Goal: Contribute content: Contribute content

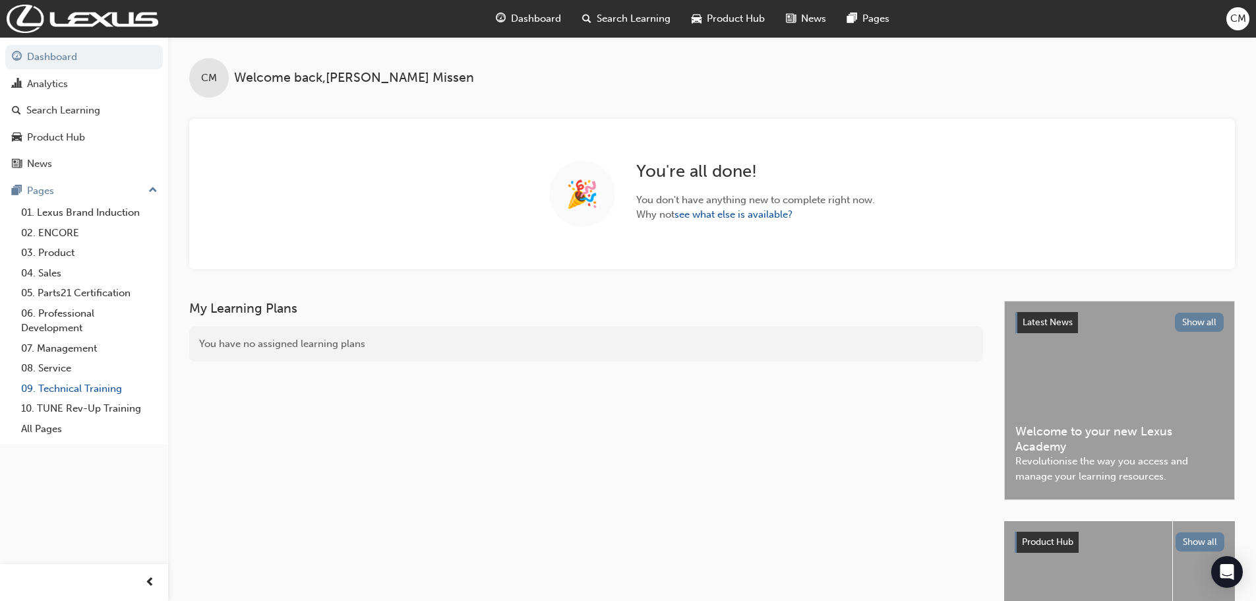
click at [49, 387] on link "09. Technical Training" at bounding box center [89, 389] width 147 height 20
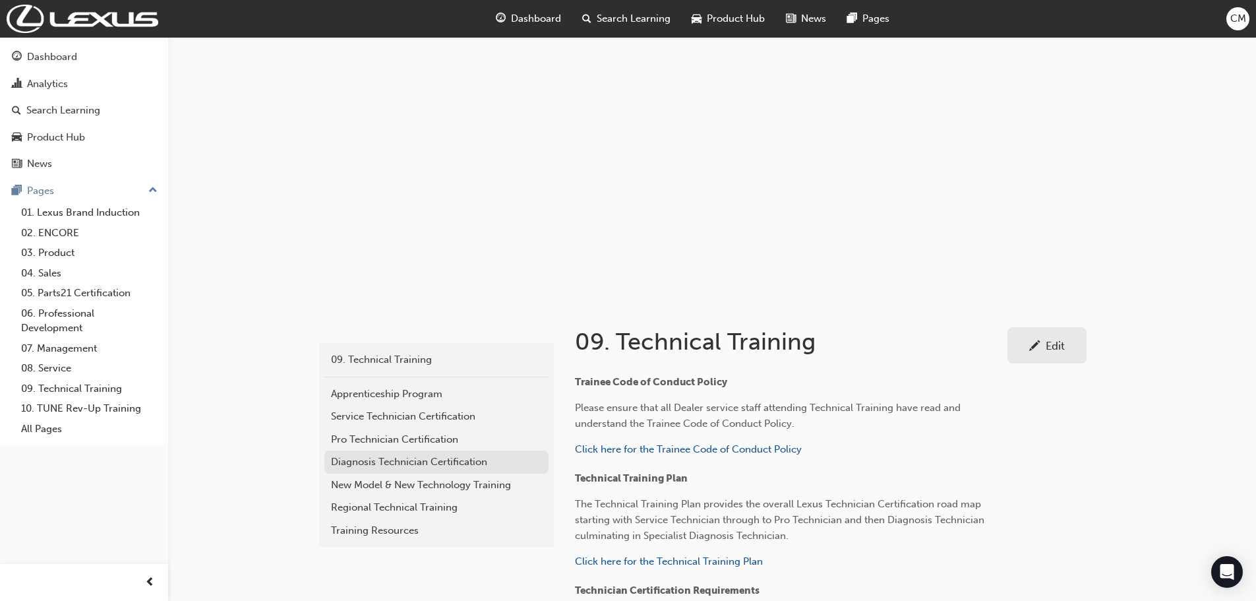
click at [344, 460] on div "Diagnosis Technician Certification" at bounding box center [436, 461] width 211 height 15
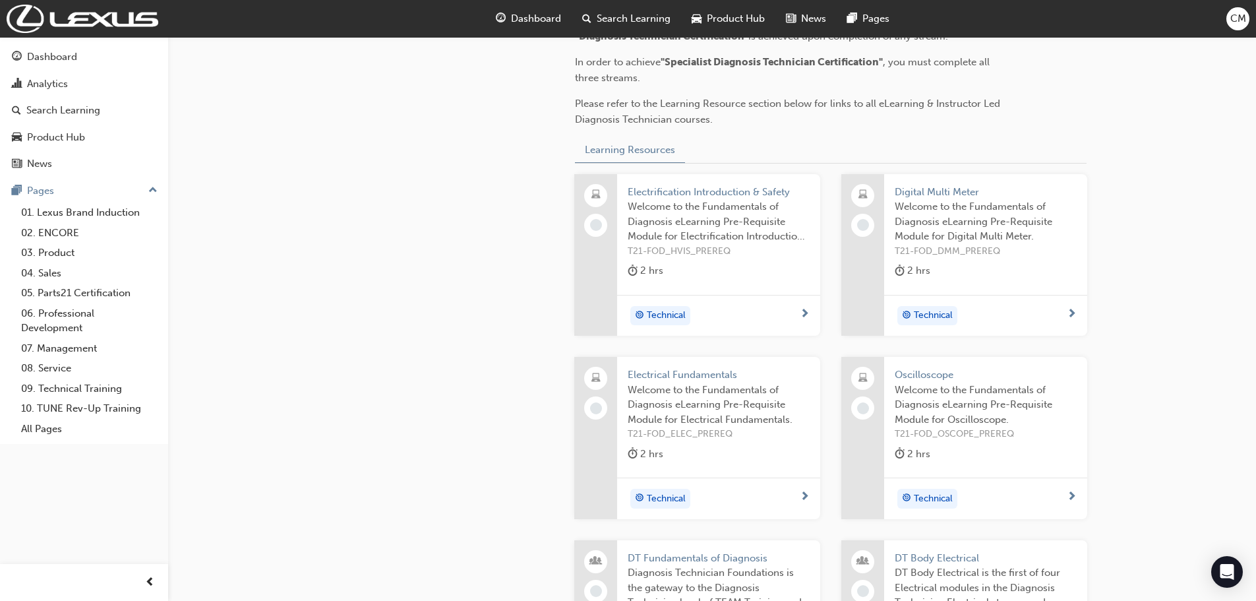
scroll to position [594, 0]
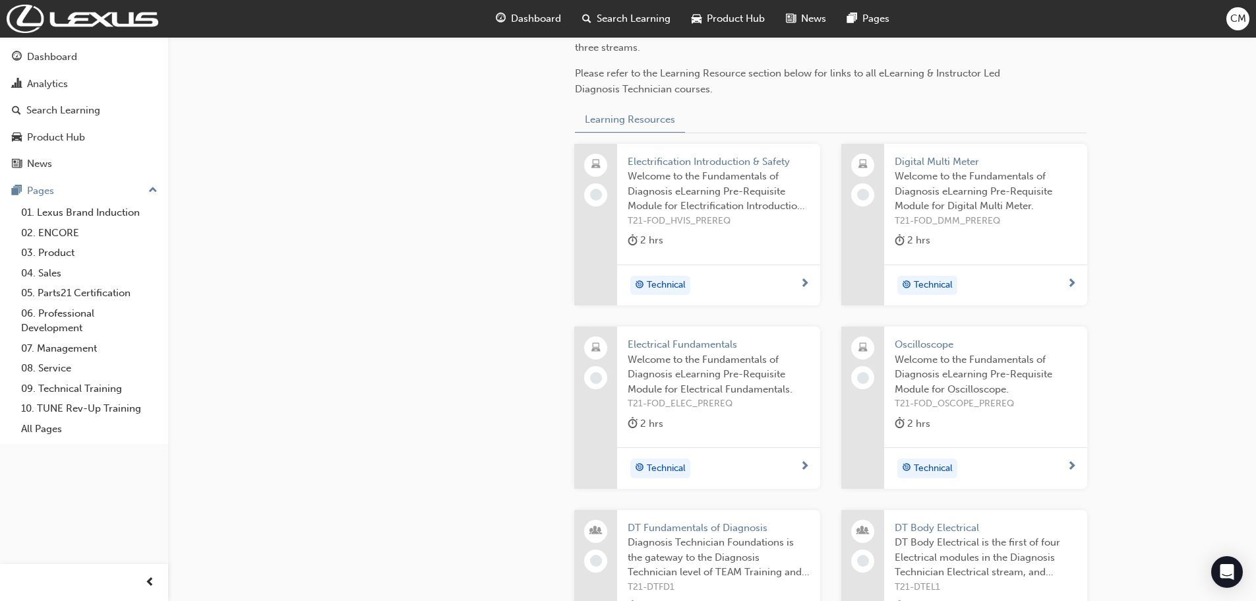
click at [654, 161] on span "Electrification Introduction & Safety" at bounding box center [719, 161] width 182 height 15
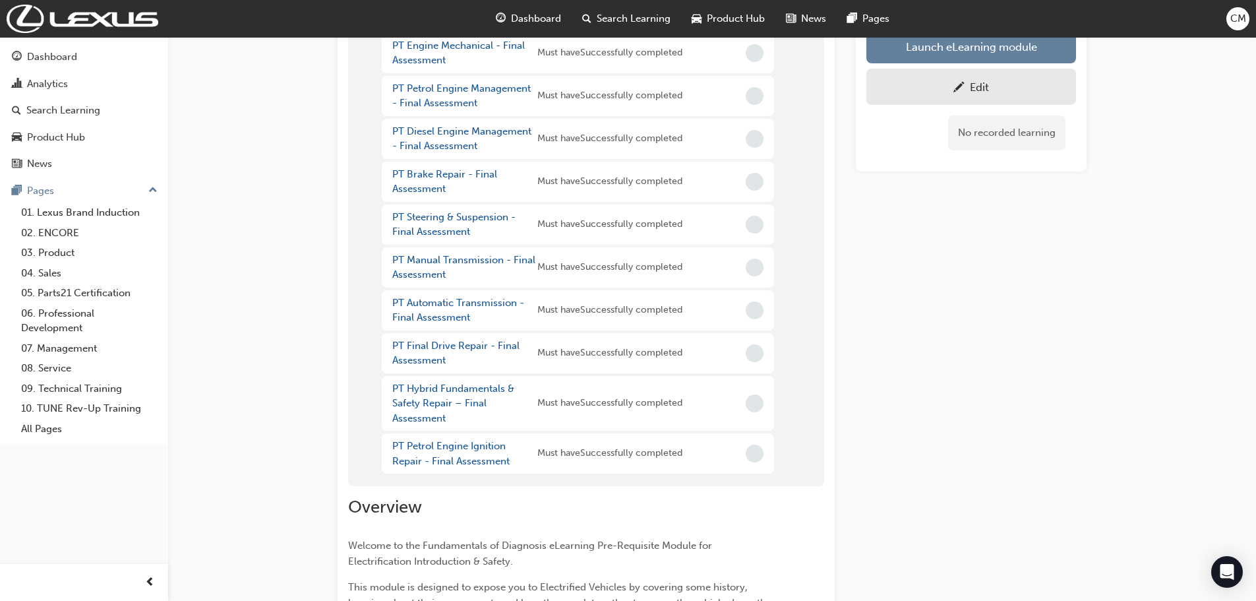
scroll to position [264, 0]
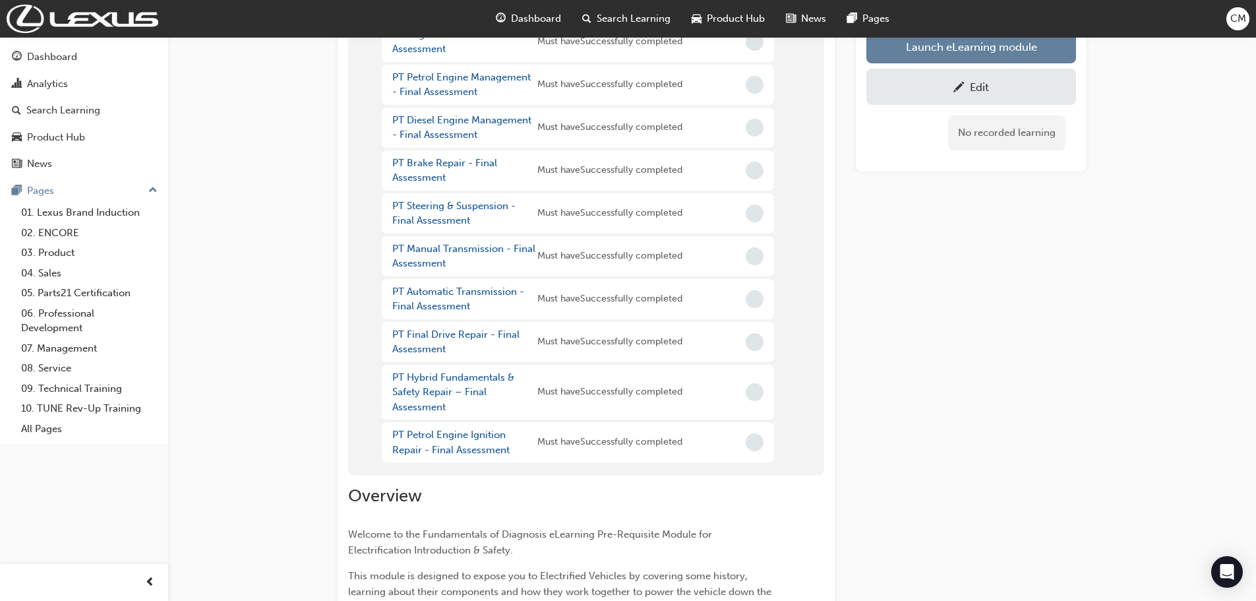
click at [970, 87] on div "Edit" at bounding box center [979, 86] width 19 height 13
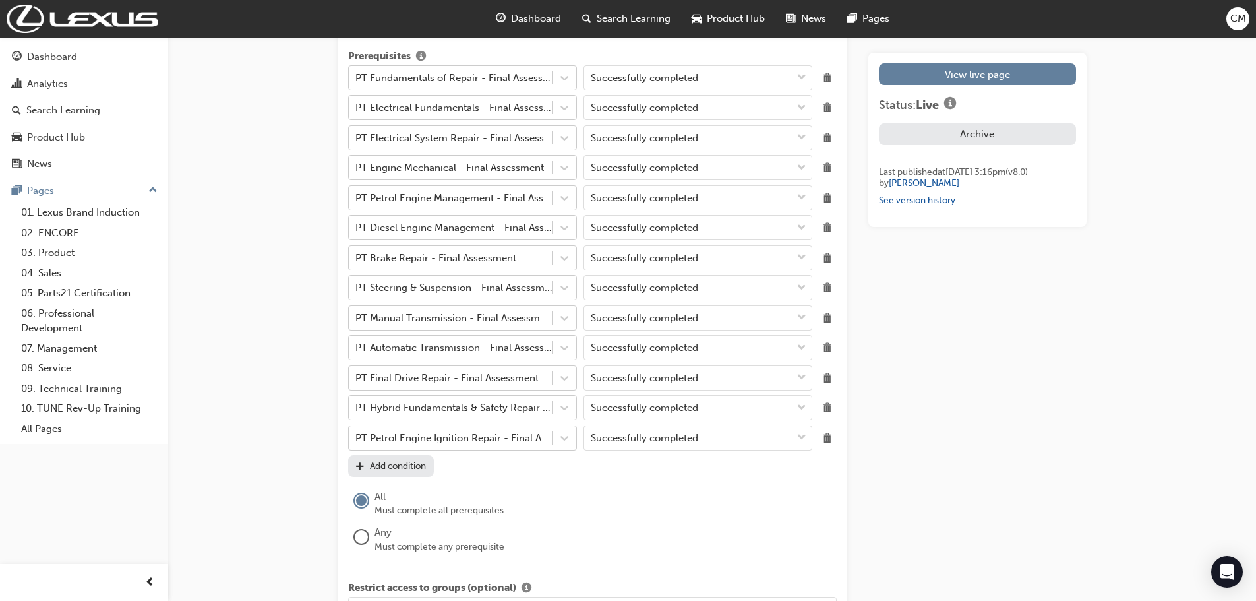
scroll to position [1451, 0]
click at [398, 465] on div "Add condition" at bounding box center [398, 465] width 56 height 11
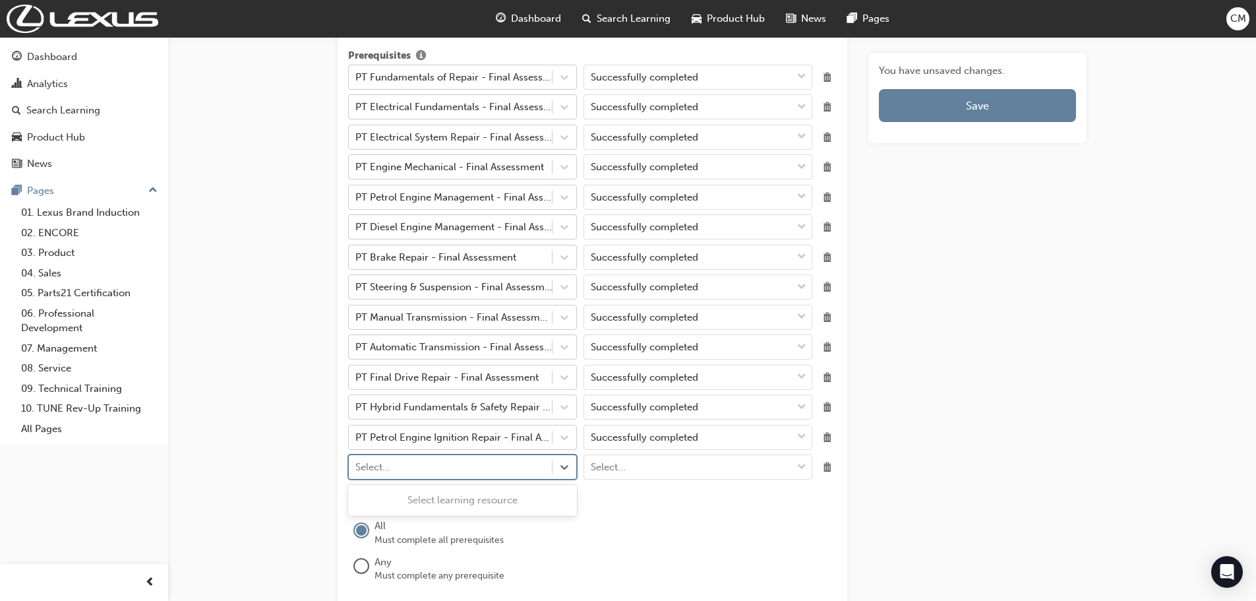
click at [398, 464] on div "Select..." at bounding box center [450, 467] width 203 height 23
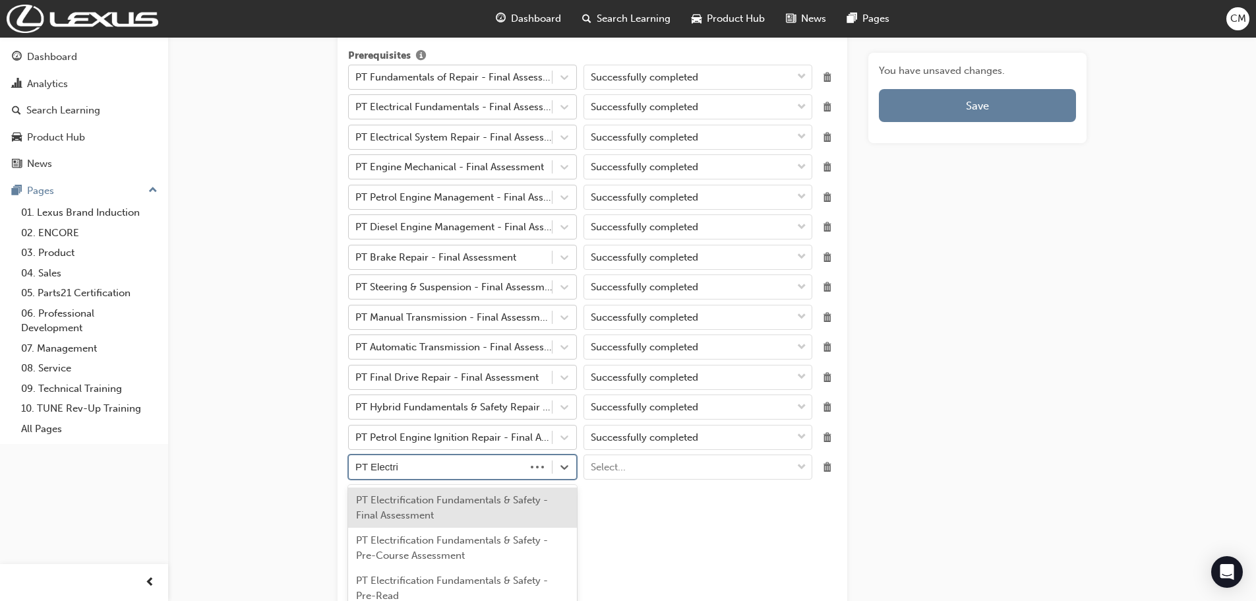
type input "PT Electrif"
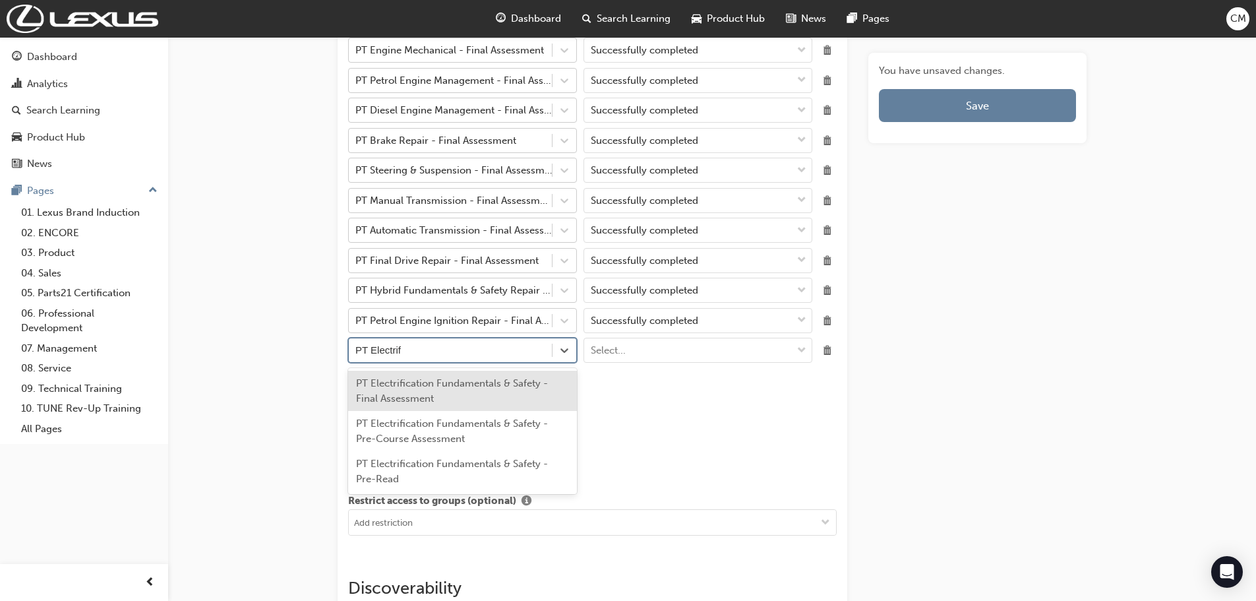
scroll to position [1583, 0]
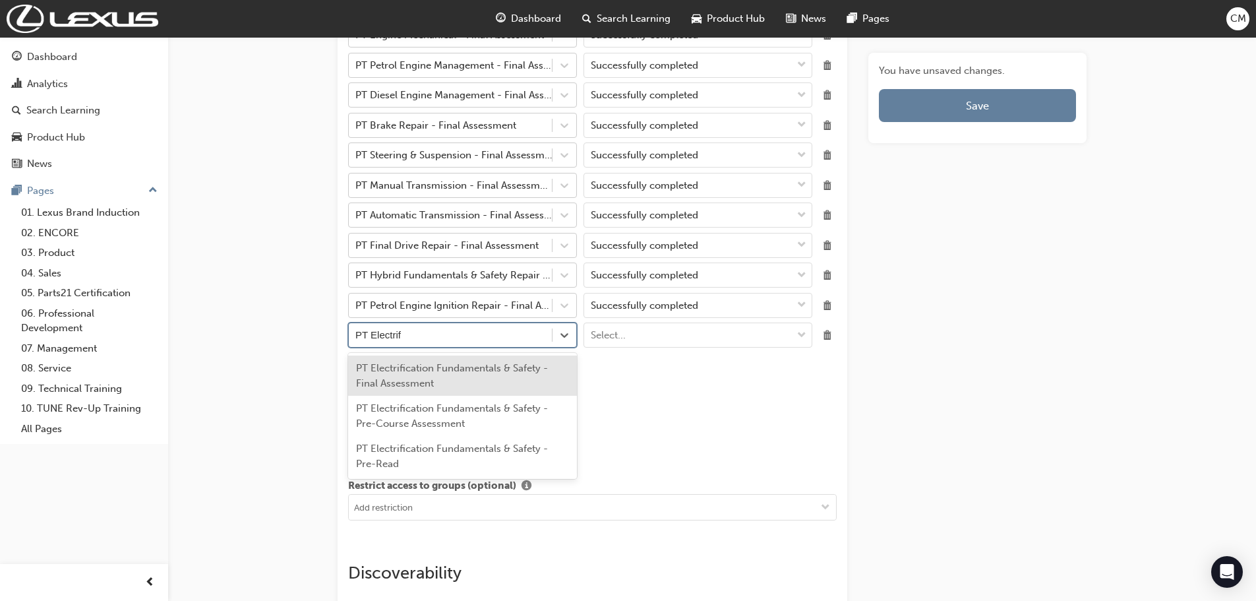
click at [398, 379] on div "PT Electrification Fundamentals & Safety - Final Assessment" at bounding box center [462, 376] width 229 height 40
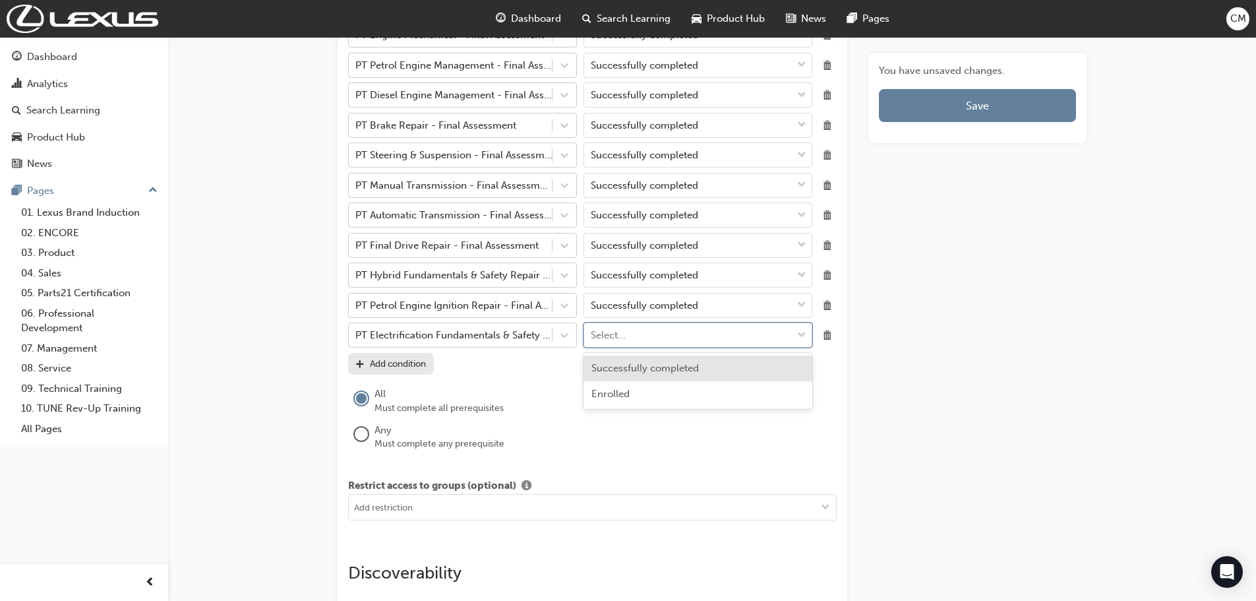
click at [804, 334] on span "down-icon" at bounding box center [801, 335] width 9 height 17
click at [673, 367] on span "Successfully completed" at bounding box center [646, 368] width 108 height 12
click at [826, 274] on span "Delete" at bounding box center [828, 275] width 18 height 18
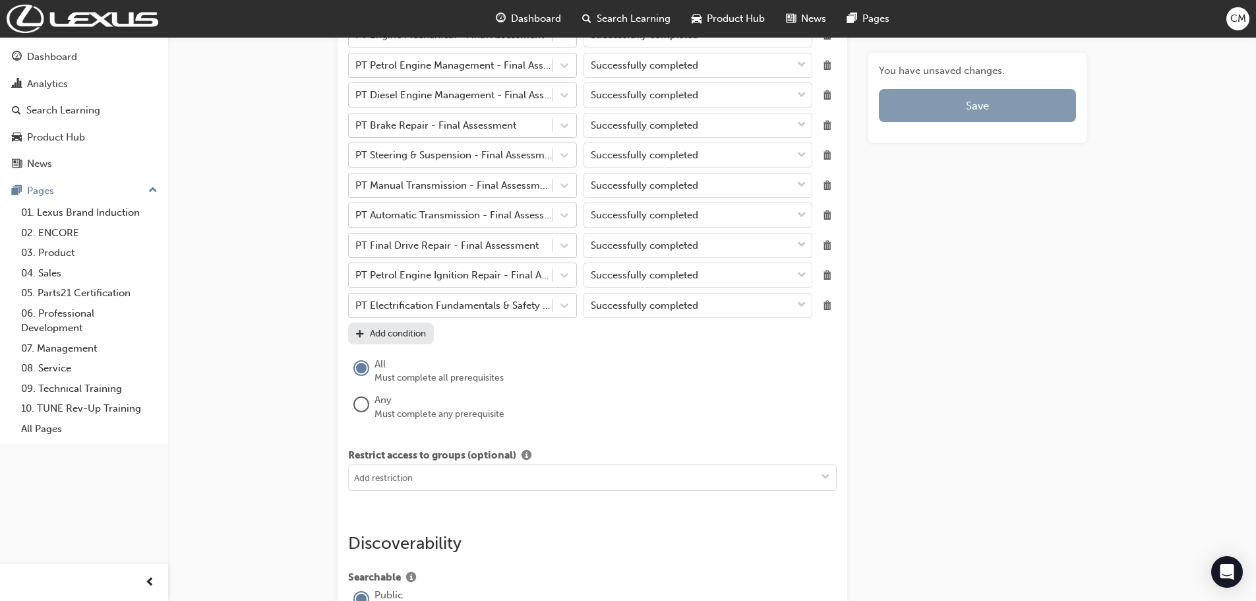
click at [982, 103] on span "Save" at bounding box center [977, 105] width 23 height 13
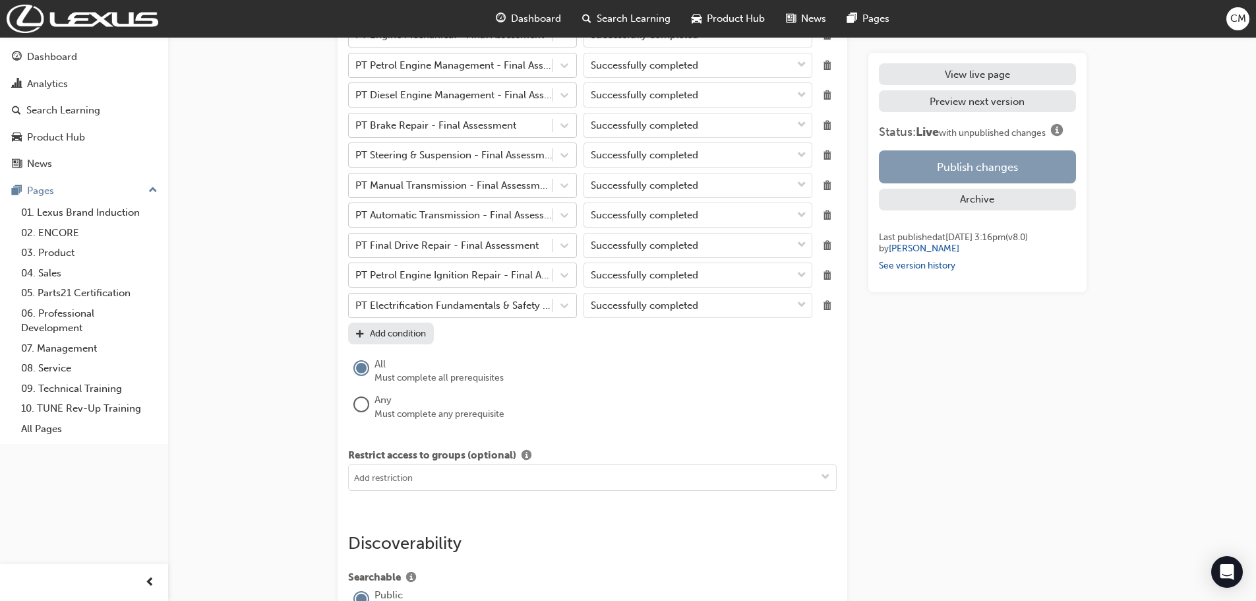
click at [983, 165] on button "Publish changes" at bounding box center [977, 166] width 197 height 33
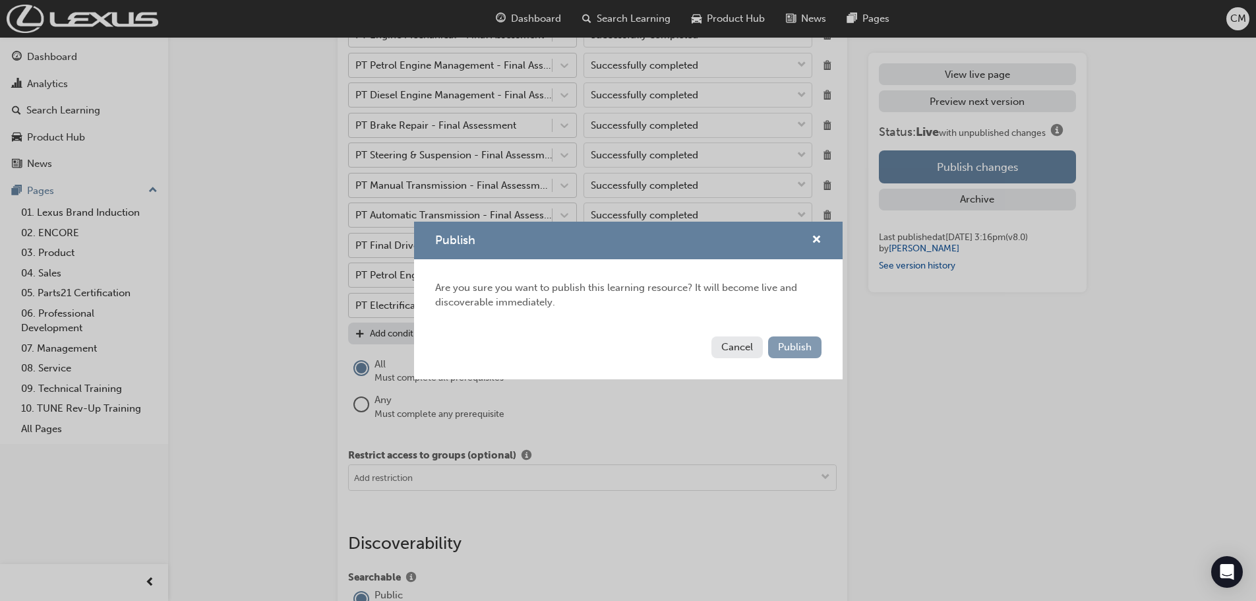
click at [788, 347] on span "Publish" at bounding box center [795, 347] width 34 height 12
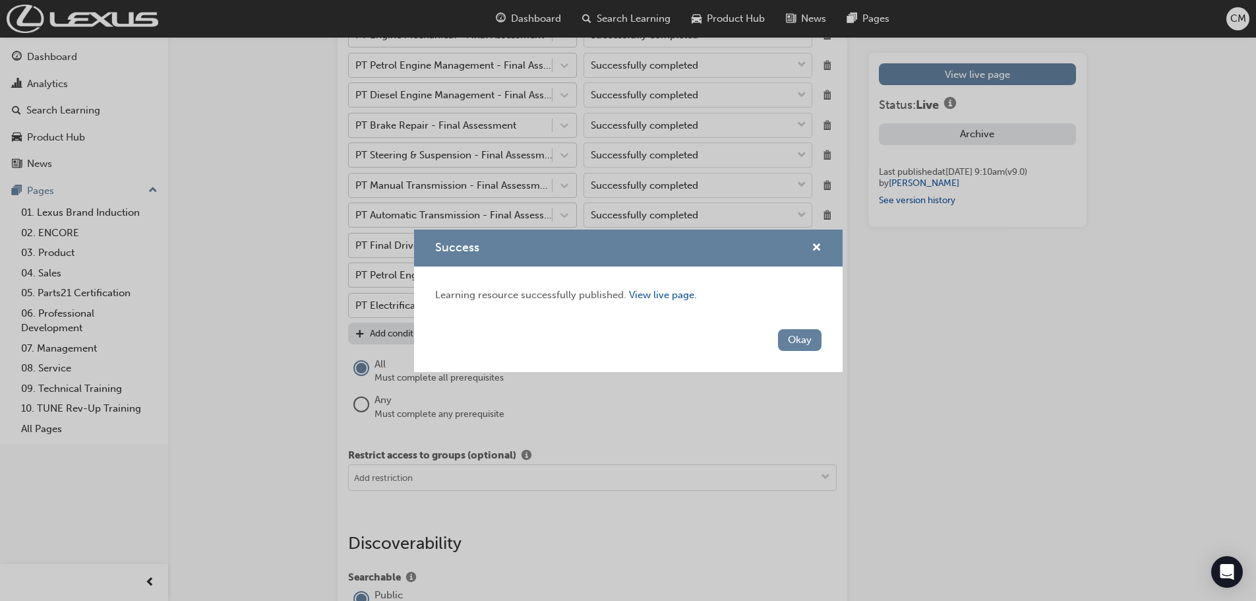
click at [1019, 77] on div "Success Learning resource successfully published. View live page. Okay" at bounding box center [628, 300] width 1256 height 601
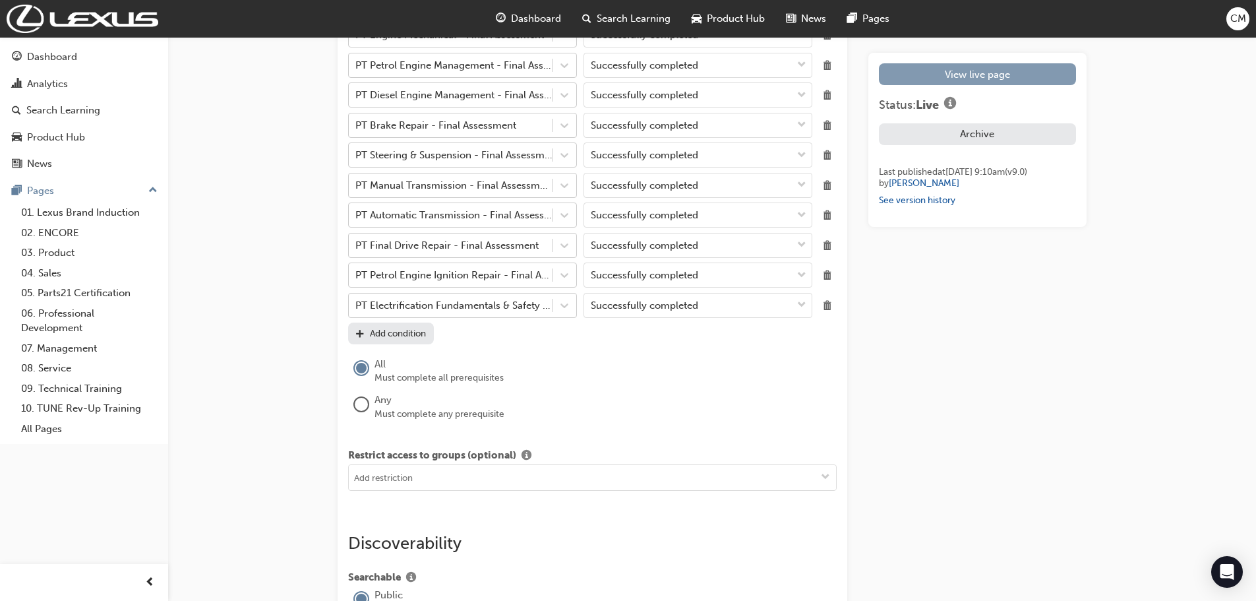
click at [932, 73] on link "View live page" at bounding box center [977, 74] width 197 height 22
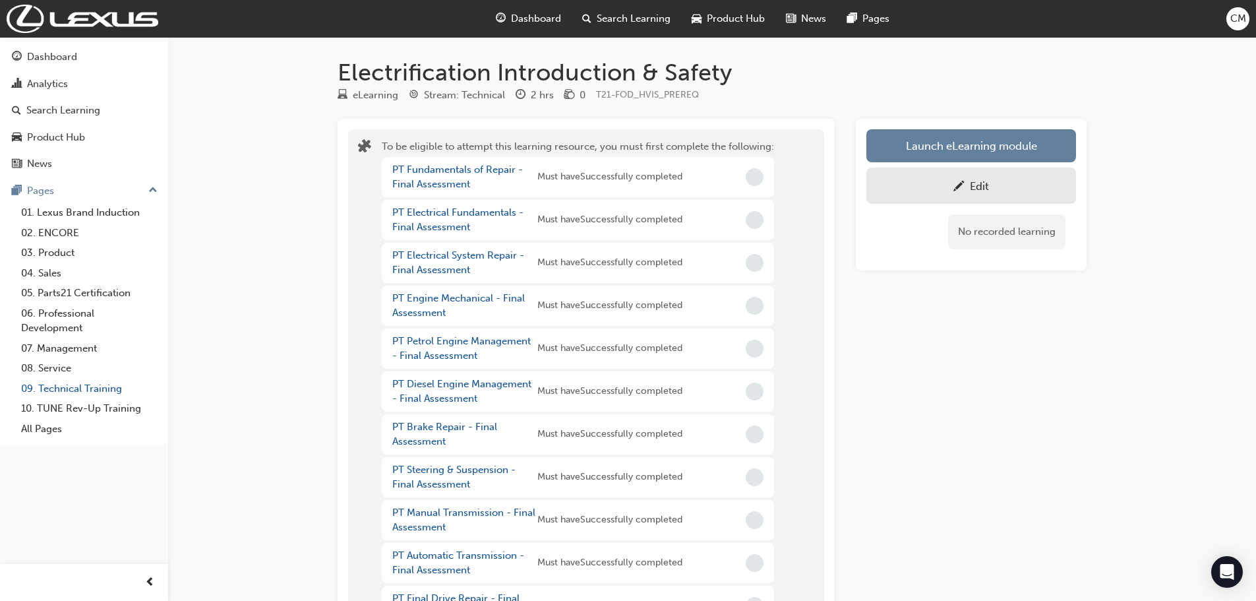
click at [72, 385] on link "09. Technical Training" at bounding box center [89, 389] width 147 height 20
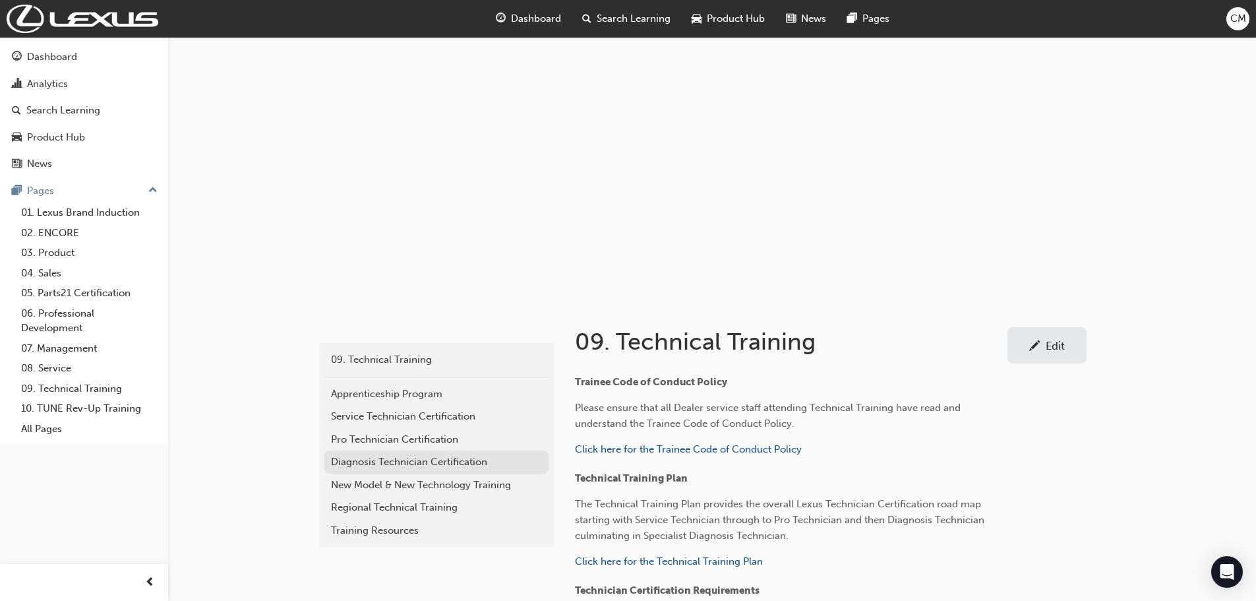
click at [352, 464] on div "Diagnosis Technician Certification" at bounding box center [436, 461] width 211 height 15
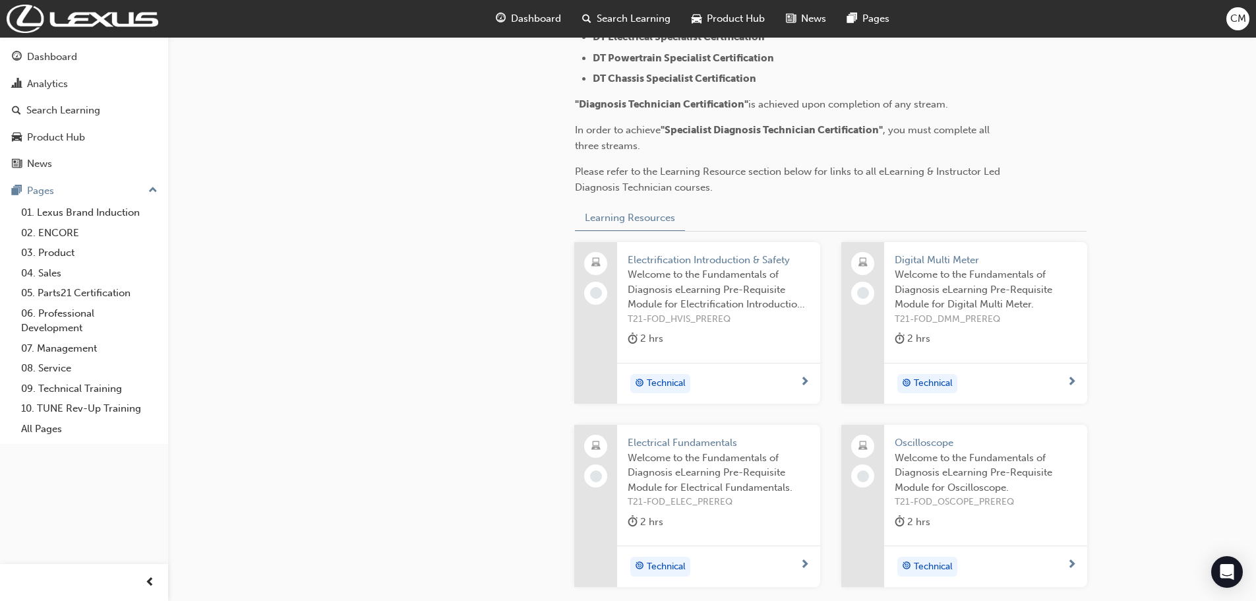
scroll to position [528, 0]
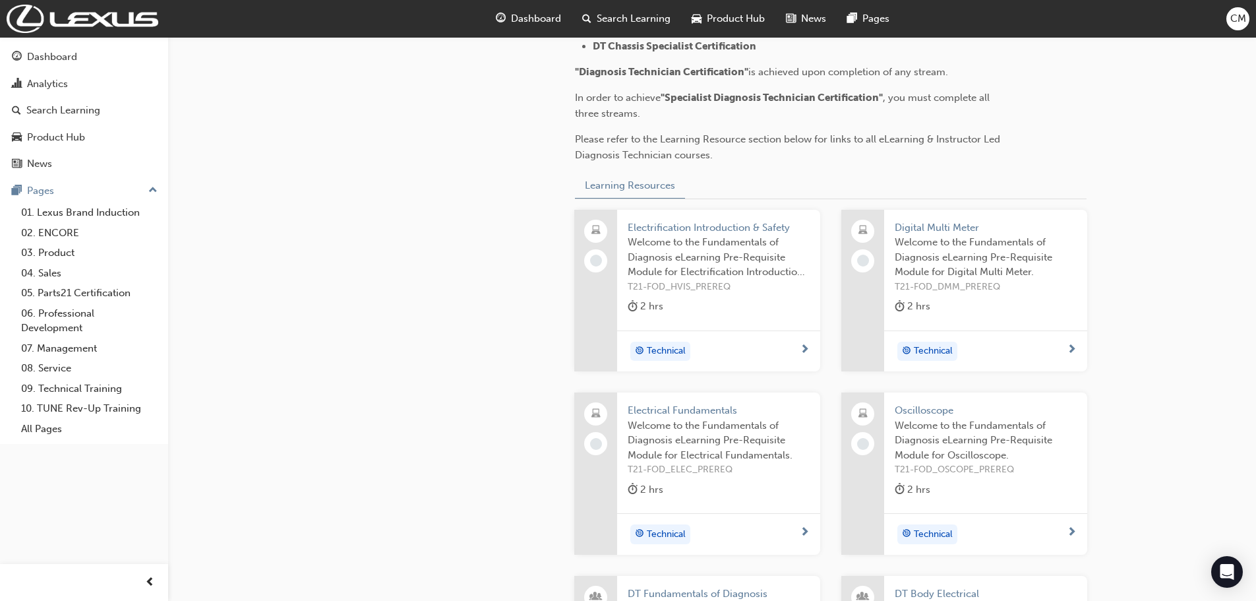
click at [944, 228] on span "Digital Multi Meter" at bounding box center [986, 227] width 182 height 15
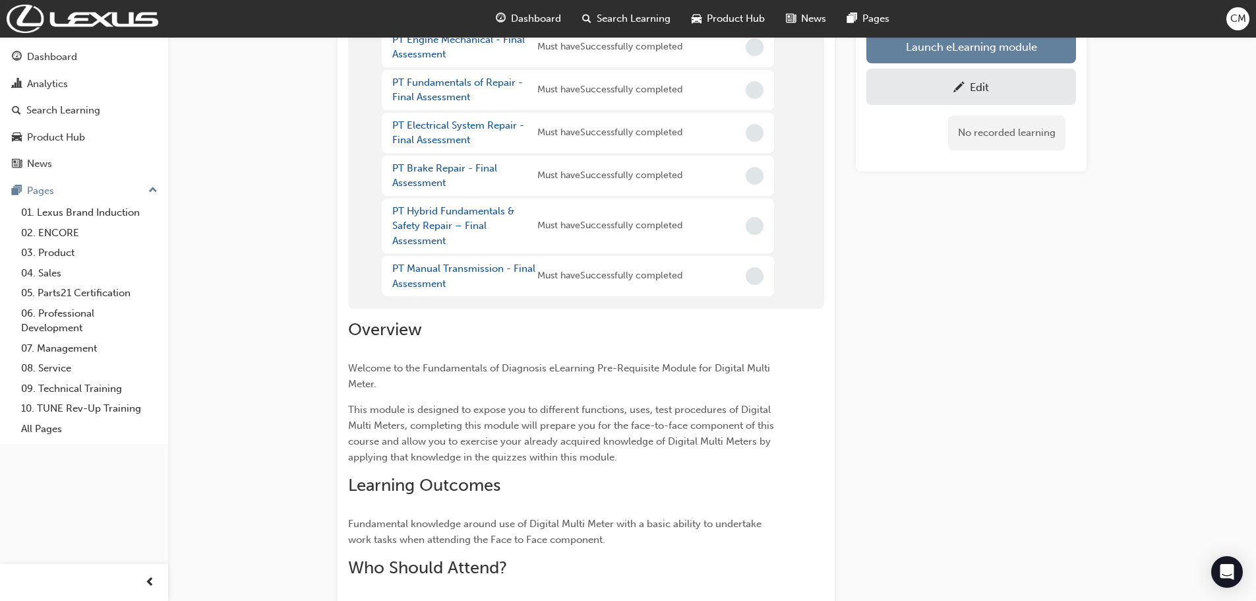
scroll to position [396, 0]
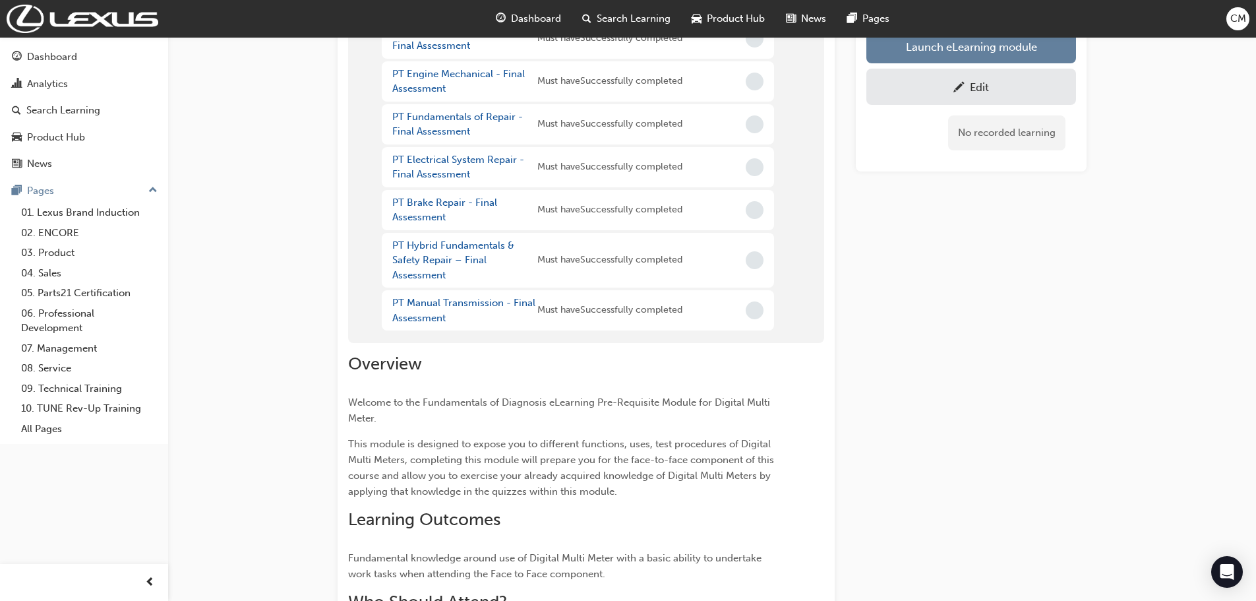
click at [968, 82] on div "Edit" at bounding box center [972, 86] width 190 height 16
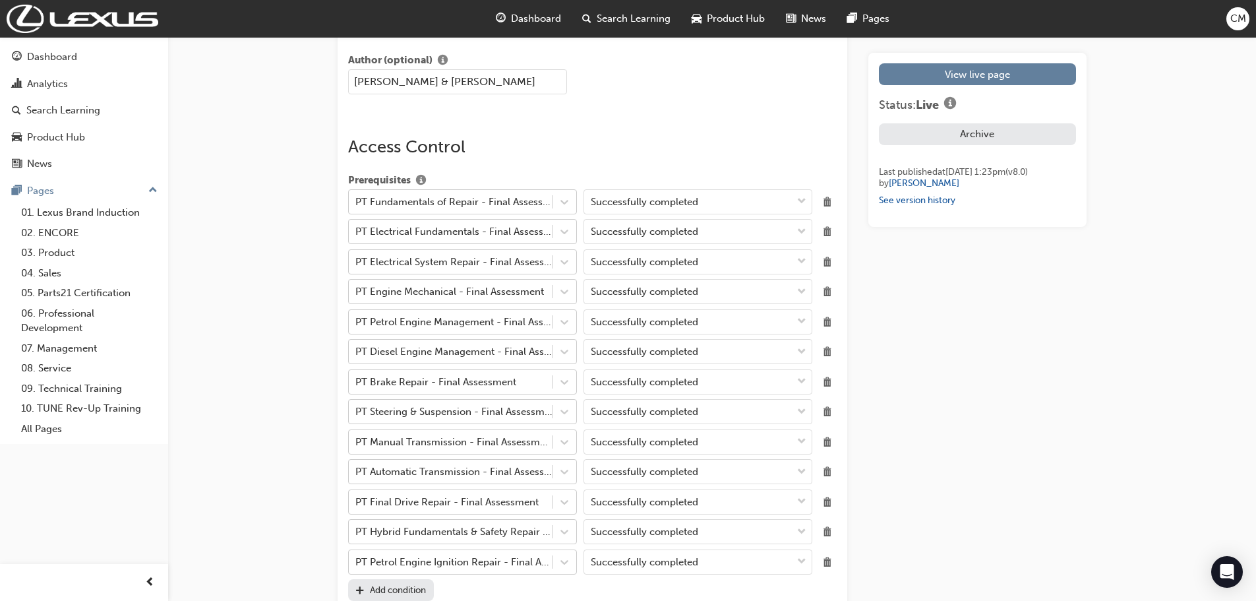
scroll to position [1517, 0]
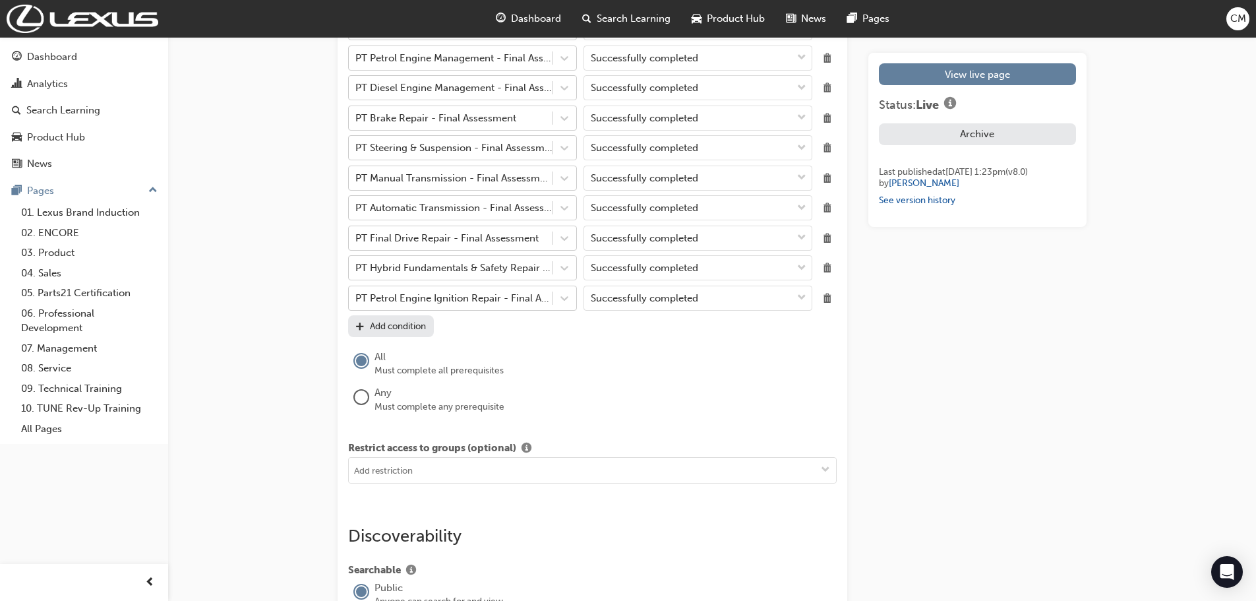
click at [418, 323] on div "Add condition" at bounding box center [398, 326] width 56 height 11
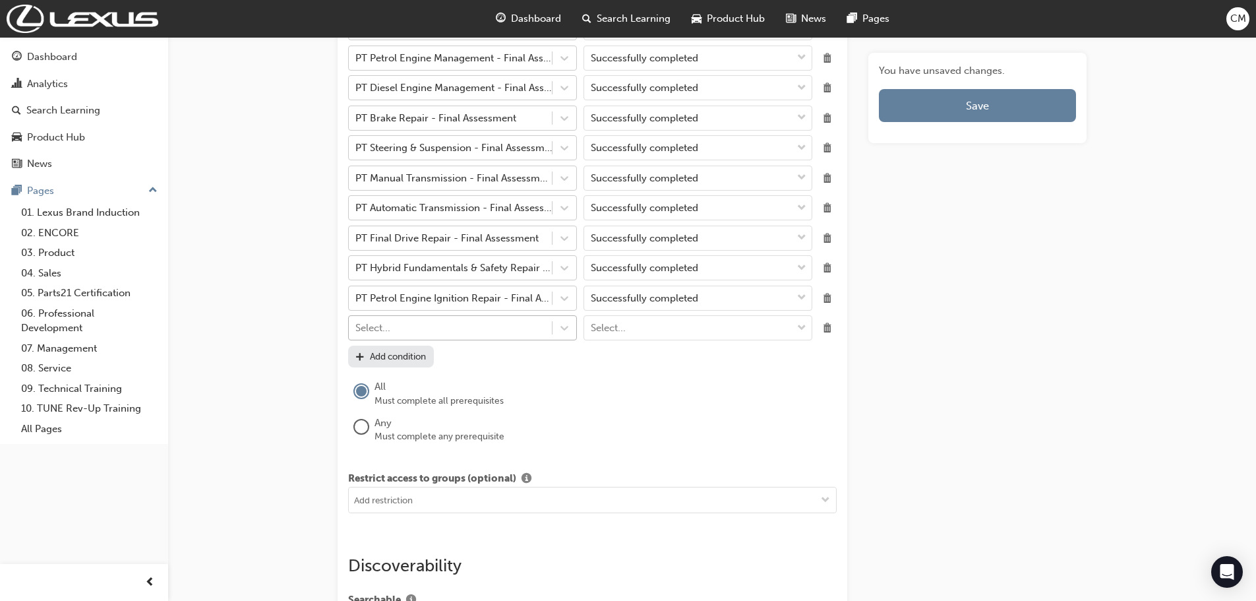
click at [403, 328] on div "Select..." at bounding box center [450, 328] width 203 height 23
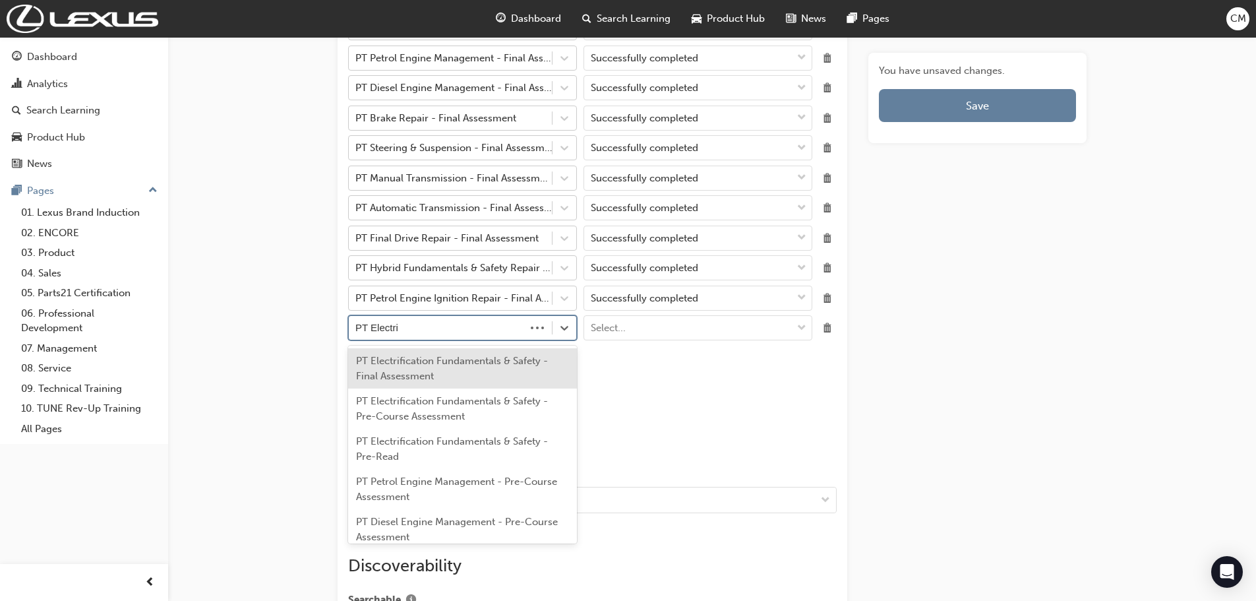
type input "PT Electrif"
click at [382, 377] on div "PT Electrification Fundamentals & Safety - Final Assessment" at bounding box center [462, 368] width 229 height 40
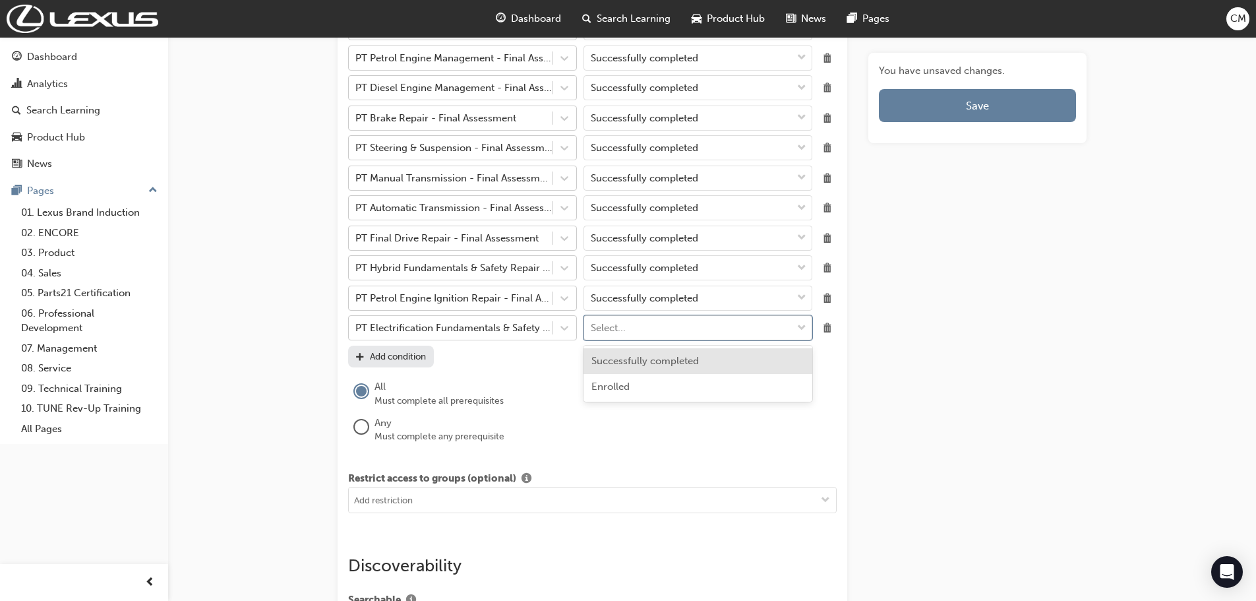
click at [804, 326] on span "down-icon" at bounding box center [801, 328] width 9 height 17
click at [670, 359] on span "Successfully completed" at bounding box center [646, 361] width 108 height 12
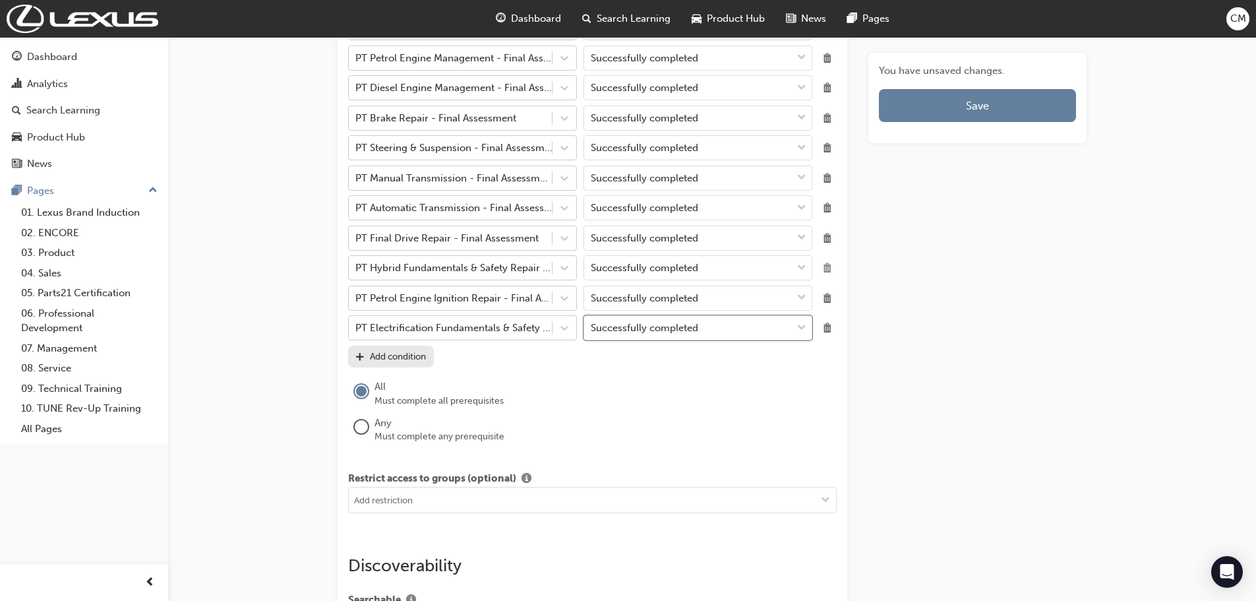
click at [827, 266] on span "Delete" at bounding box center [828, 268] width 18 height 18
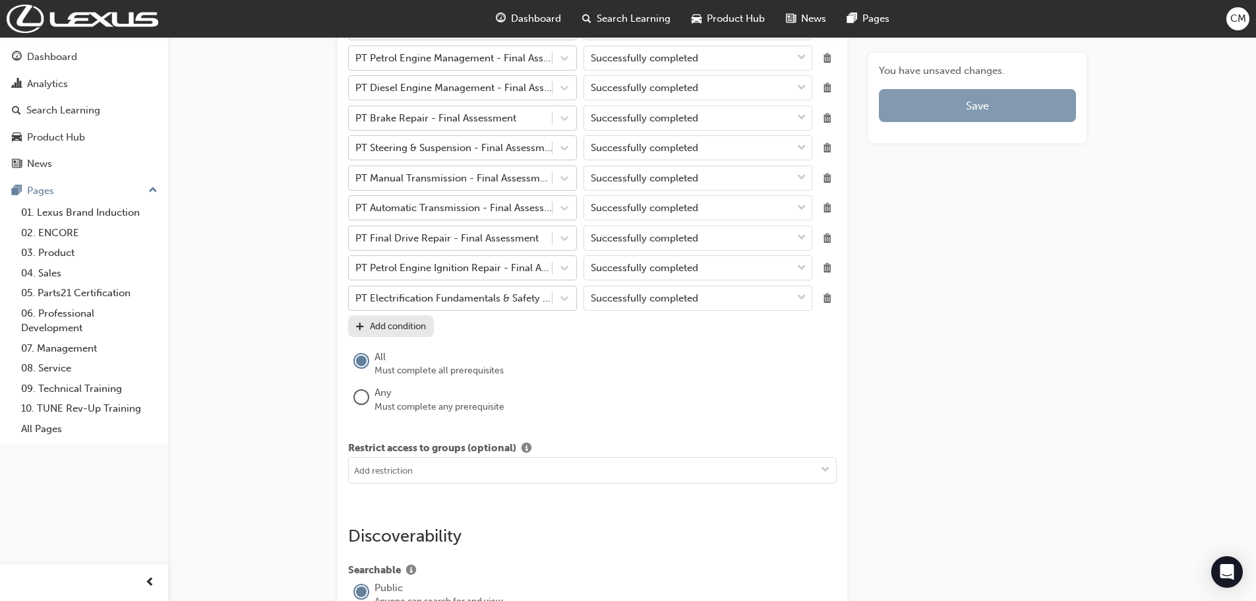
click at [978, 108] on span "Save" at bounding box center [977, 105] width 23 height 13
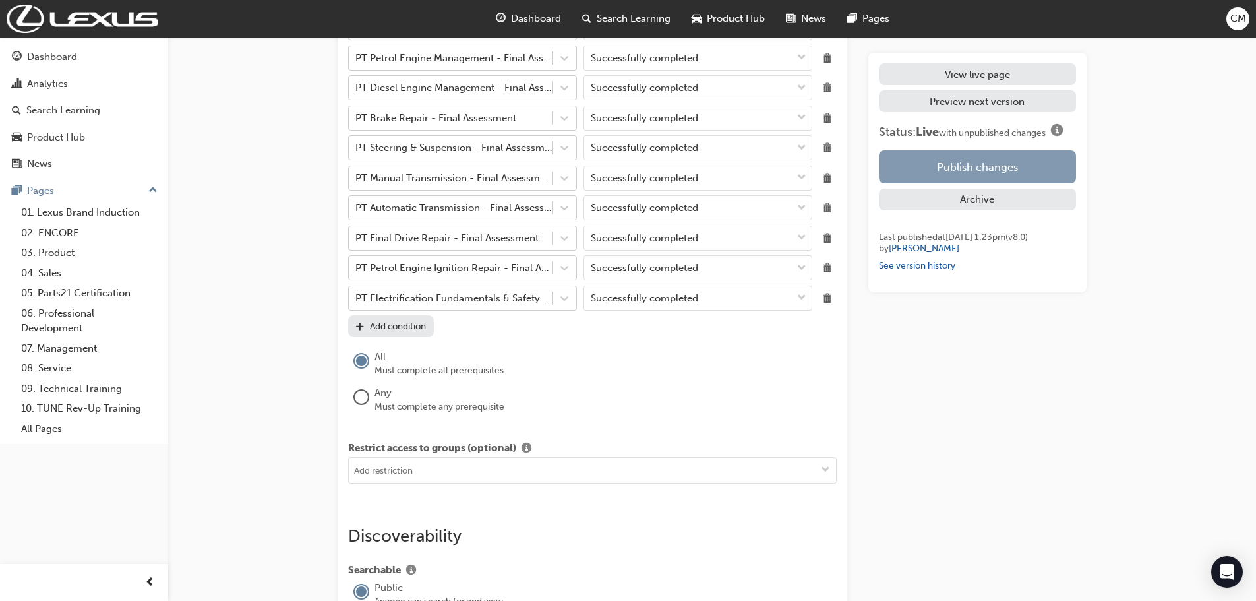
click at [977, 166] on button "Publish changes" at bounding box center [977, 166] width 197 height 33
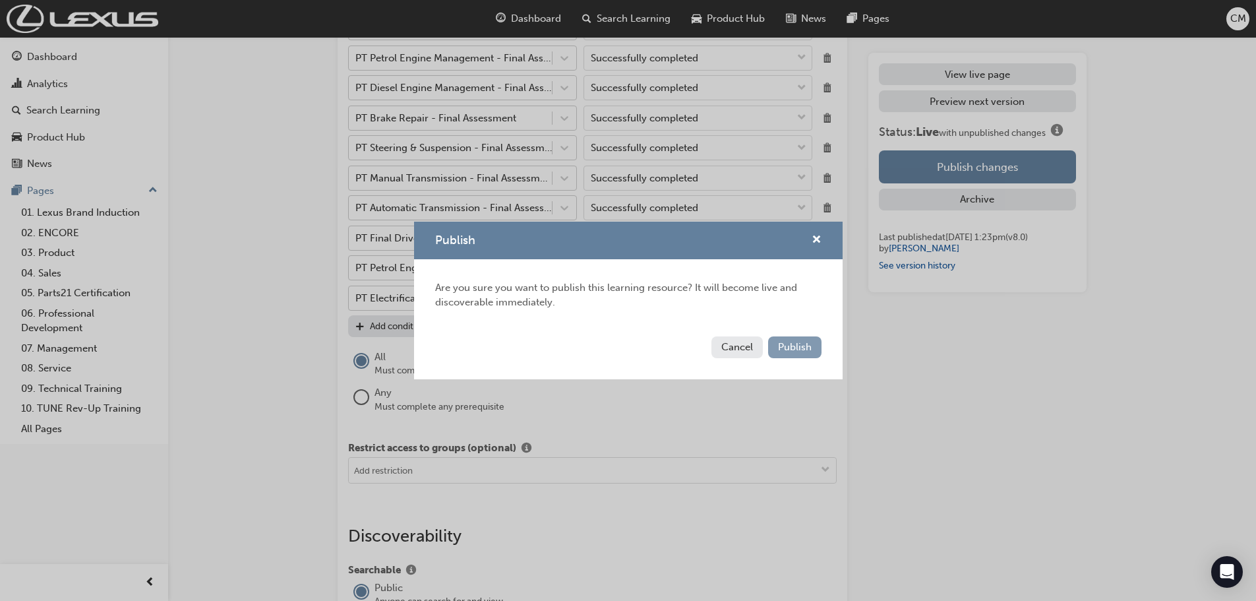
click at [793, 348] on span "Publish" at bounding box center [795, 347] width 34 height 12
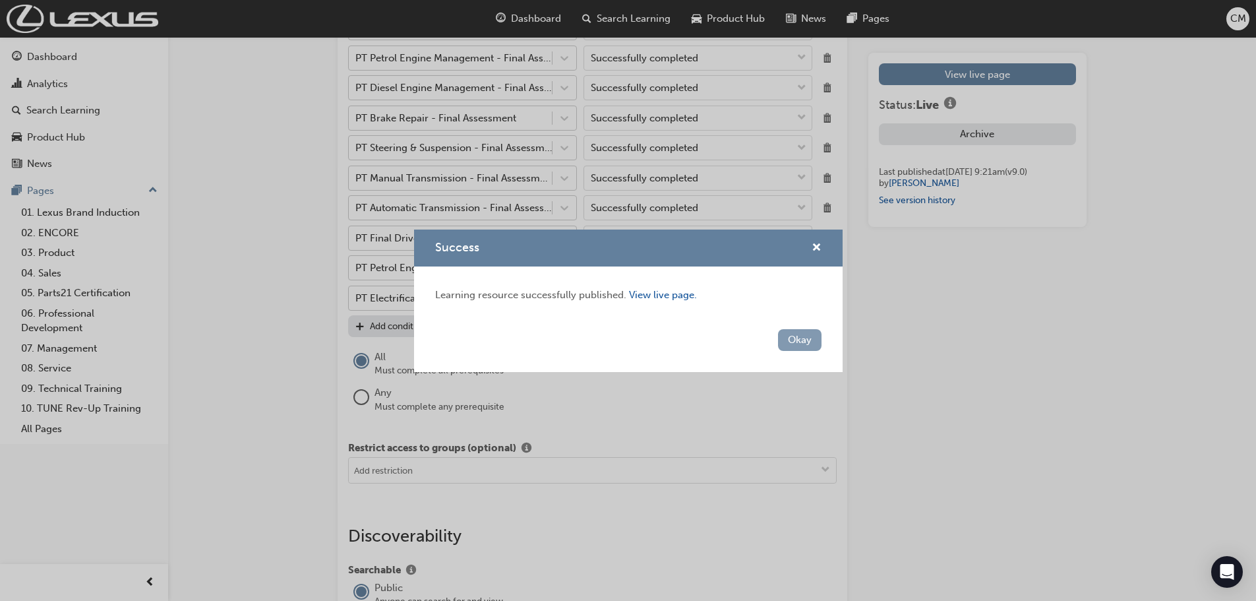
click at [803, 338] on button "Okay" at bounding box center [800, 340] width 44 height 22
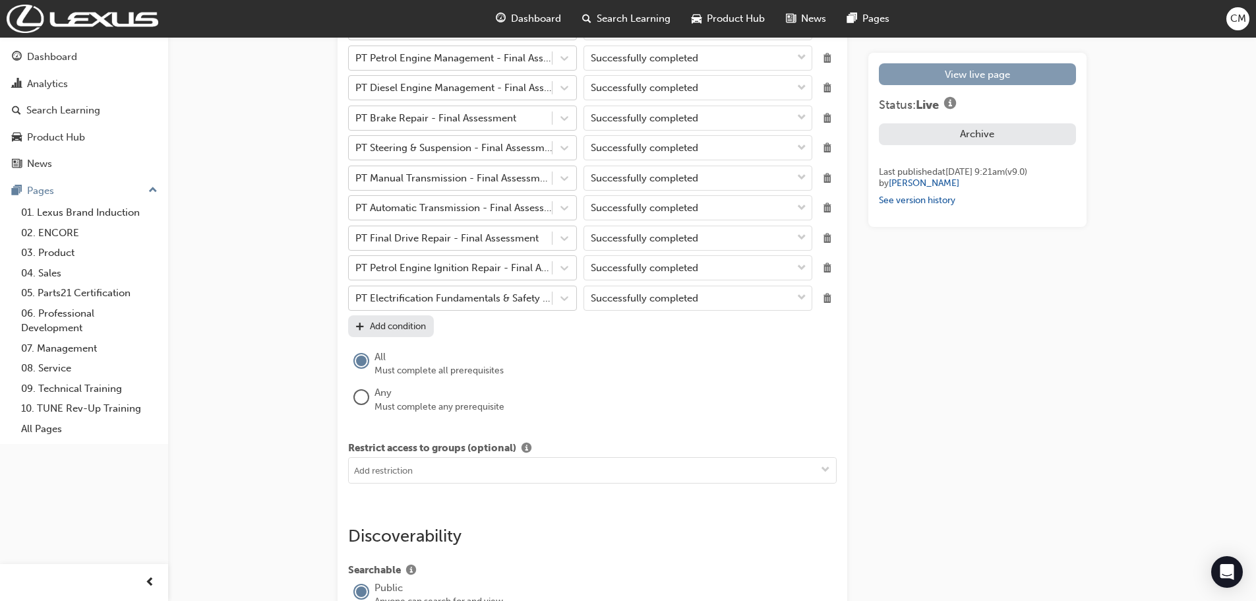
click at [950, 73] on link "View live page" at bounding box center [977, 74] width 197 height 22
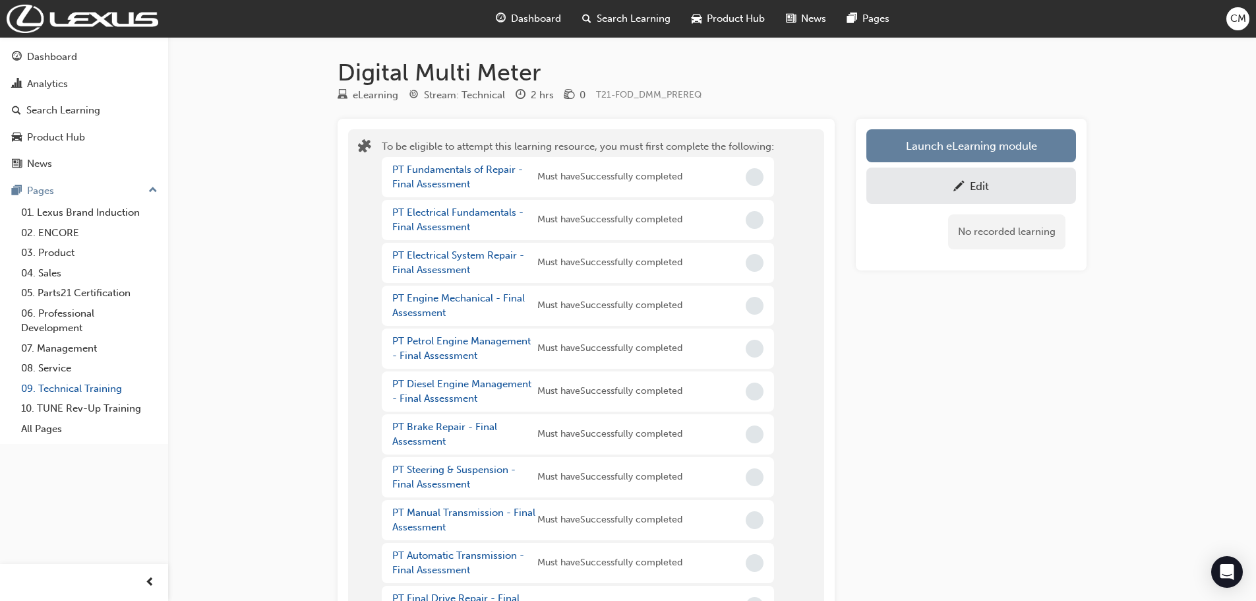
click at [65, 389] on link "09. Technical Training" at bounding box center [89, 389] width 147 height 20
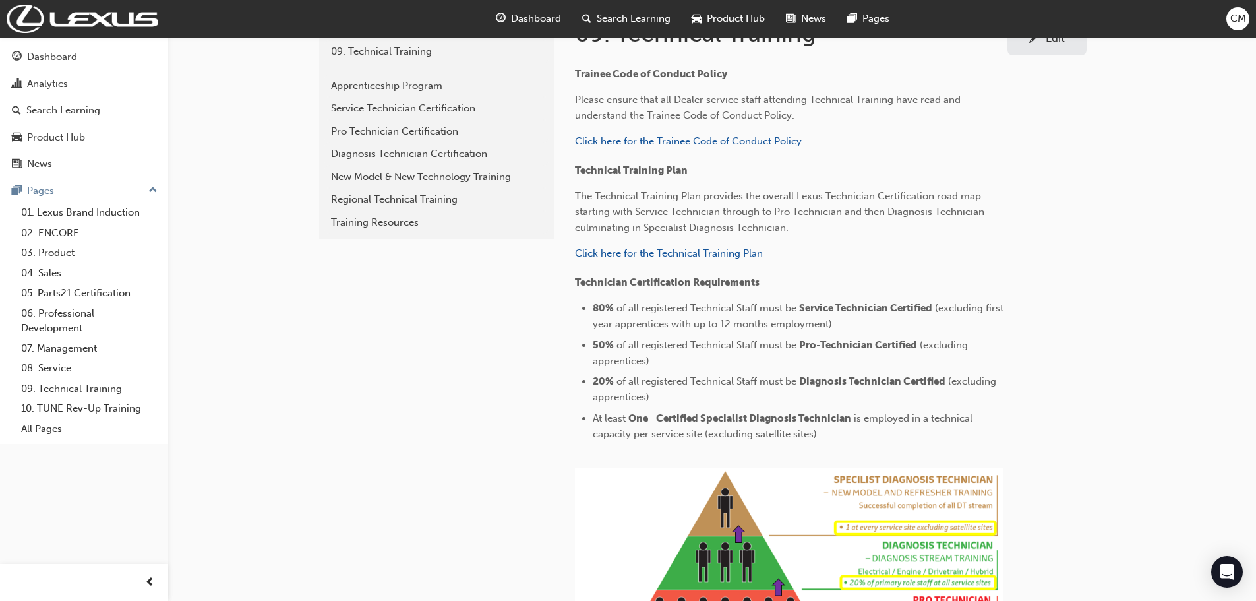
scroll to position [306, 0]
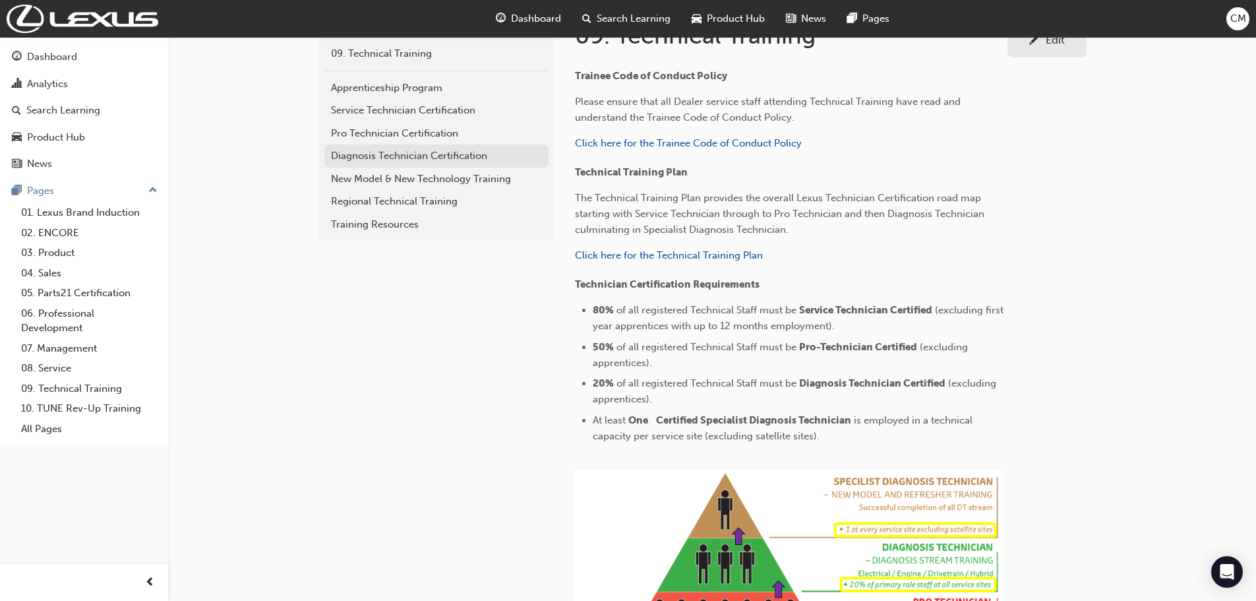
click at [346, 156] on div "Diagnosis Technician Certification" at bounding box center [436, 155] width 211 height 15
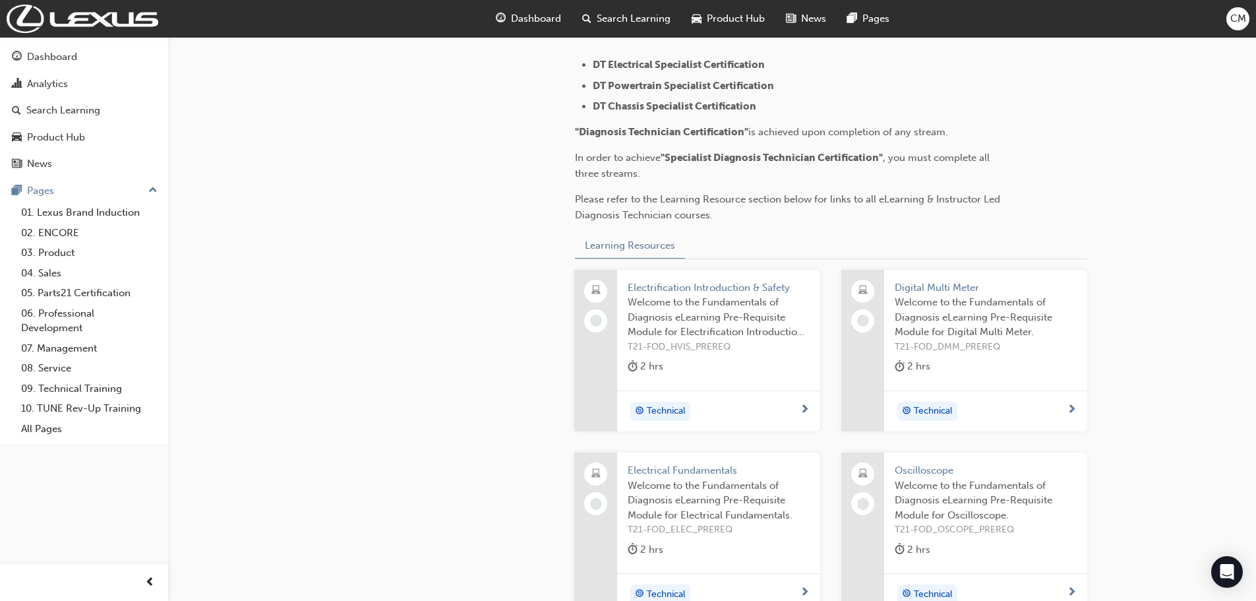
scroll to position [636, 0]
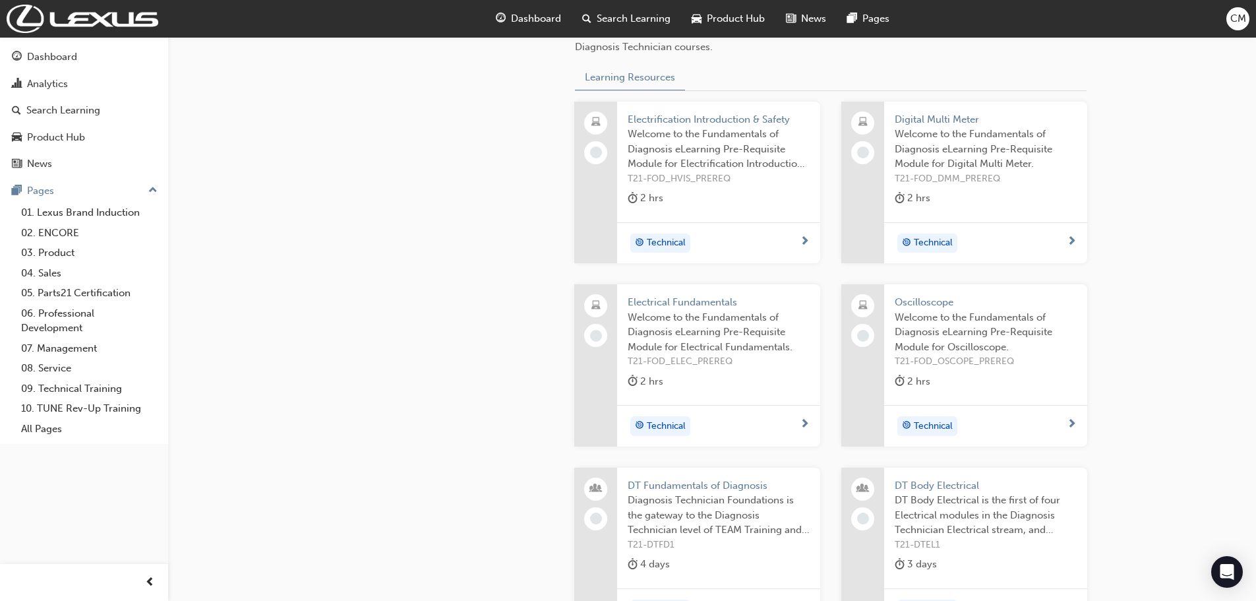
click at [642, 302] on span "Electrical Fundamentals" at bounding box center [719, 302] width 182 height 15
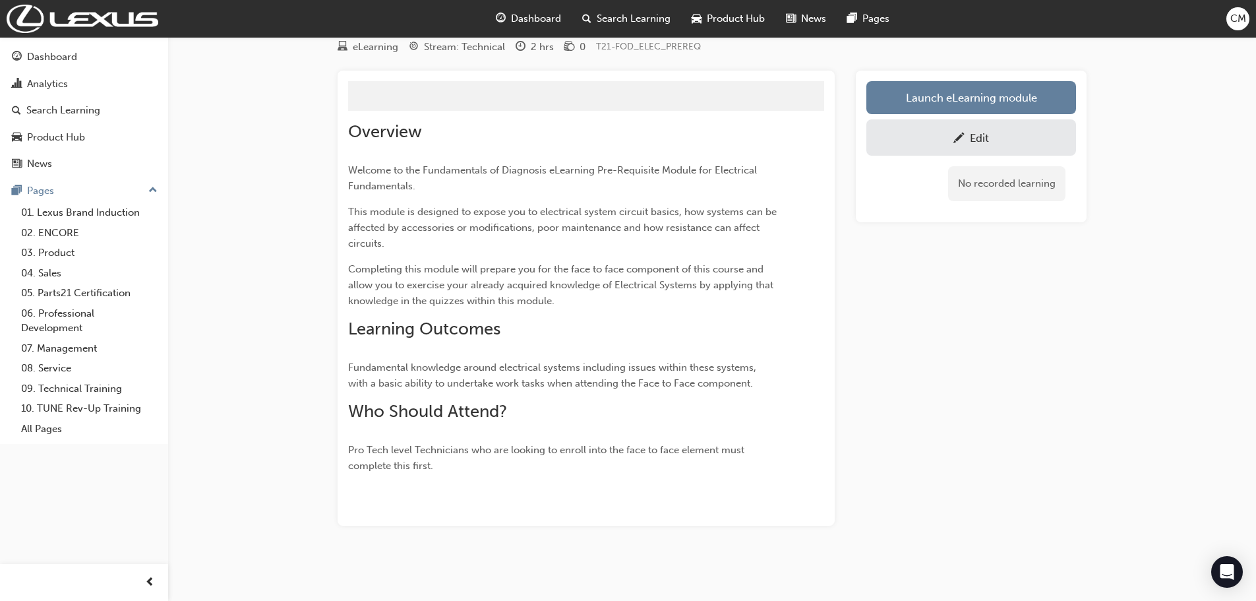
scroll to position [628, 0]
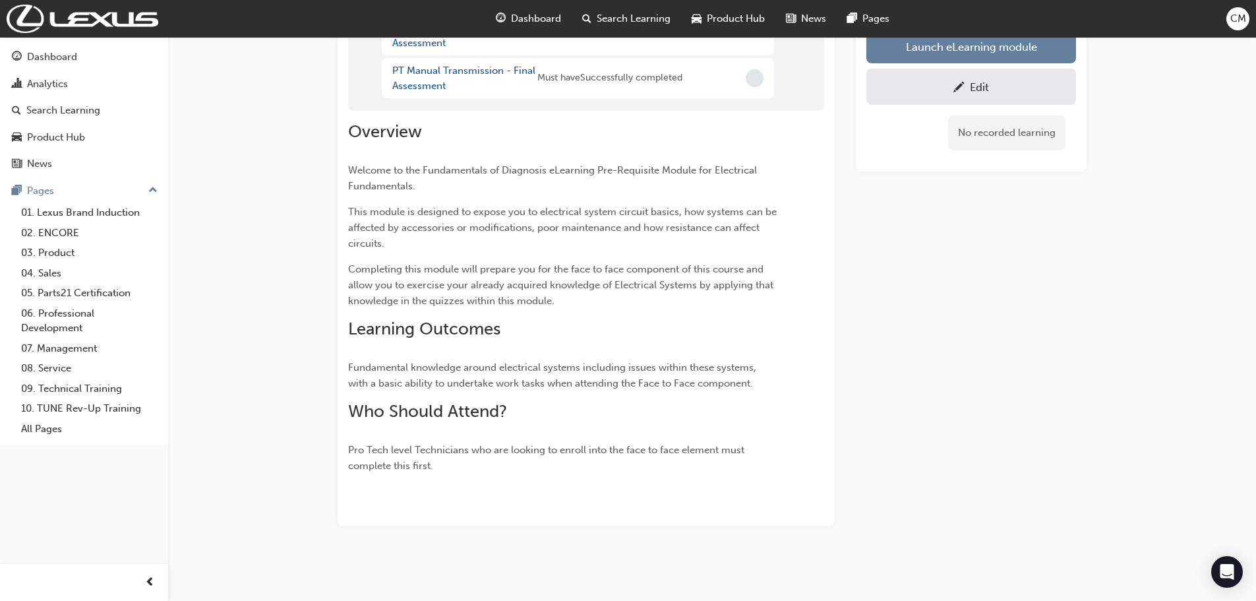
click at [952, 93] on div "Edit" at bounding box center [972, 86] width 190 height 16
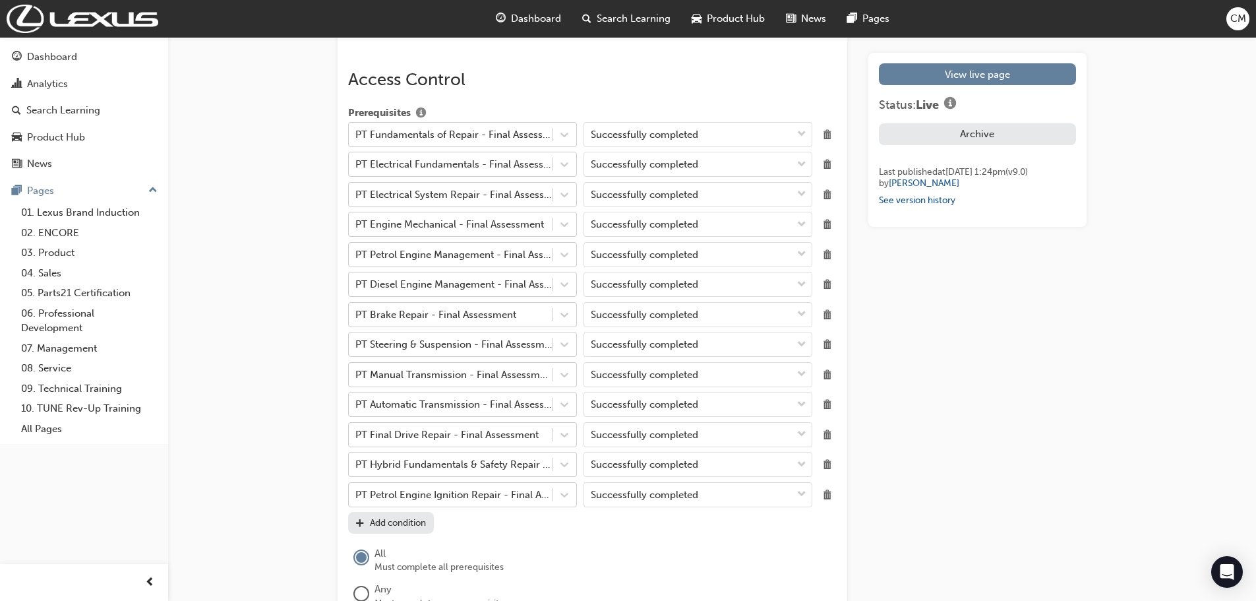
scroll to position [1385, 0]
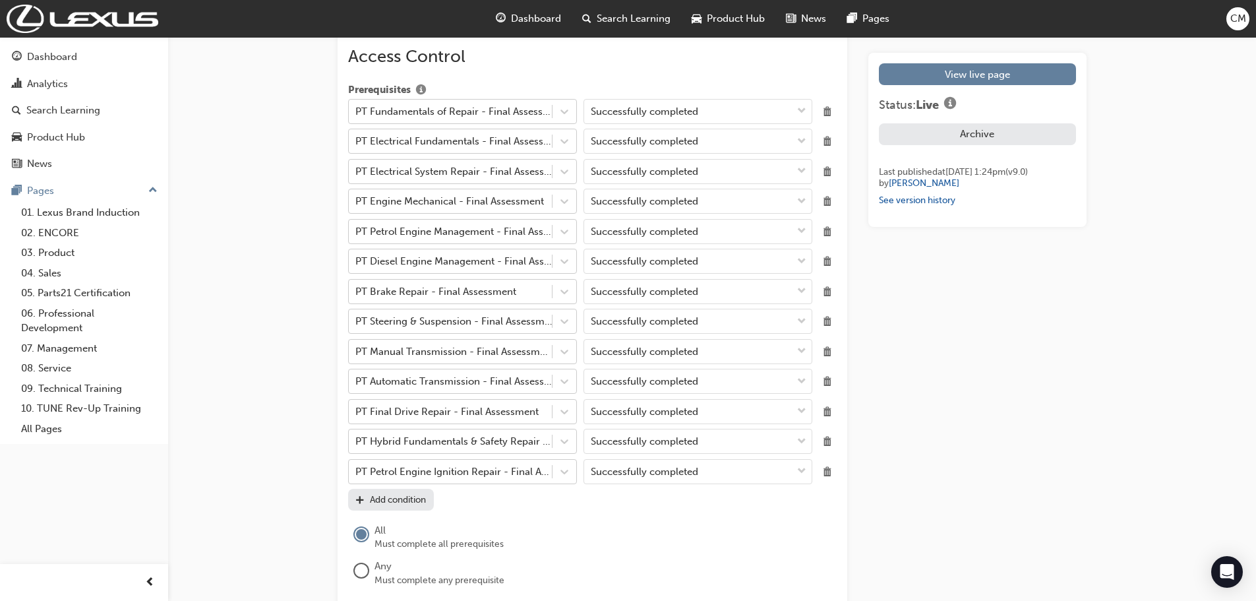
click at [416, 499] on div "Add condition" at bounding box center [398, 499] width 56 height 11
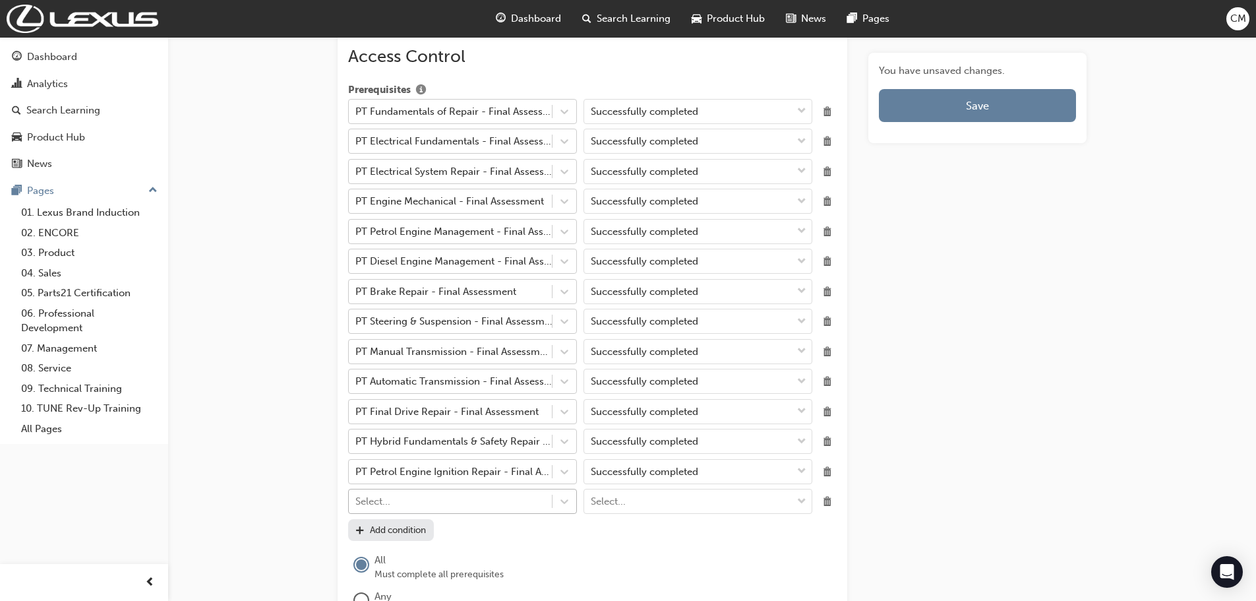
click at [409, 501] on div "Select..." at bounding box center [450, 501] width 203 height 23
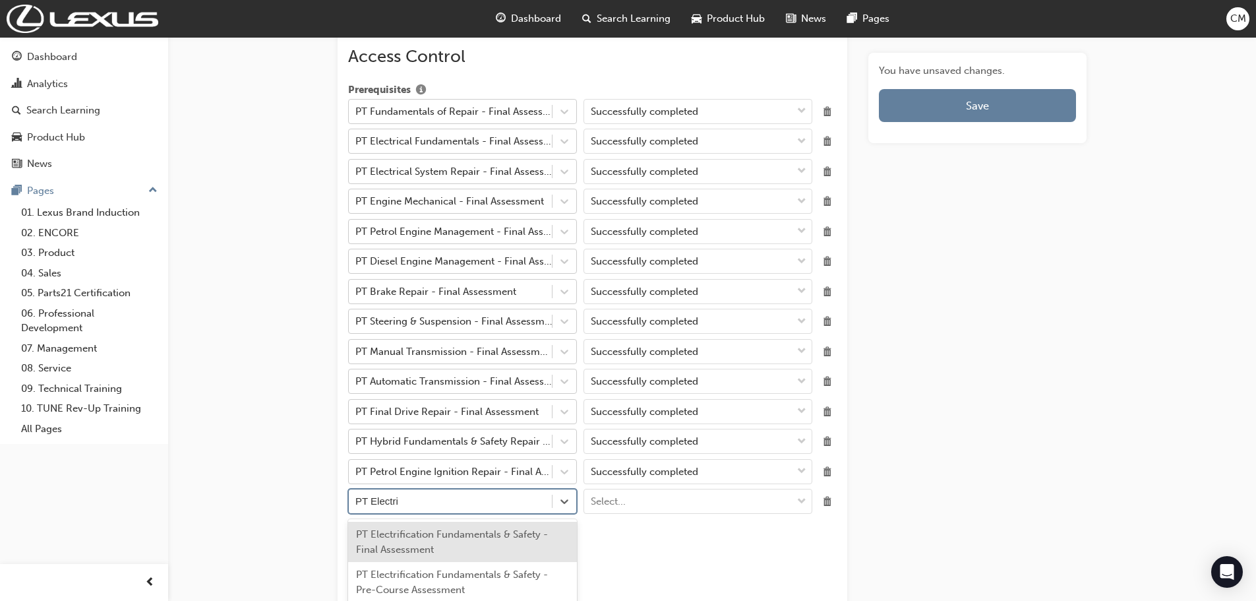
type input "PT Electrif"
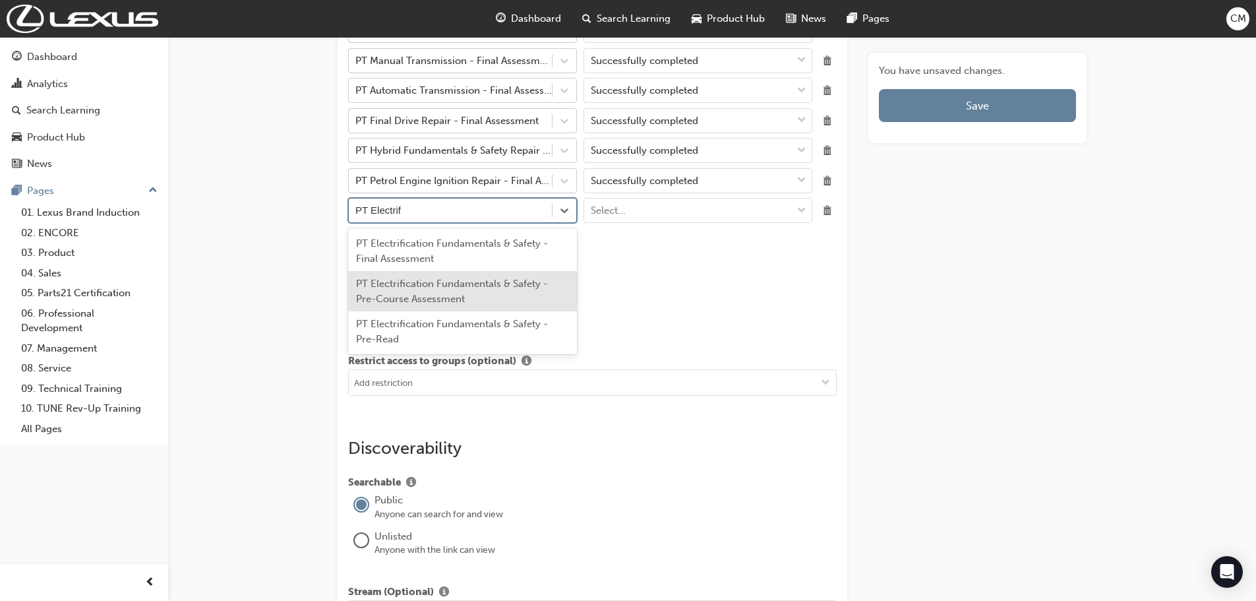
scroll to position [1687, 0]
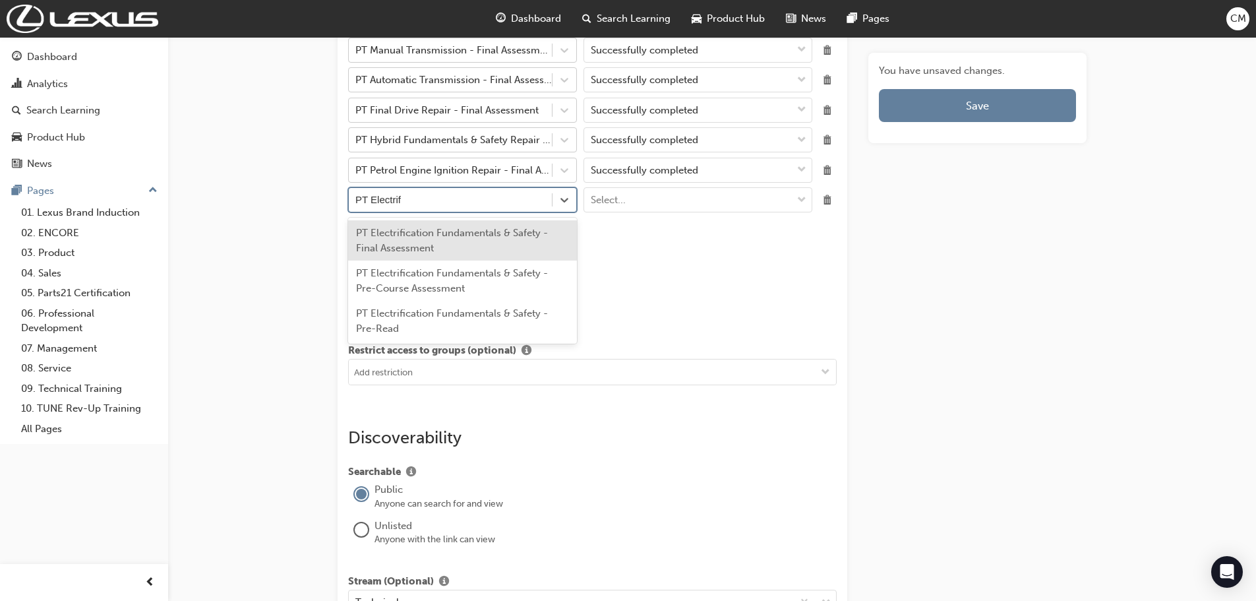
click at [407, 248] on div "PT Electrification Fundamentals & Safety - Final Assessment" at bounding box center [462, 240] width 229 height 40
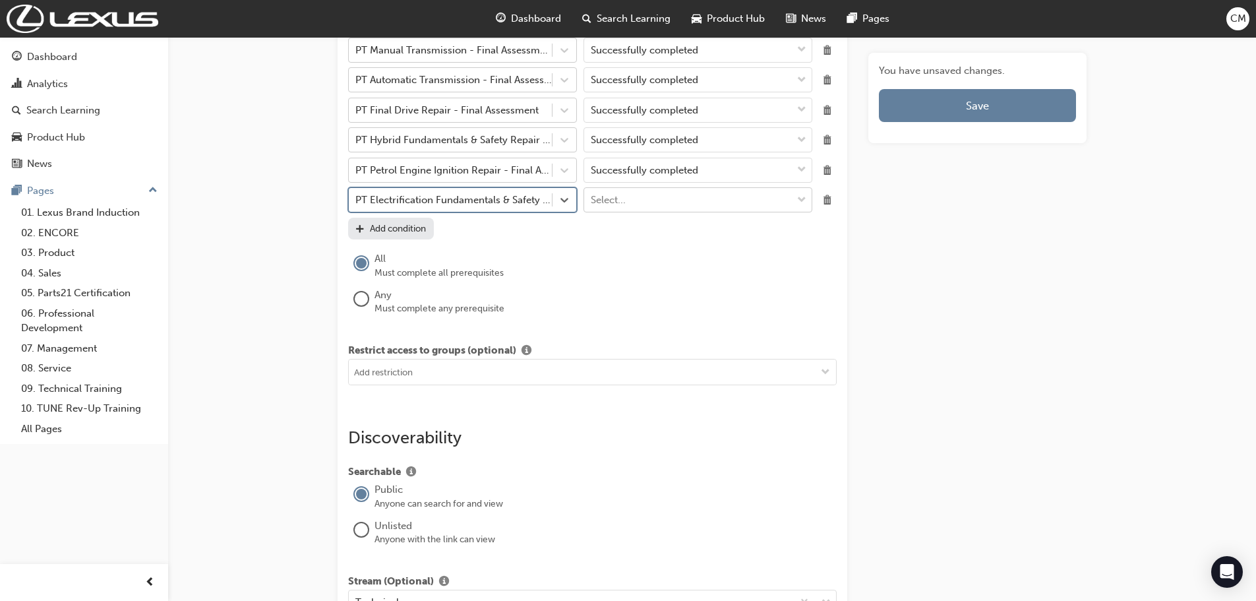
click at [803, 202] on span "down-icon" at bounding box center [801, 200] width 9 height 17
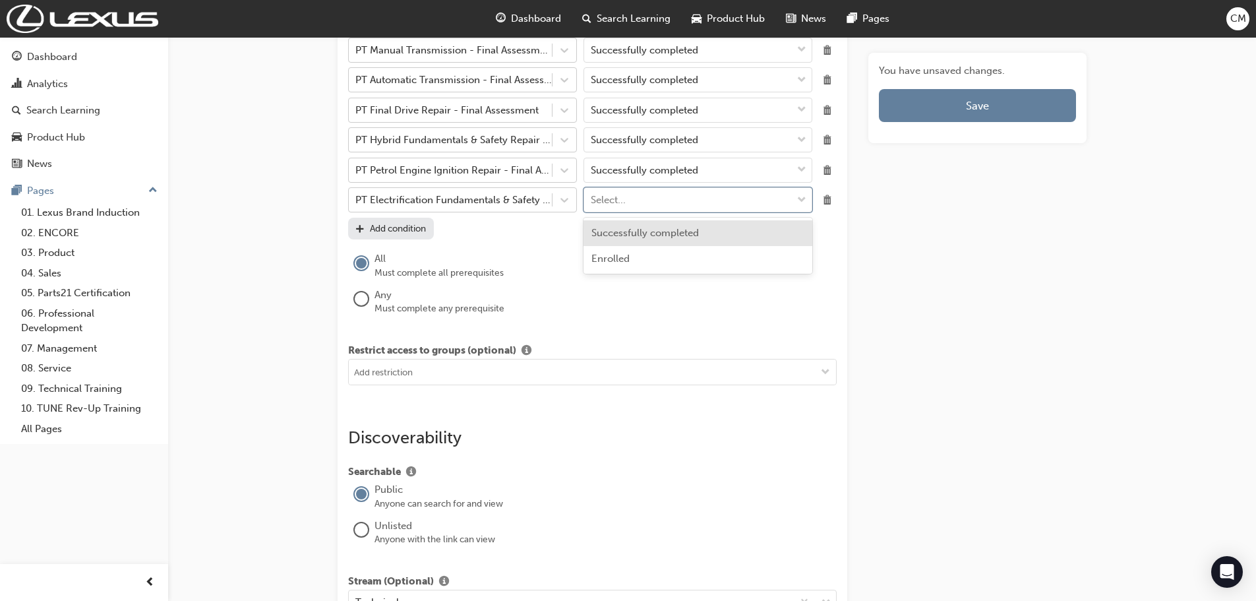
click at [641, 235] on span "Successfully completed" at bounding box center [646, 233] width 108 height 12
click at [827, 140] on span "Delete" at bounding box center [828, 140] width 18 height 18
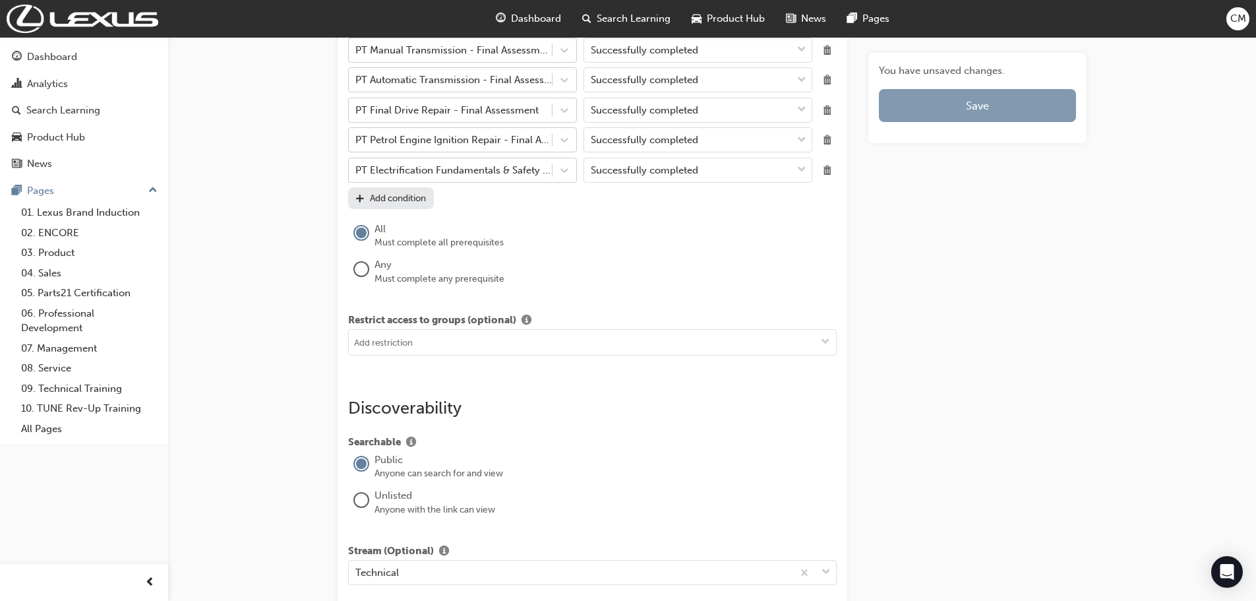
click at [973, 104] on span "Save" at bounding box center [977, 105] width 23 height 13
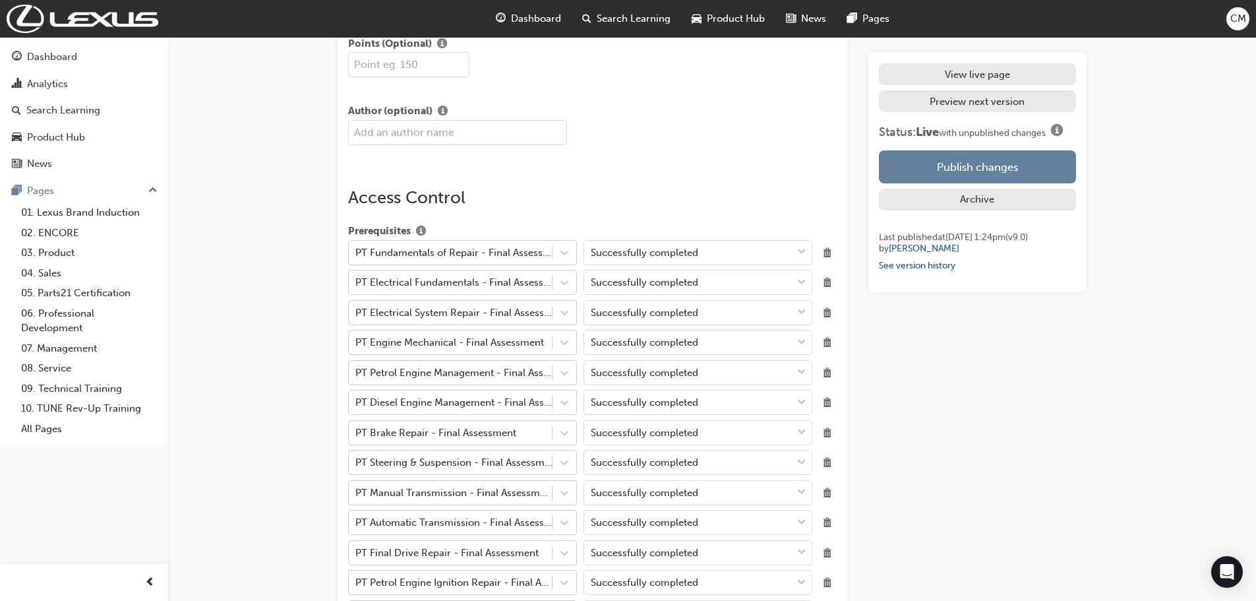
scroll to position [1385, 0]
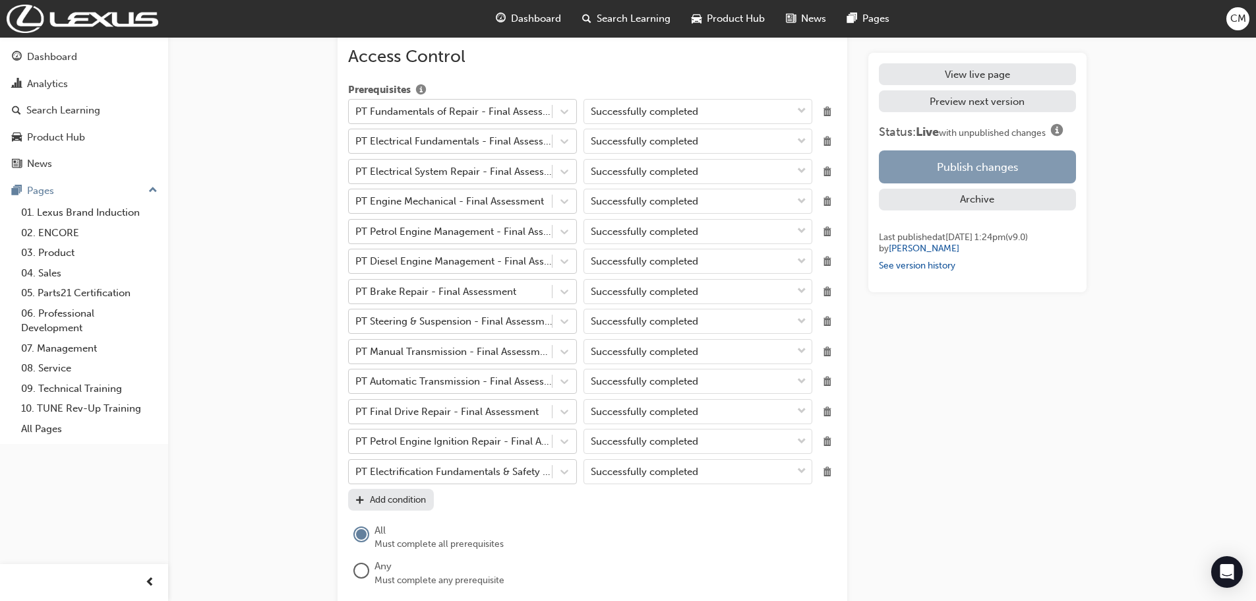
click at [963, 168] on button "Publish changes" at bounding box center [977, 166] width 197 height 33
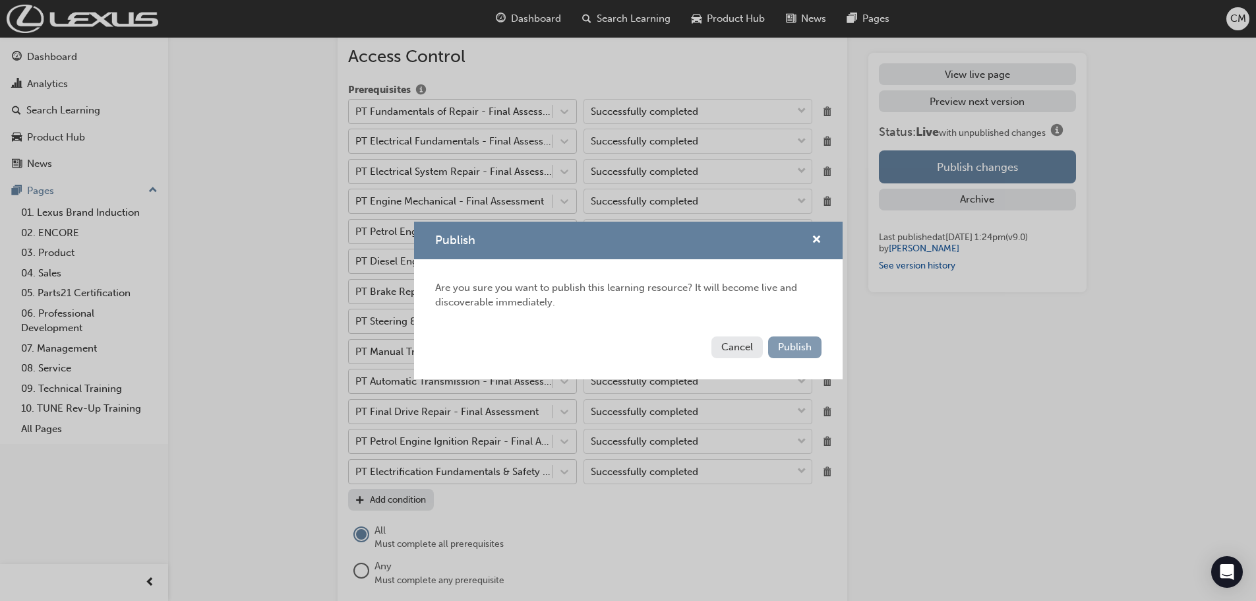
click at [791, 348] on span "Publish" at bounding box center [795, 347] width 34 height 12
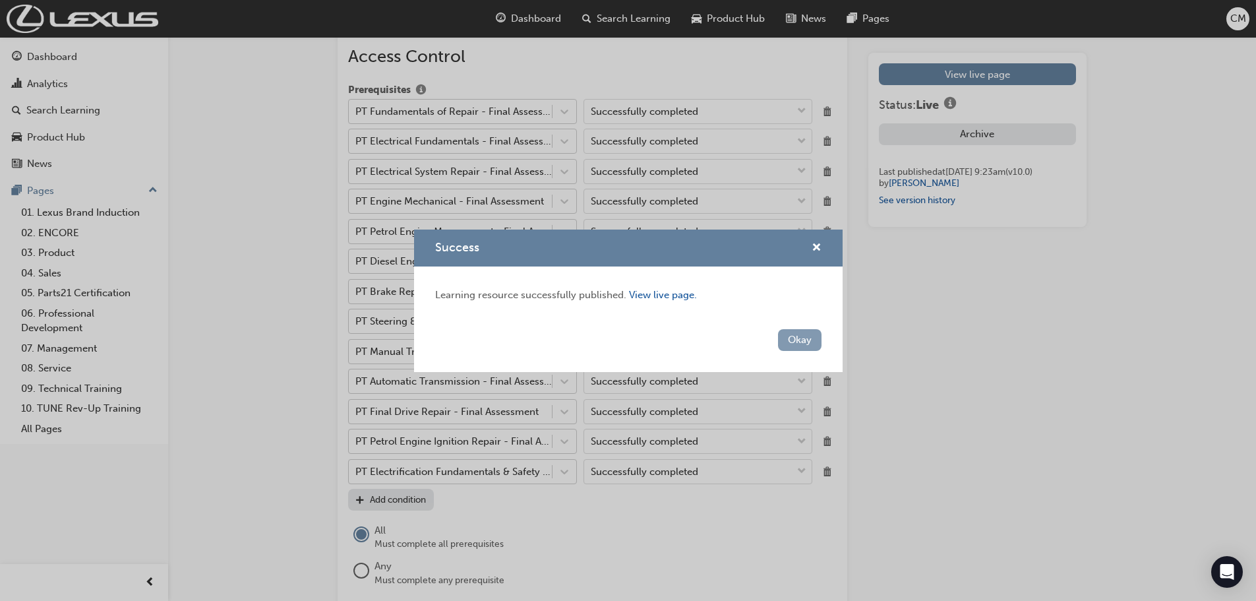
click at [805, 338] on button "Okay" at bounding box center [800, 340] width 44 height 22
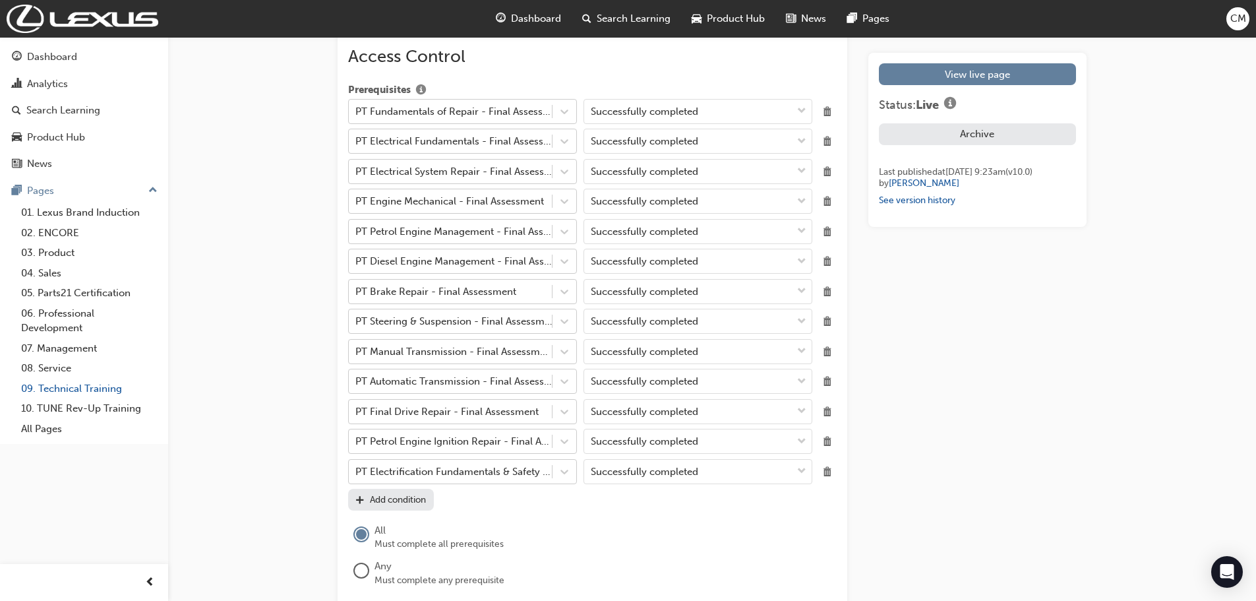
click at [51, 389] on link "09. Technical Training" at bounding box center [89, 389] width 147 height 20
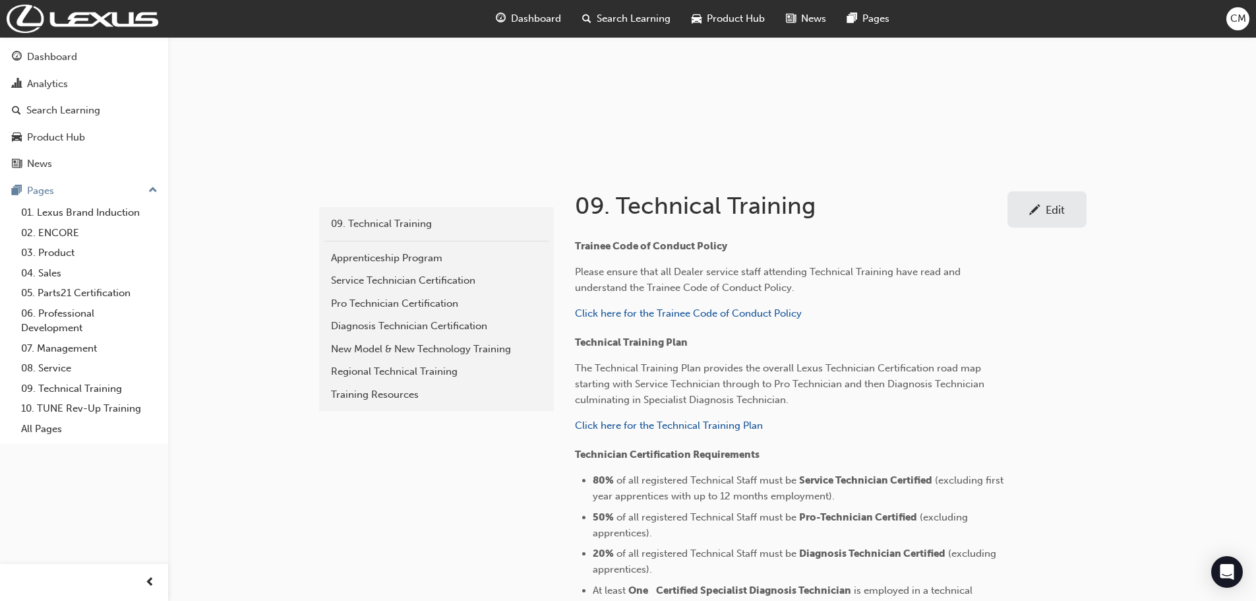
scroll to position [198, 0]
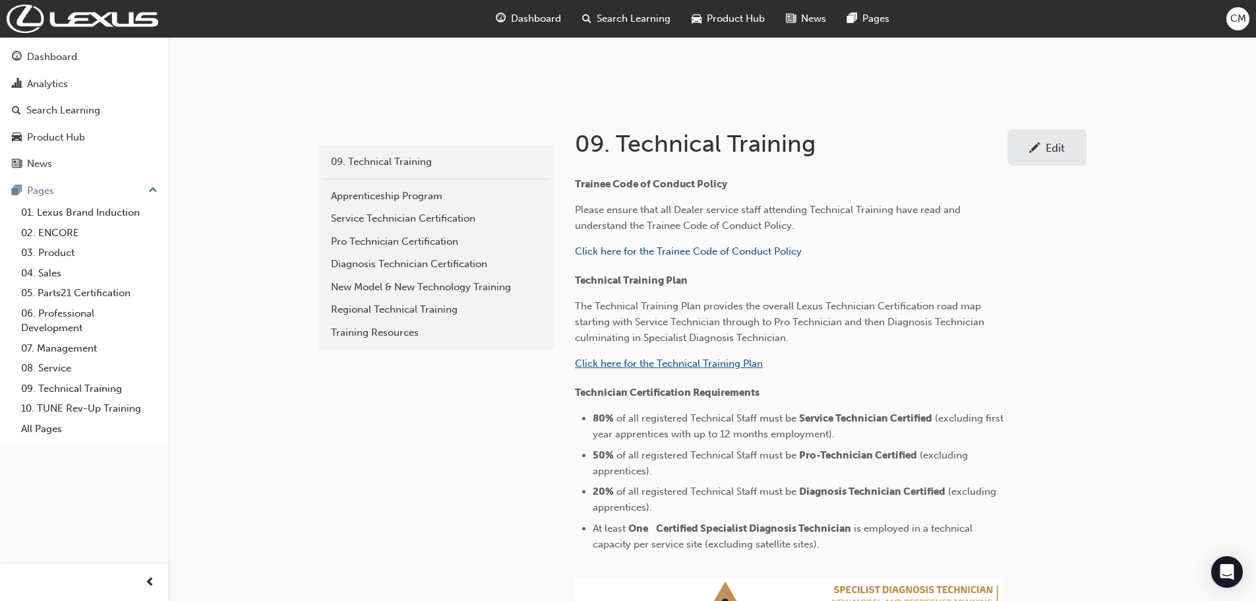
click at [643, 364] on span "Click here for the Technical Training Plan" at bounding box center [669, 363] width 188 height 12
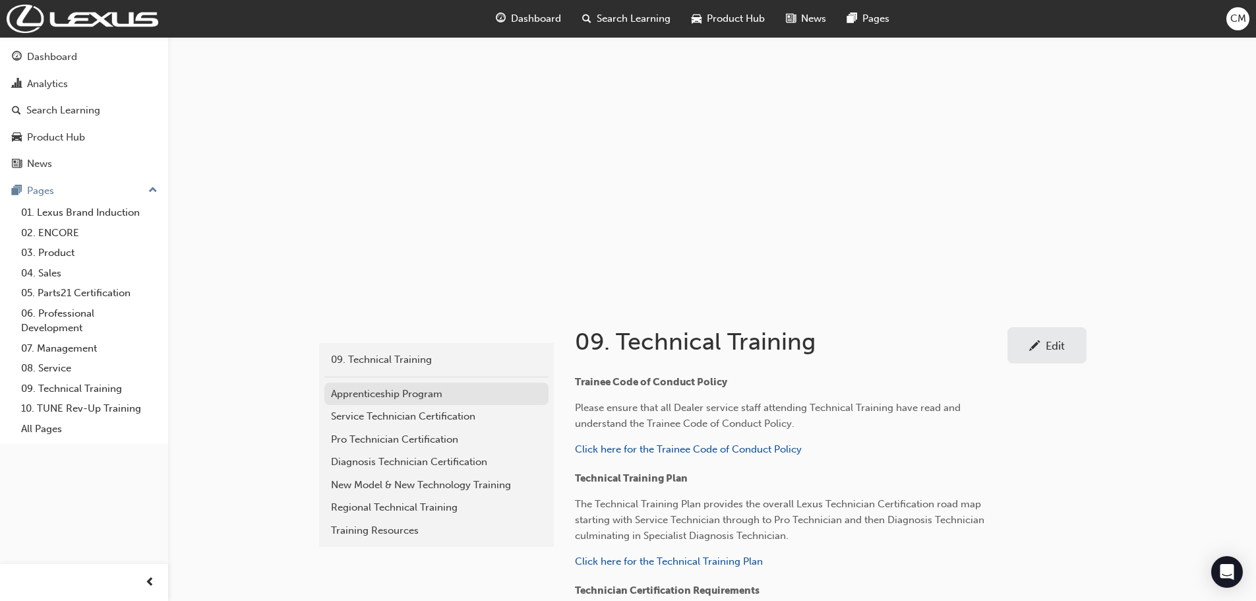
click at [360, 392] on div "Apprenticeship Program" at bounding box center [436, 394] width 211 height 15
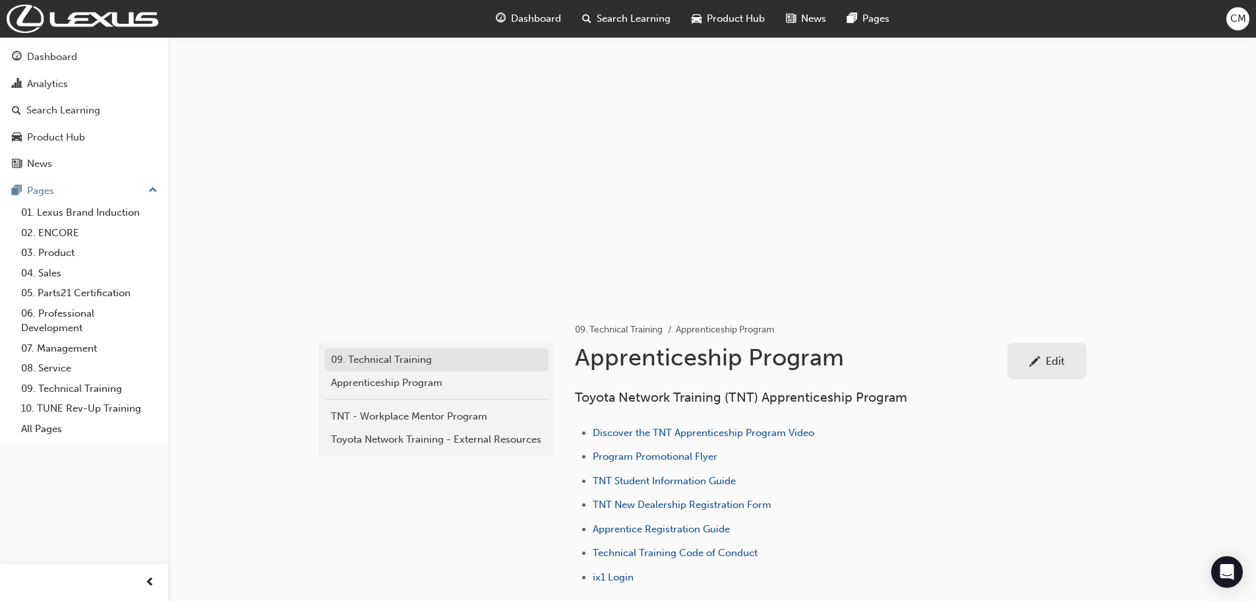
click at [370, 360] on div "09. Technical Training" at bounding box center [436, 359] width 211 height 15
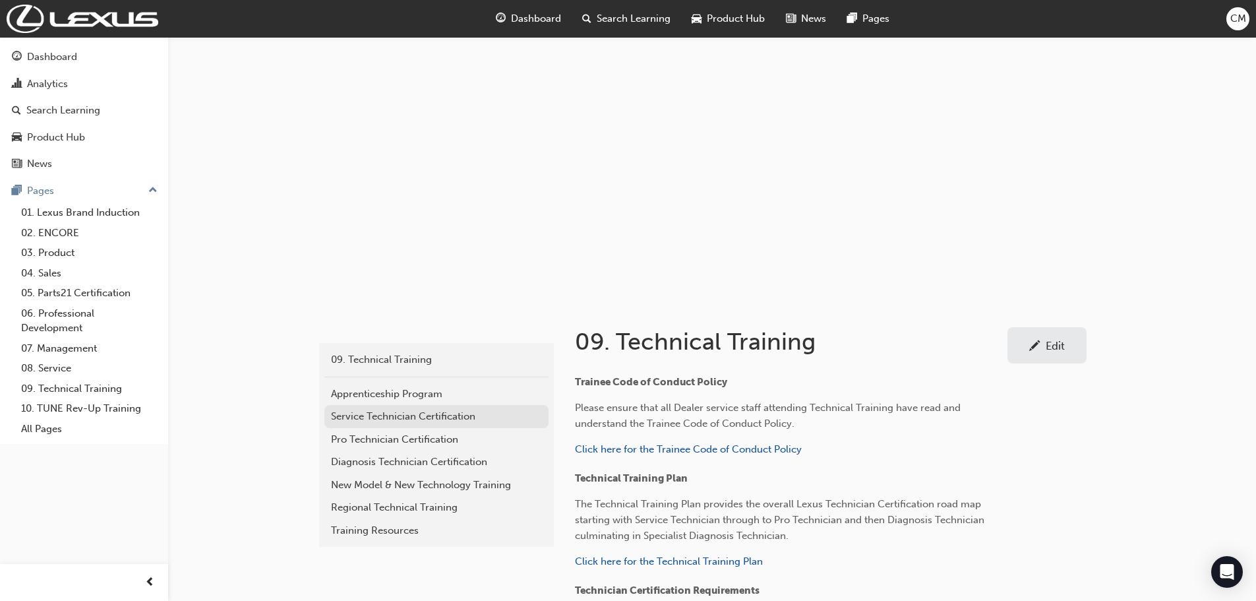
click at [357, 417] on div "Service Technician Certification" at bounding box center [436, 416] width 211 height 15
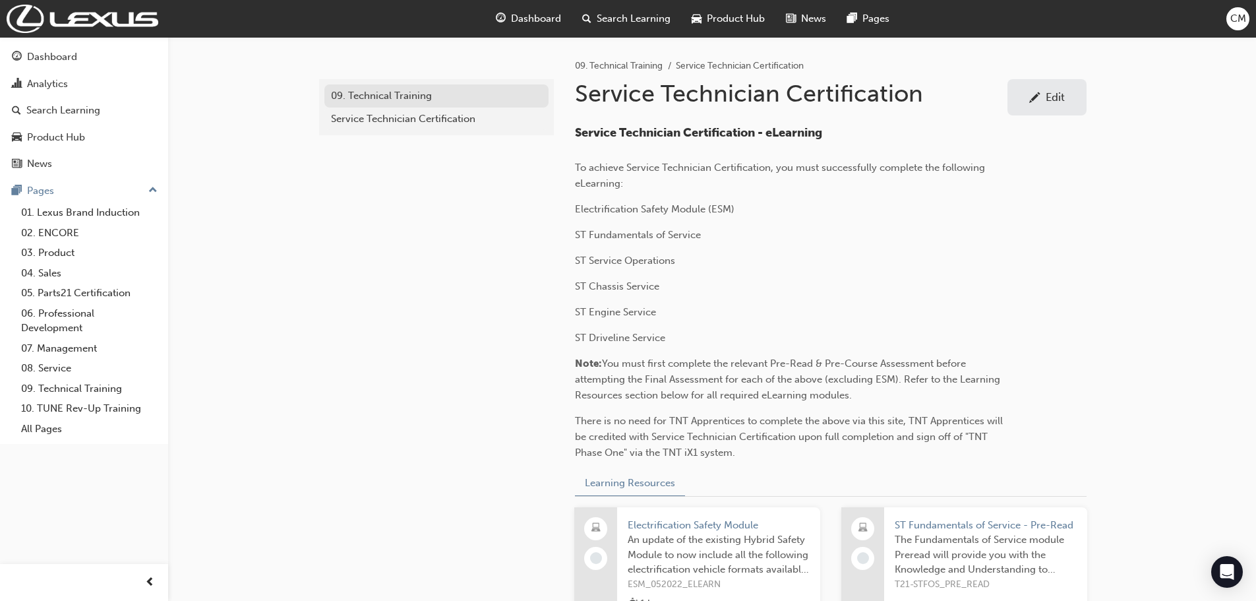
click at [366, 93] on div "09. Technical Training" at bounding box center [436, 95] width 211 height 15
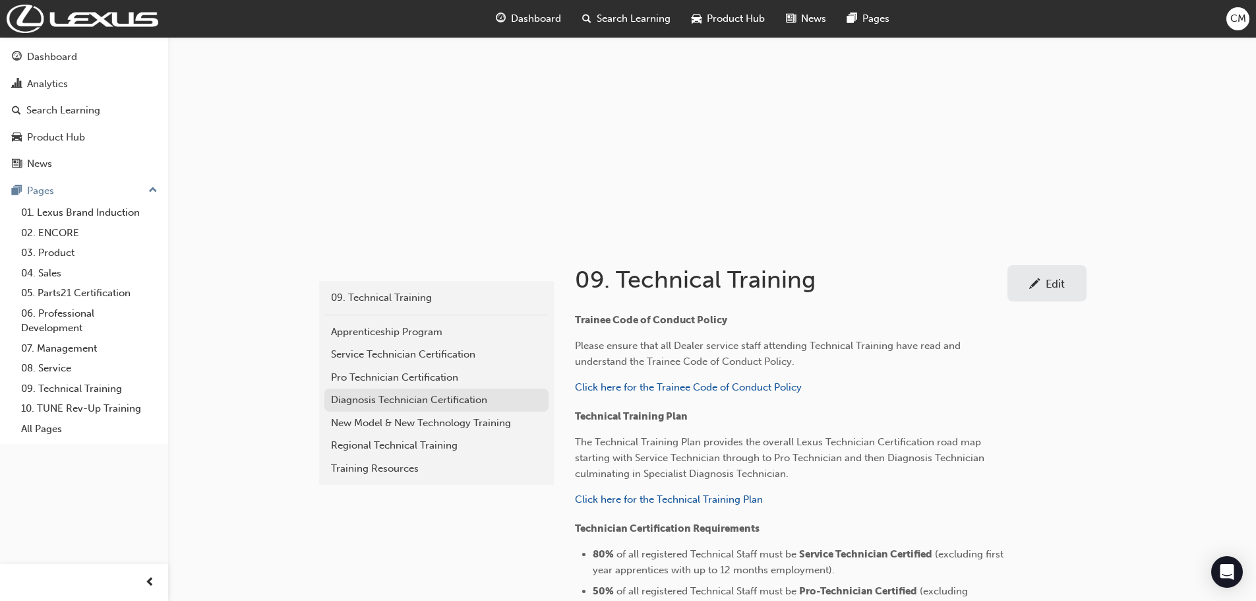
scroll to position [198, 0]
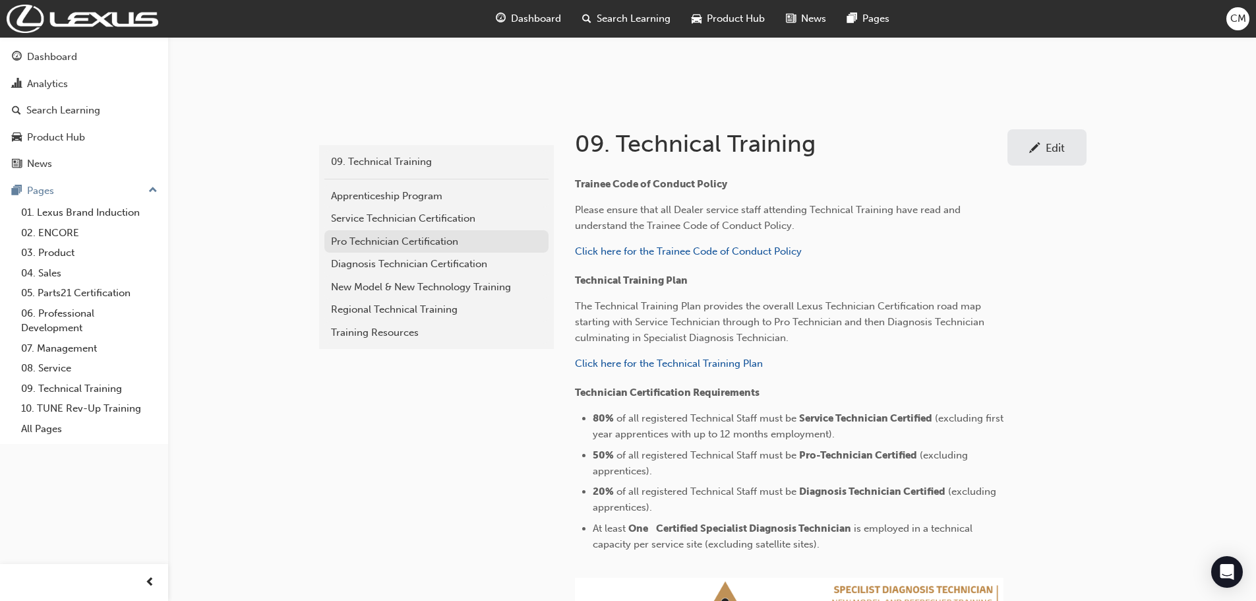
click at [347, 241] on div "Pro Technician Certification" at bounding box center [436, 241] width 211 height 15
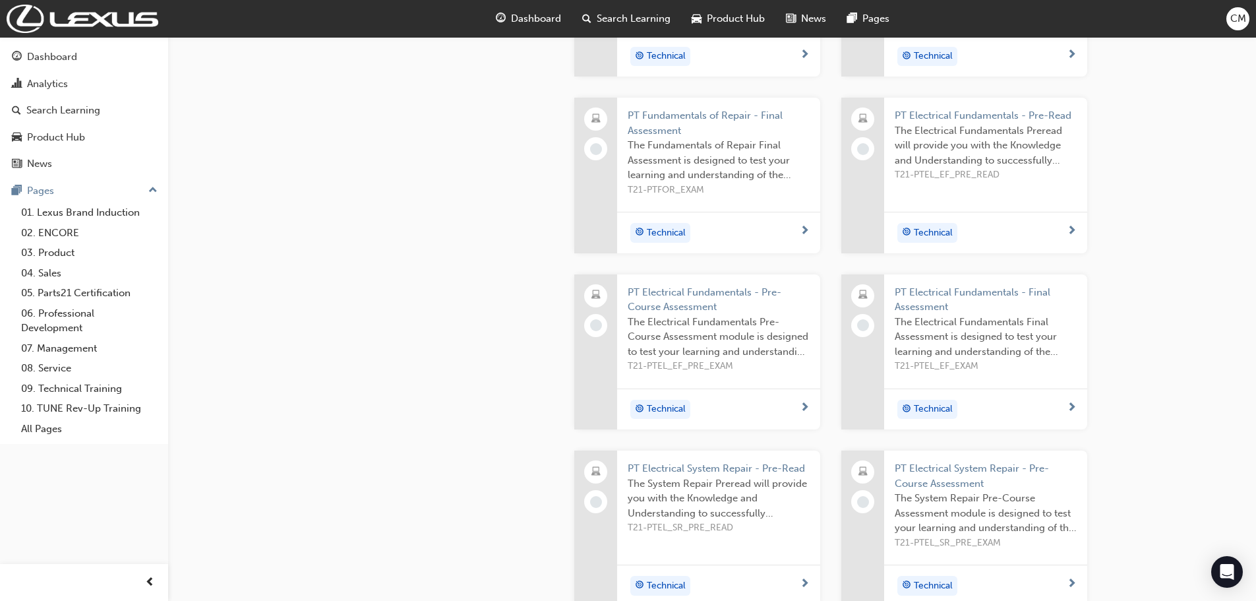
drag, startPoint x: 747, startPoint y: 460, endPoint x: 746, endPoint y: 454, distance: 6.6
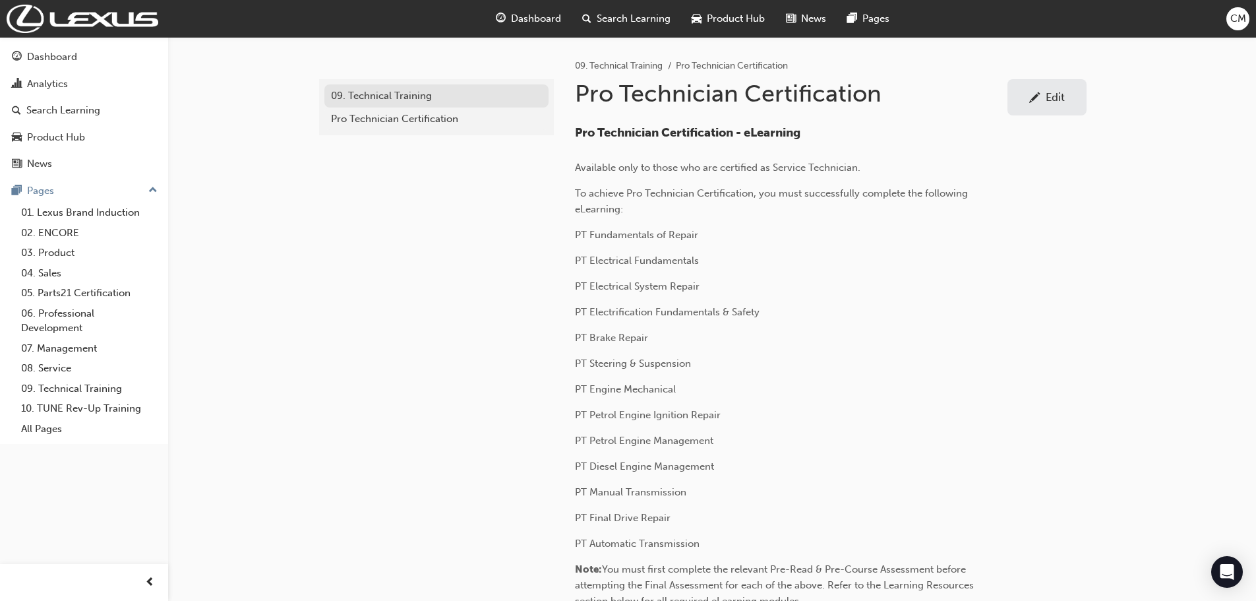
click at [359, 98] on div "09. Technical Training" at bounding box center [436, 95] width 211 height 15
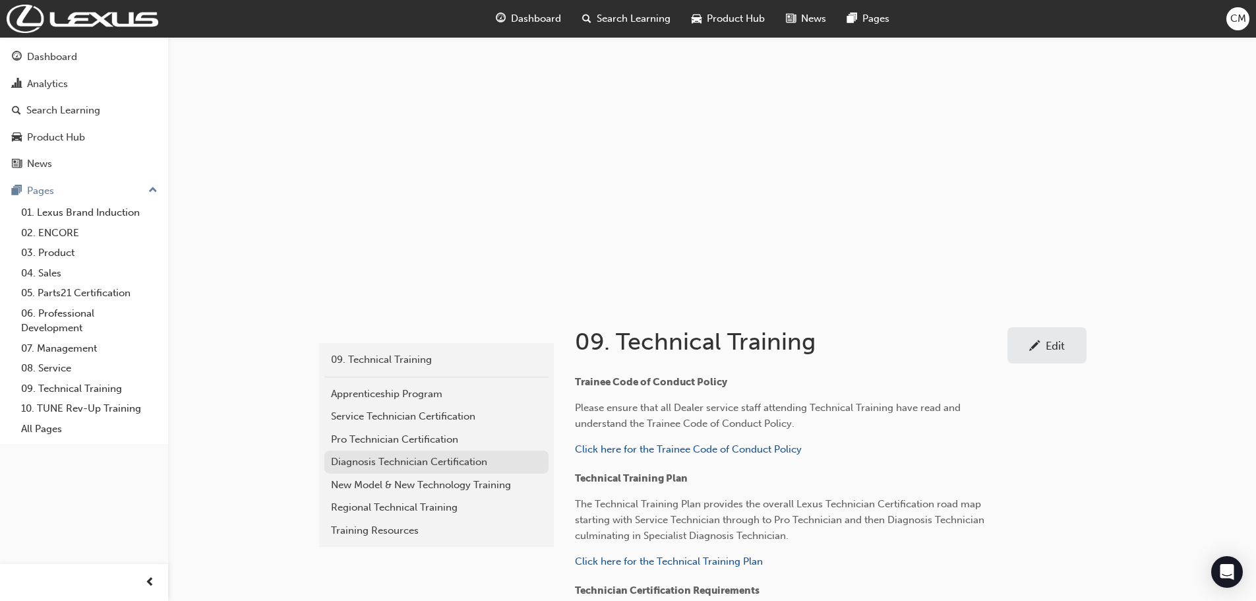
click at [345, 460] on div "Diagnosis Technician Certification" at bounding box center [436, 461] width 211 height 15
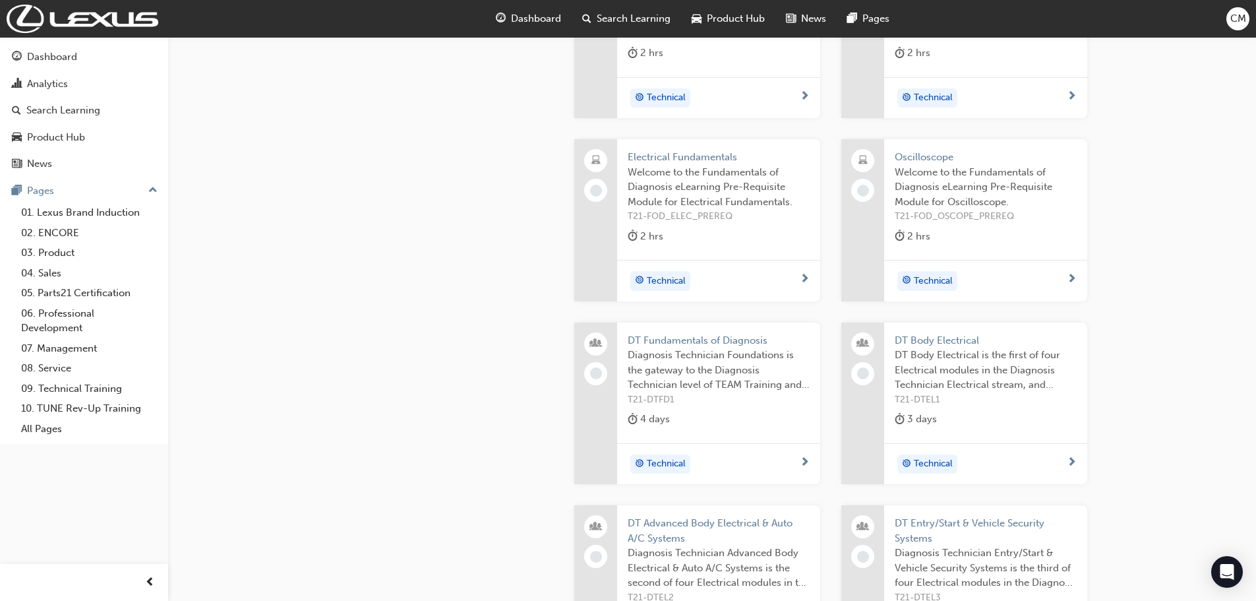
scroll to position [791, 0]
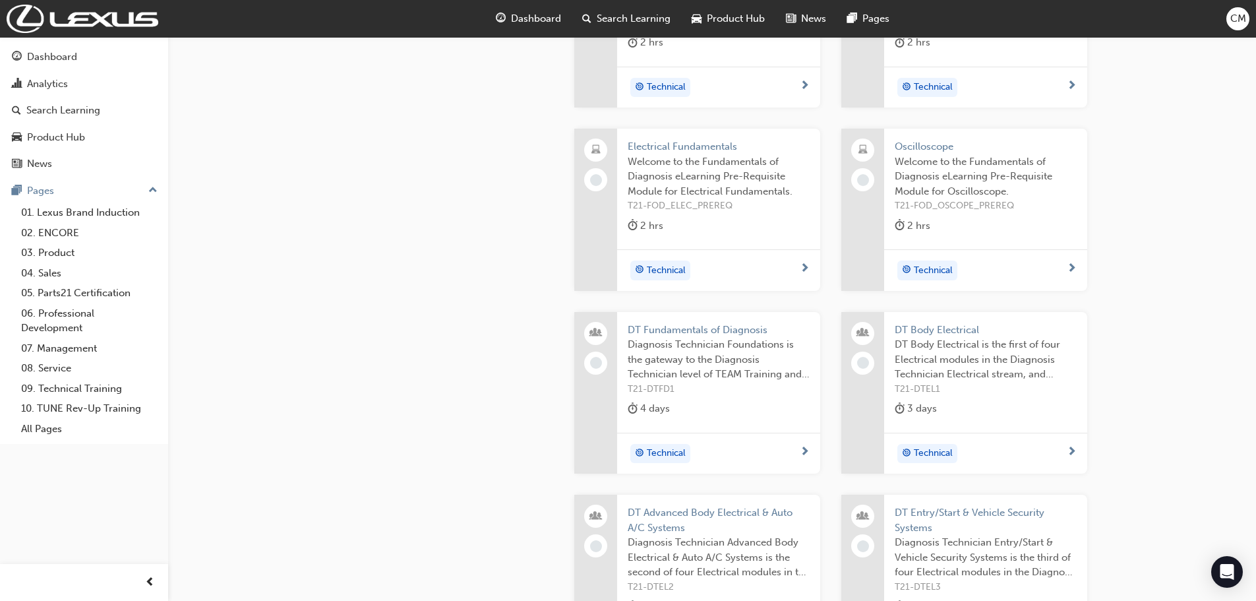
click at [671, 330] on span "DT Fundamentals of Diagnosis" at bounding box center [719, 330] width 182 height 15
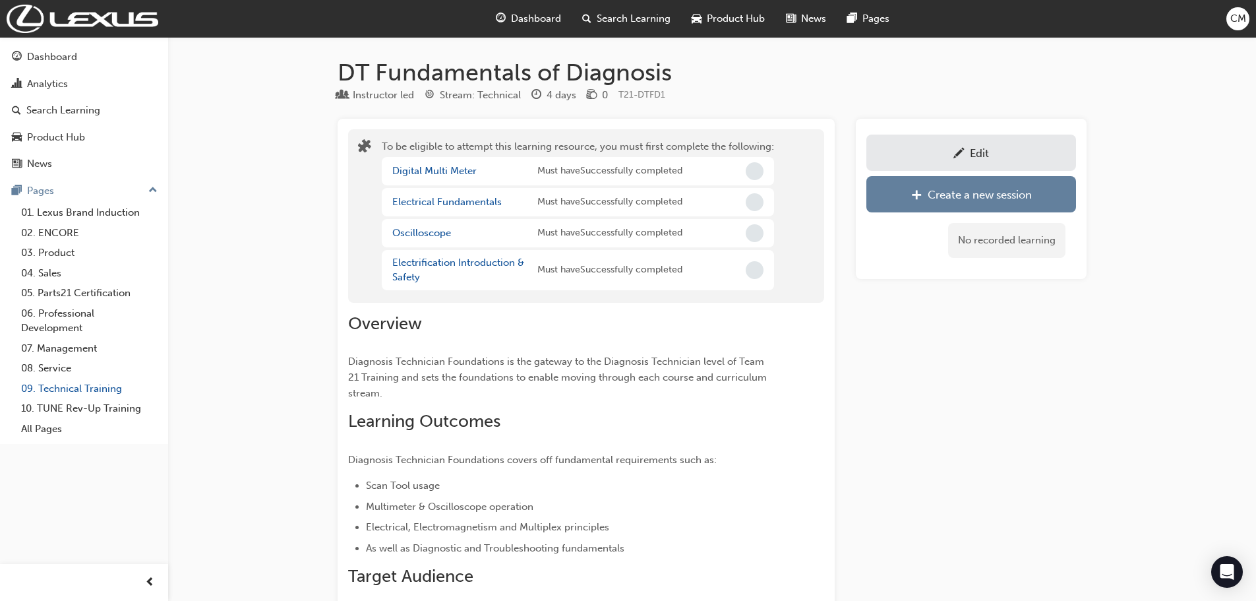
click at [55, 388] on link "09. Technical Training" at bounding box center [89, 389] width 147 height 20
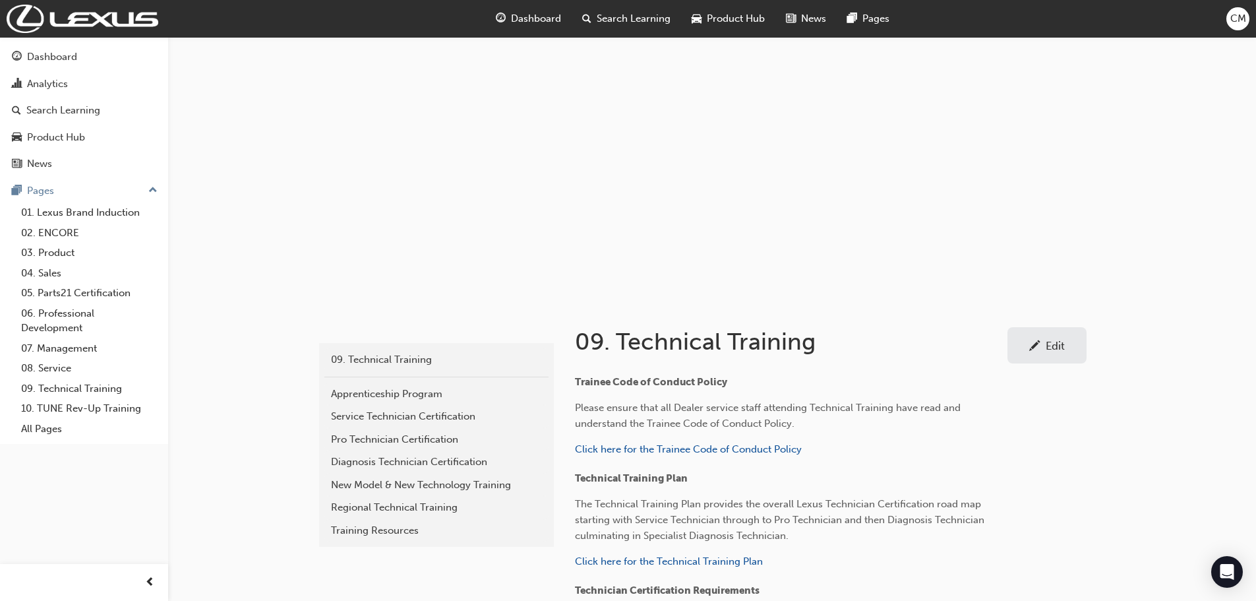
click at [627, 15] on span "Search Learning" at bounding box center [634, 18] width 74 height 15
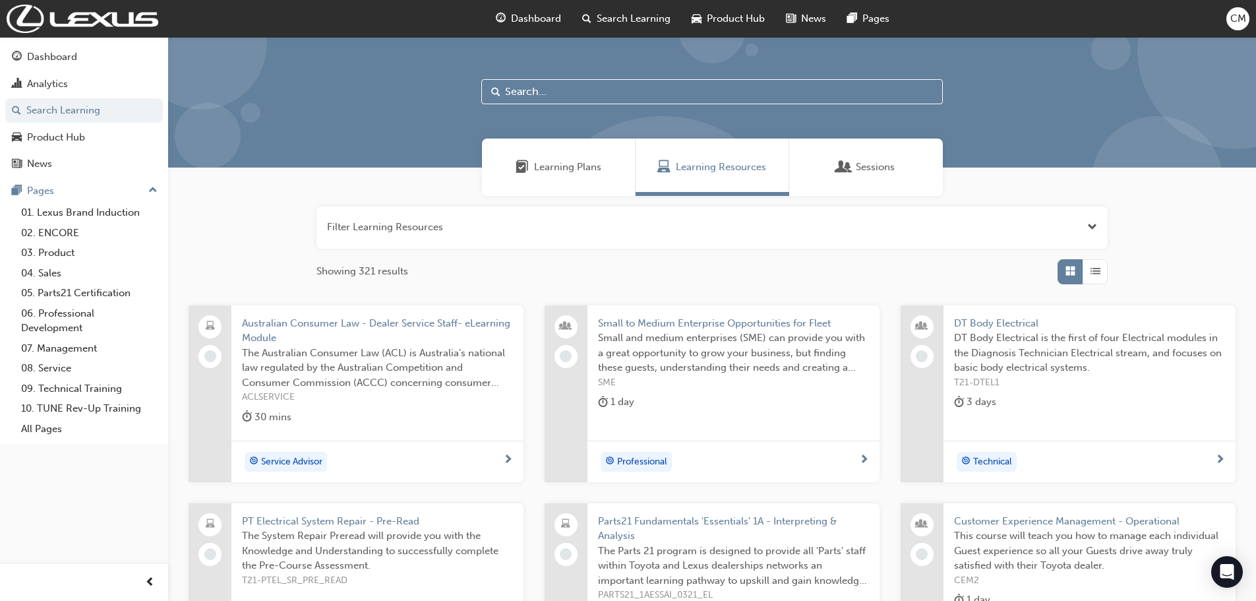
click at [526, 85] on input "text" at bounding box center [712, 91] width 462 height 25
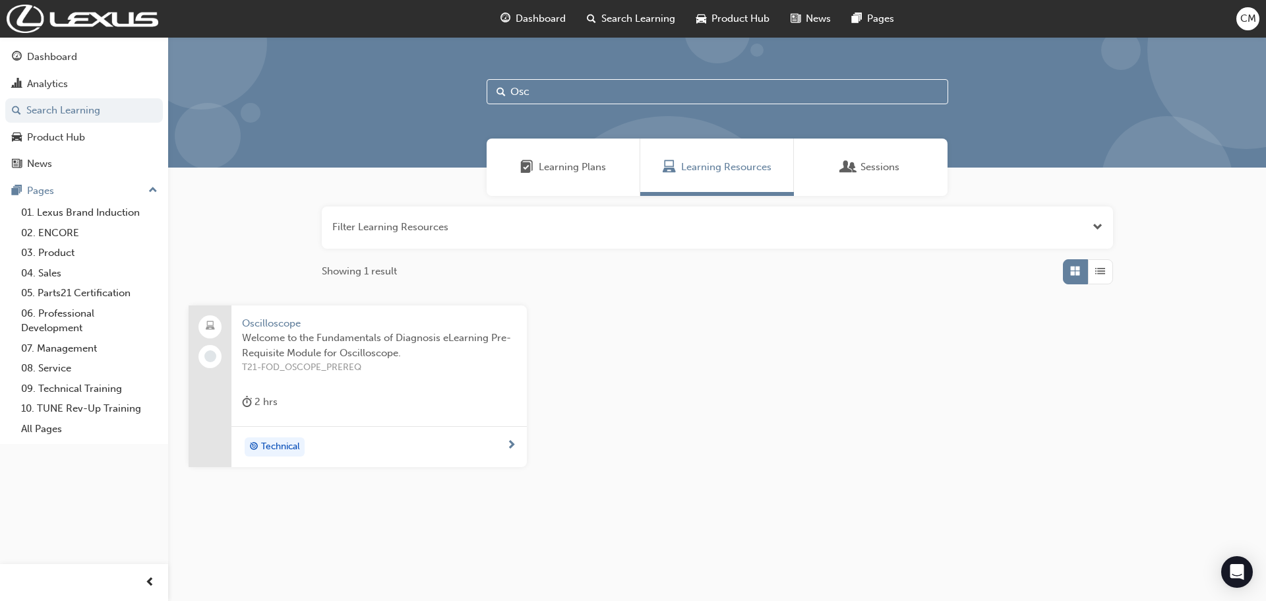
type input "Osc"
click at [260, 323] on span "Oscilloscope" at bounding box center [379, 323] width 274 height 15
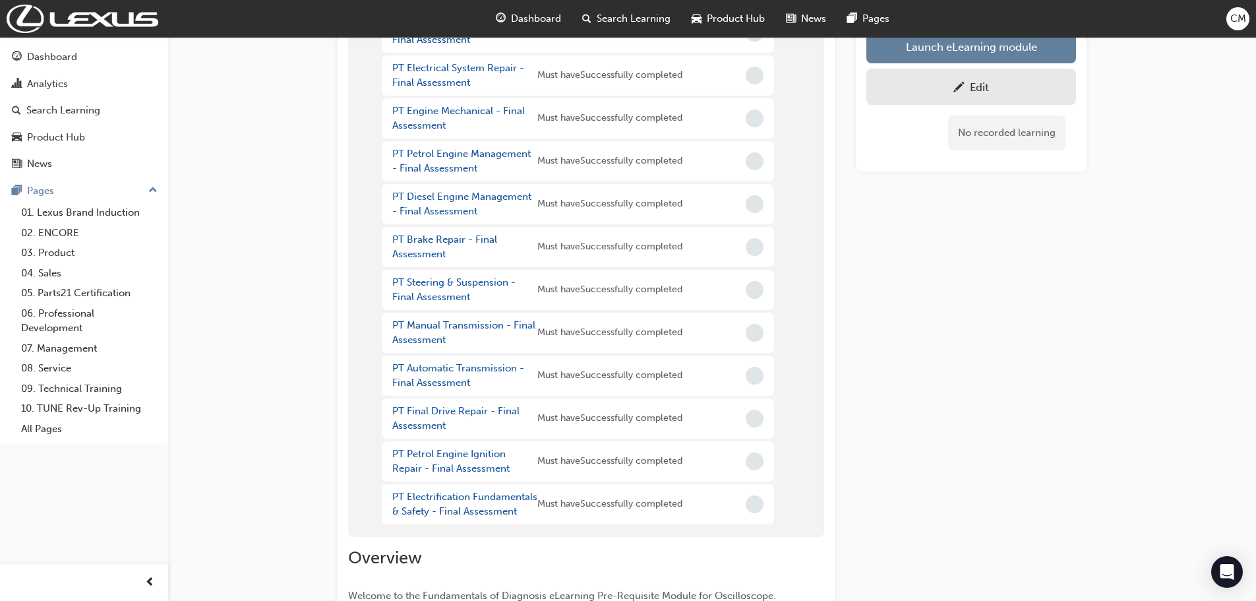
scroll to position [264, 0]
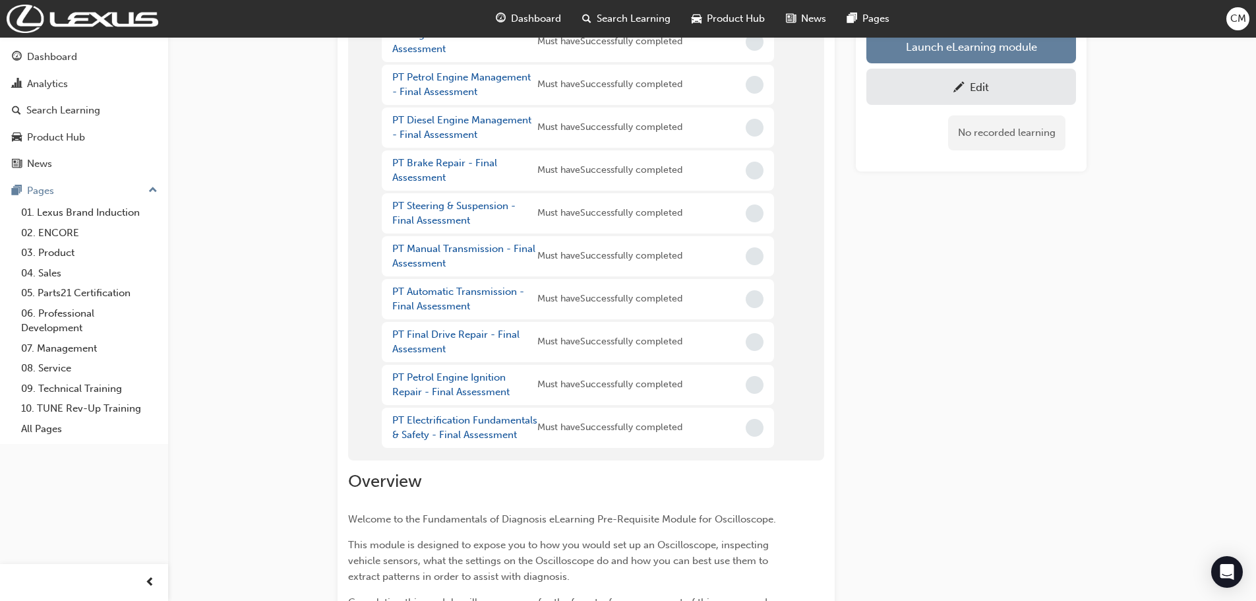
click at [919, 86] on div "Edit" at bounding box center [972, 86] width 190 height 16
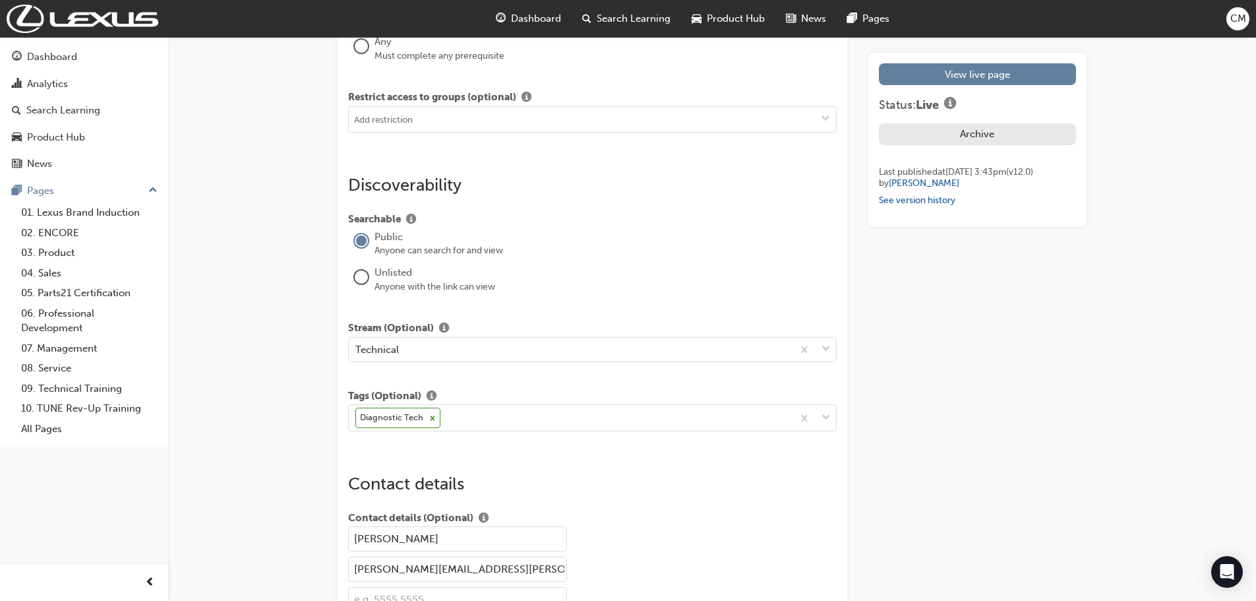
scroll to position [1913, 0]
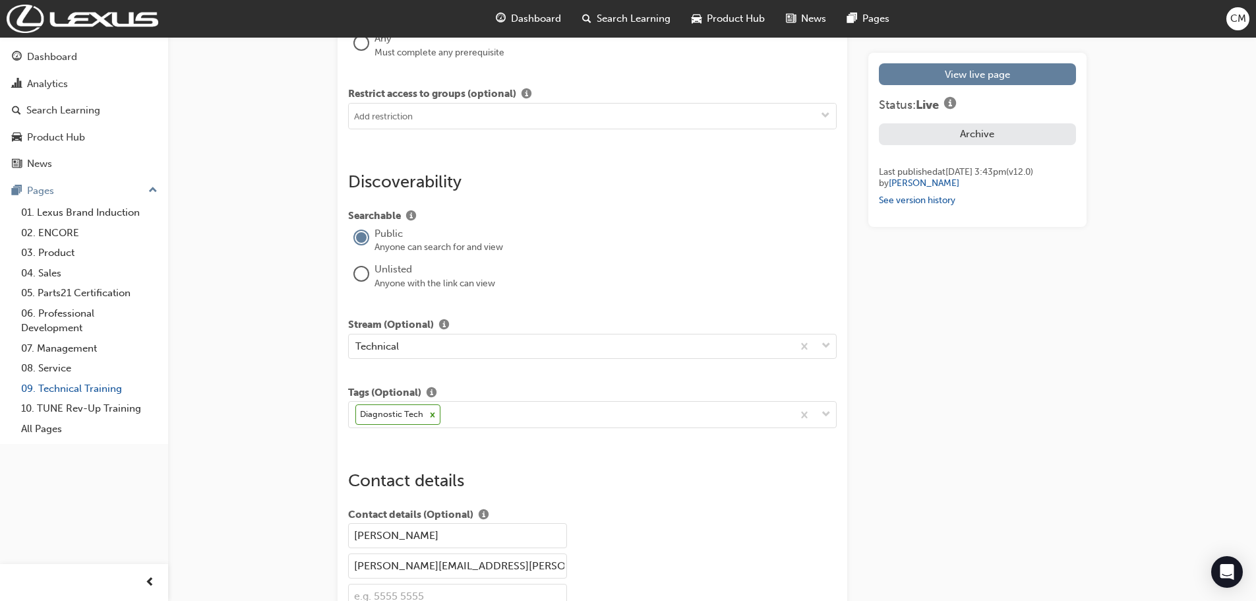
click at [66, 387] on link "09. Technical Training" at bounding box center [89, 389] width 147 height 20
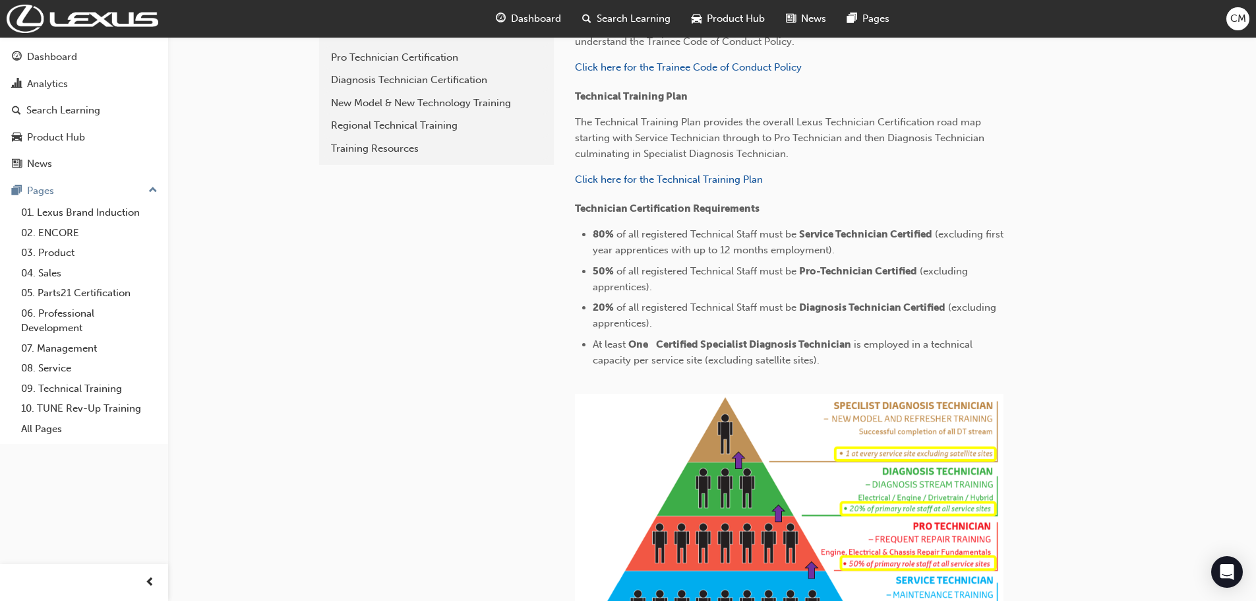
scroll to position [306, 0]
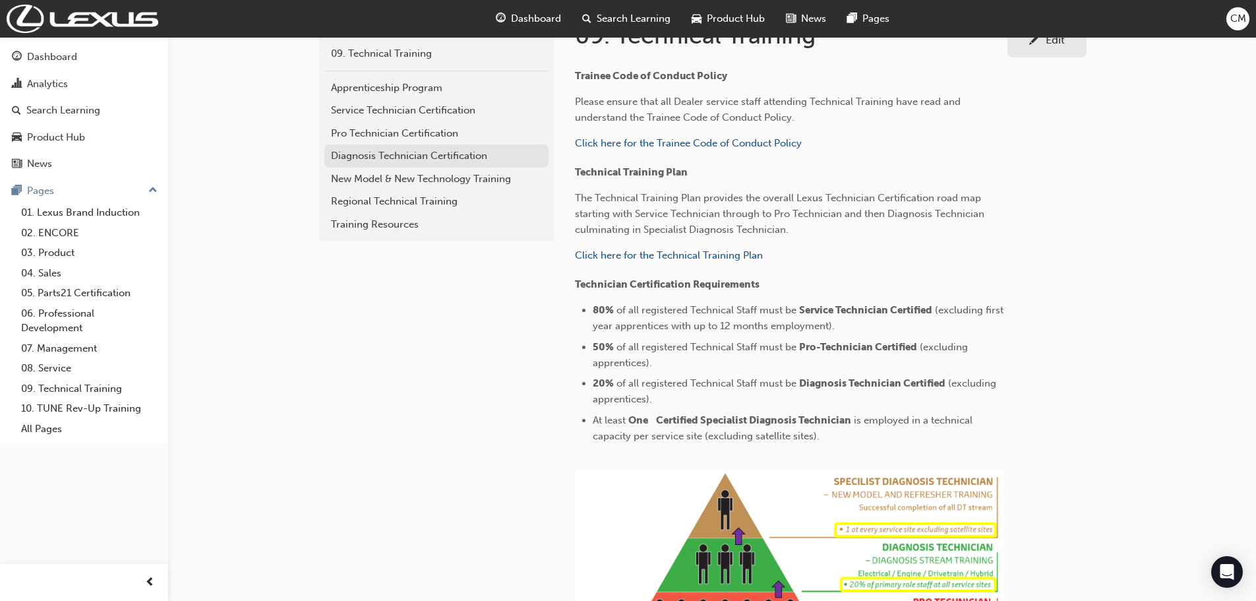
click at [350, 153] on div "Diagnosis Technician Certification" at bounding box center [436, 155] width 211 height 15
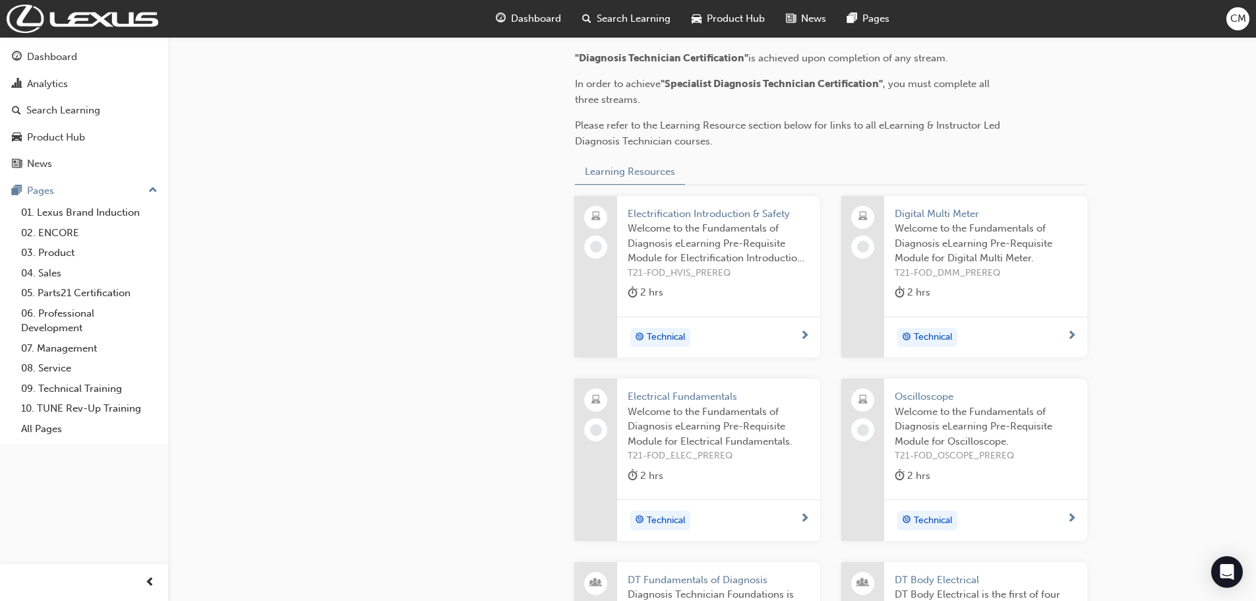
scroll to position [570, 0]
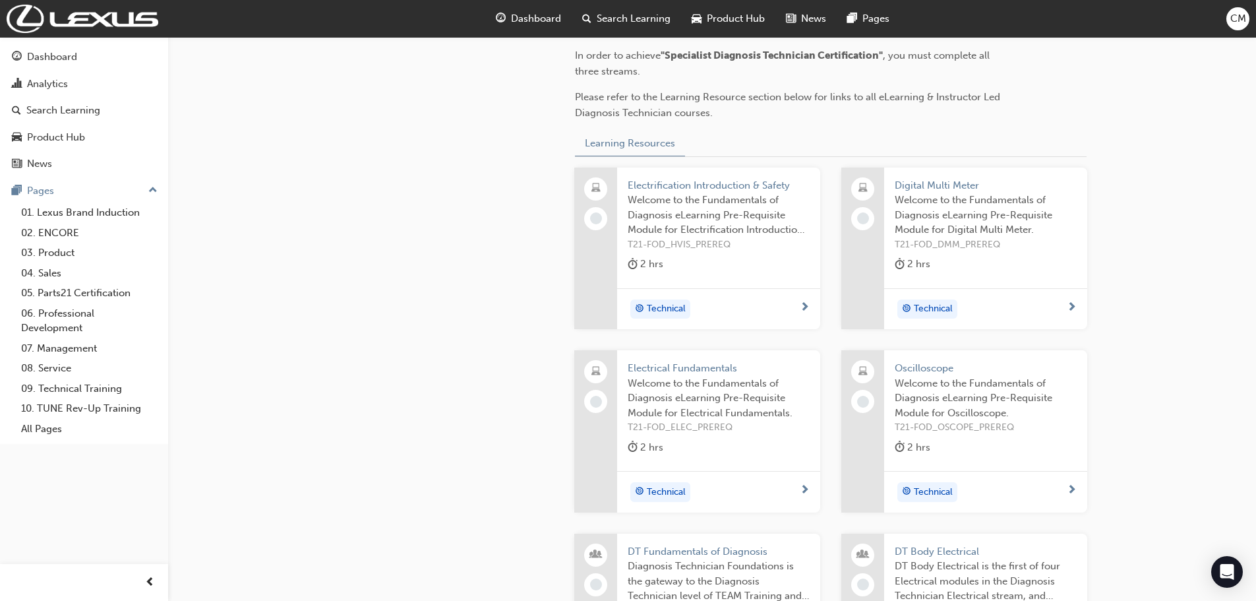
click at [654, 367] on span "Electrical Fundamentals" at bounding box center [719, 368] width 182 height 15
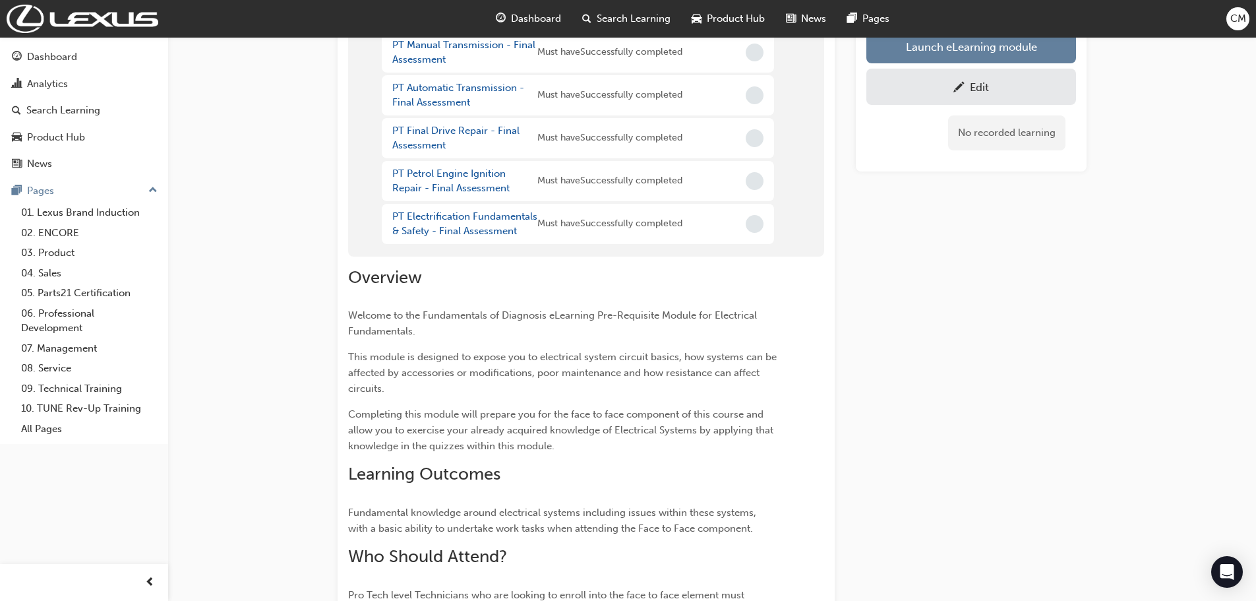
scroll to position [217, 0]
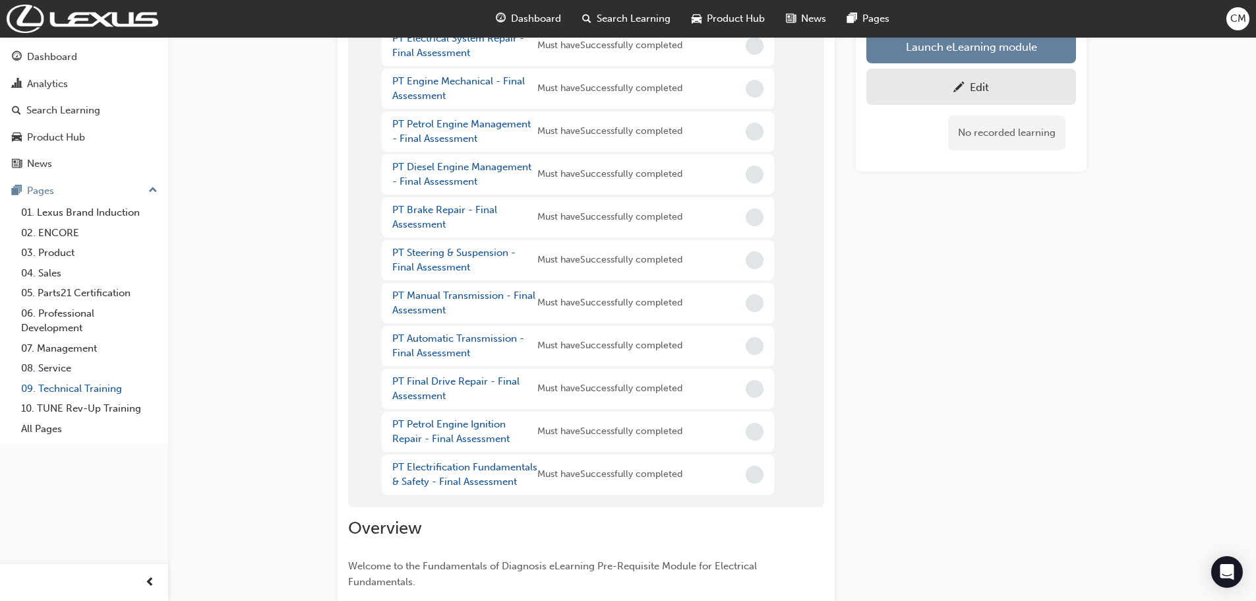
click at [49, 392] on link "09. Technical Training" at bounding box center [89, 389] width 147 height 20
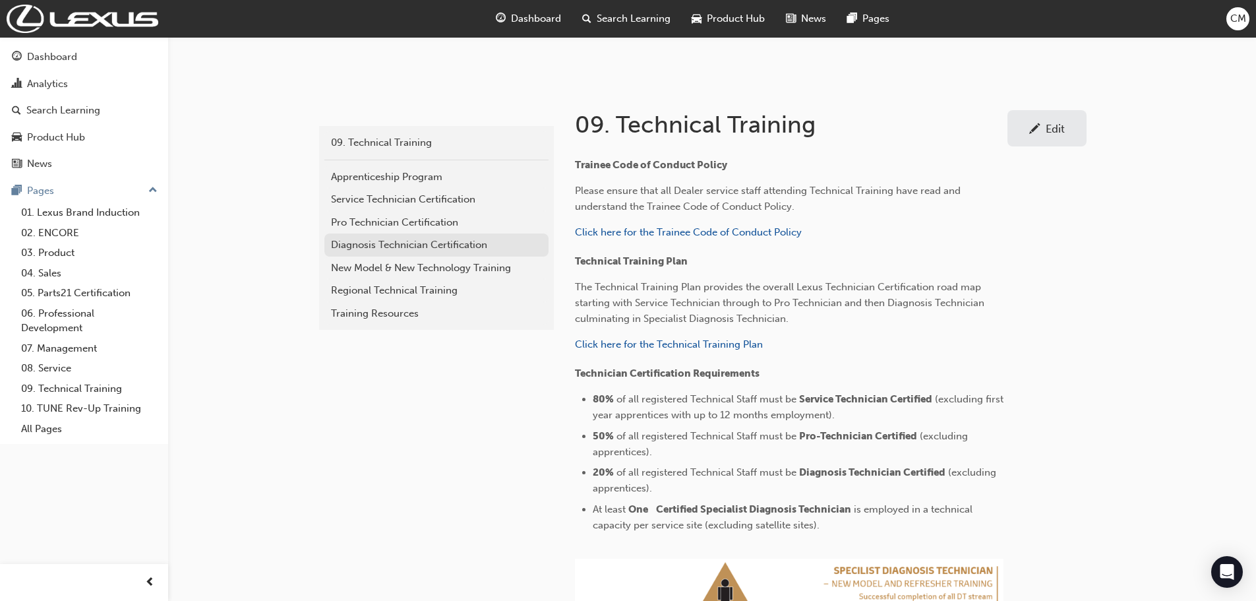
click at [339, 245] on div "Diagnosis Technician Certification" at bounding box center [436, 244] width 211 height 15
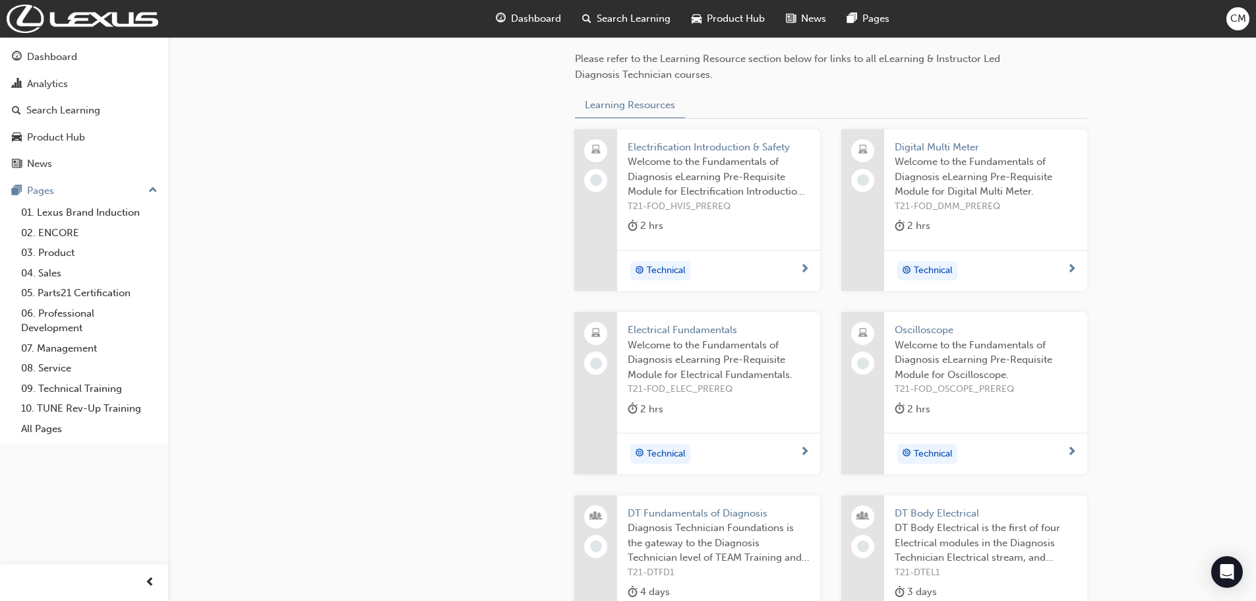
scroll to position [613, 0]
click at [918, 325] on span "Oscilloscope" at bounding box center [986, 325] width 182 height 15
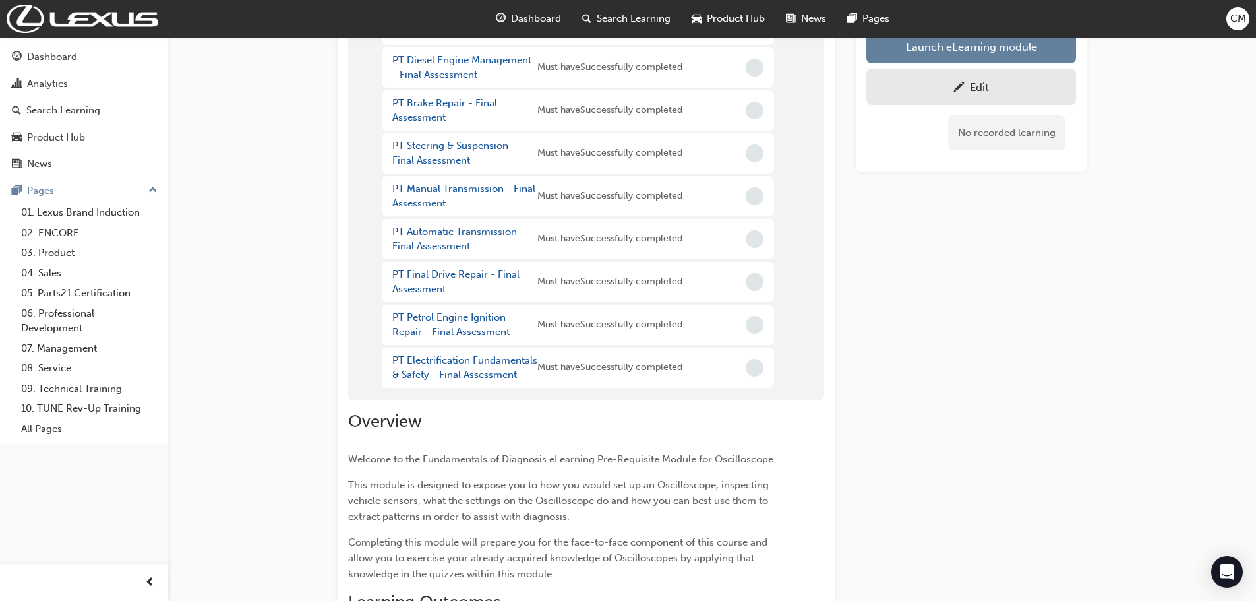
scroll to position [283, 0]
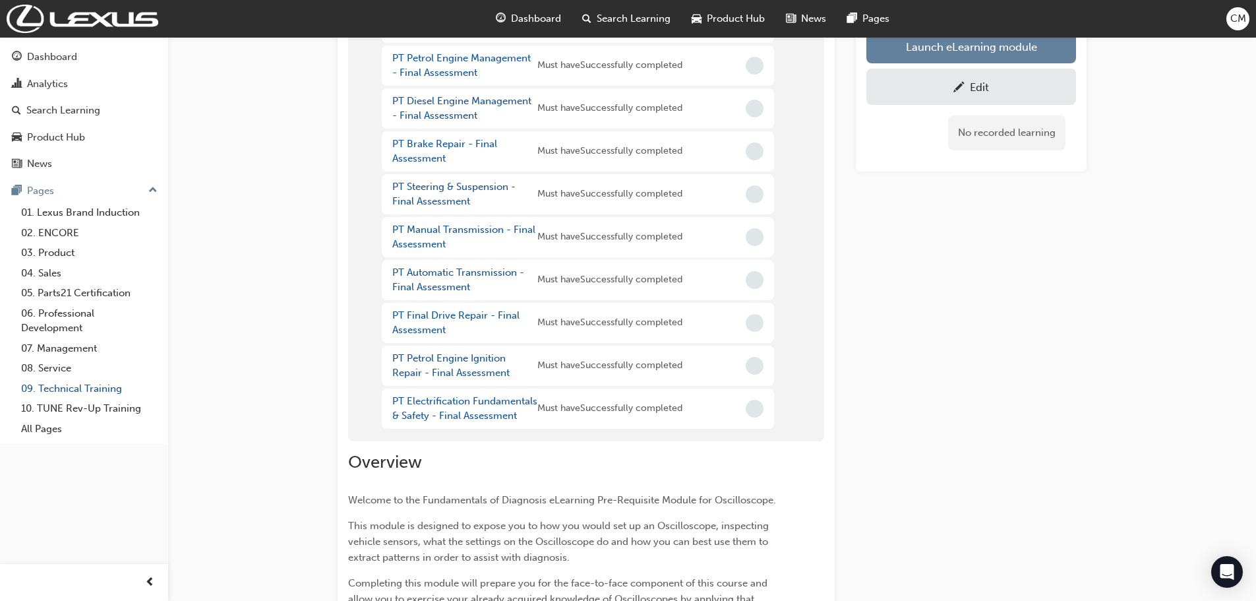
click at [49, 388] on link "09. Technical Training" at bounding box center [89, 389] width 147 height 20
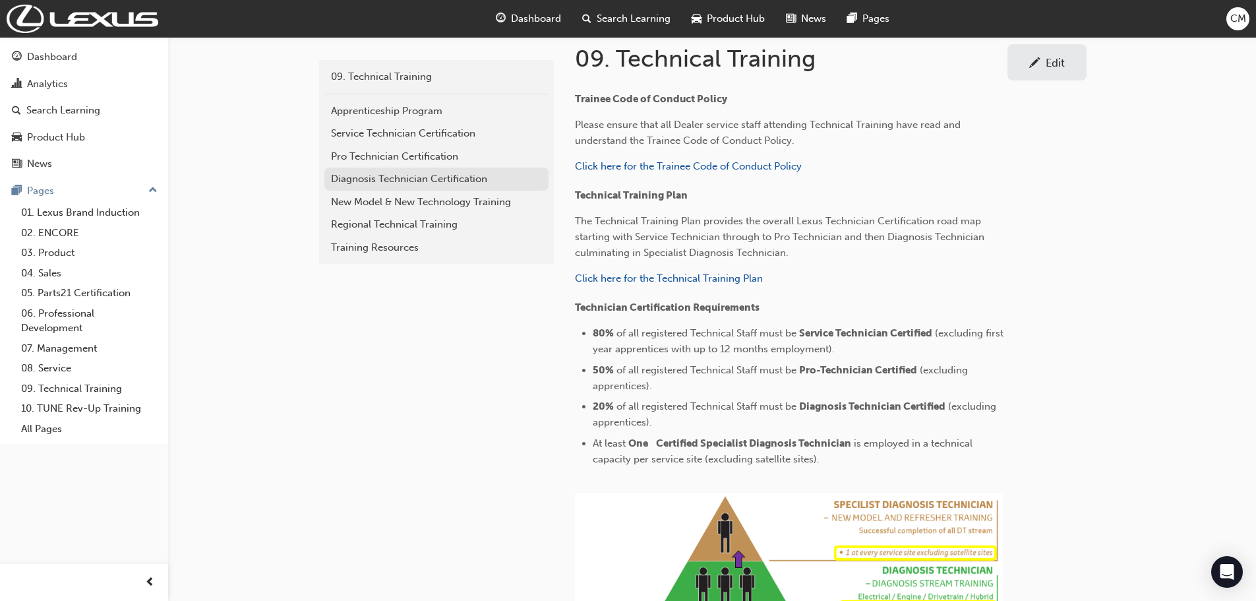
click at [385, 177] on div "Diagnosis Technician Certification" at bounding box center [436, 178] width 211 height 15
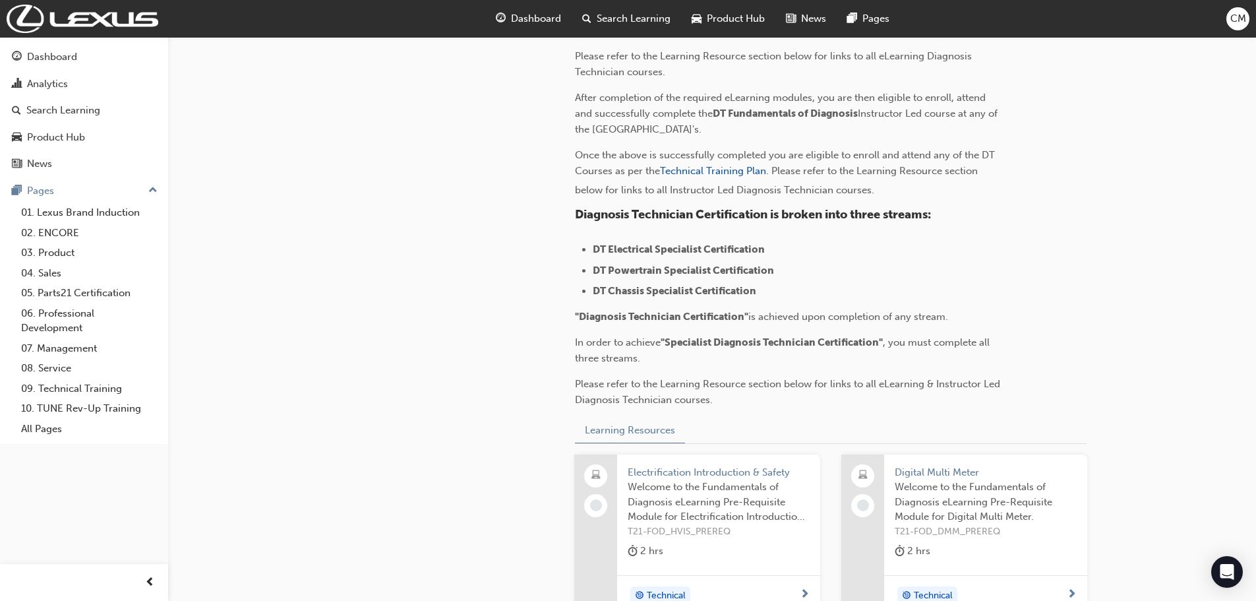
click at [648, 472] on span "Electrification Introduction & Safety" at bounding box center [719, 472] width 182 height 15
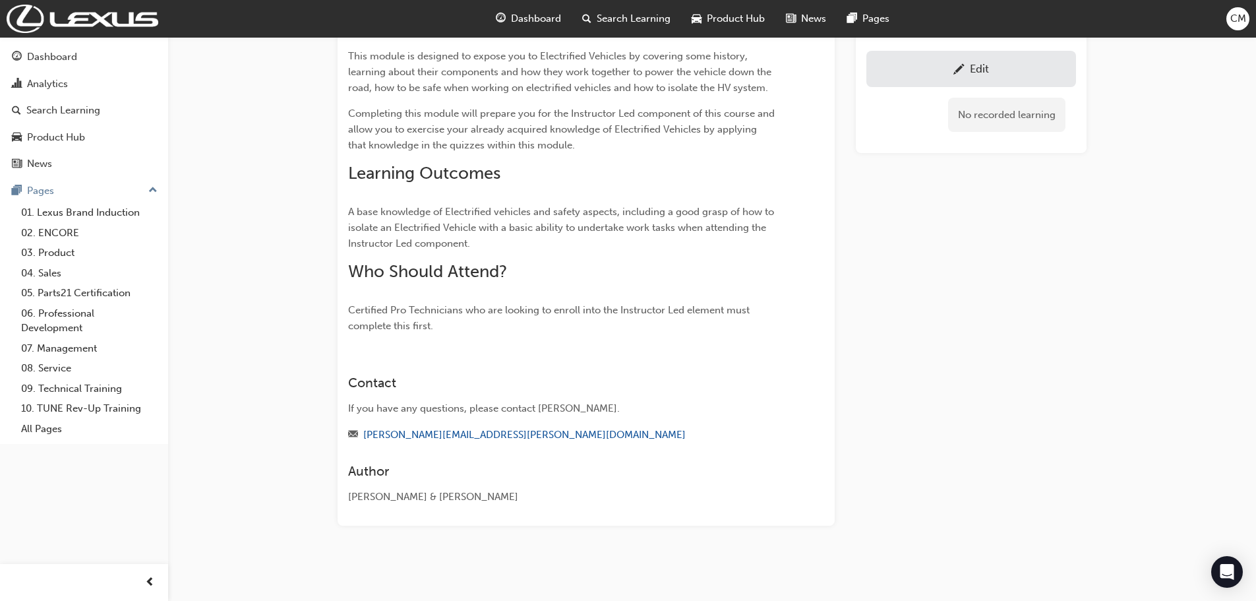
scroll to position [283, 0]
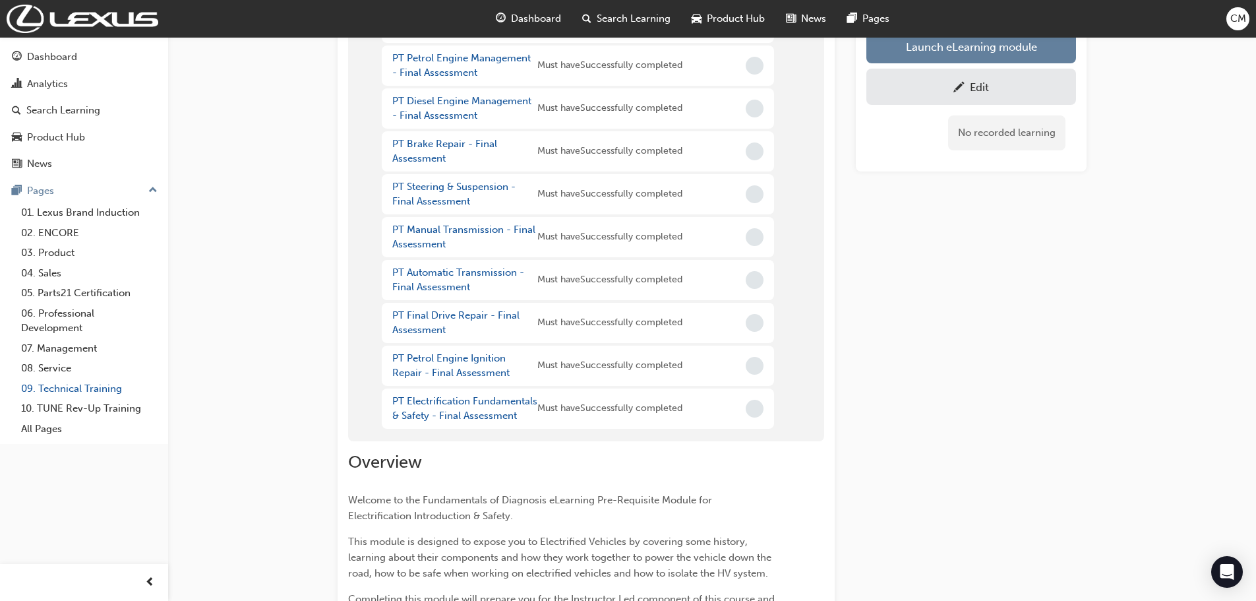
click at [48, 388] on link "09. Technical Training" at bounding box center [89, 389] width 147 height 20
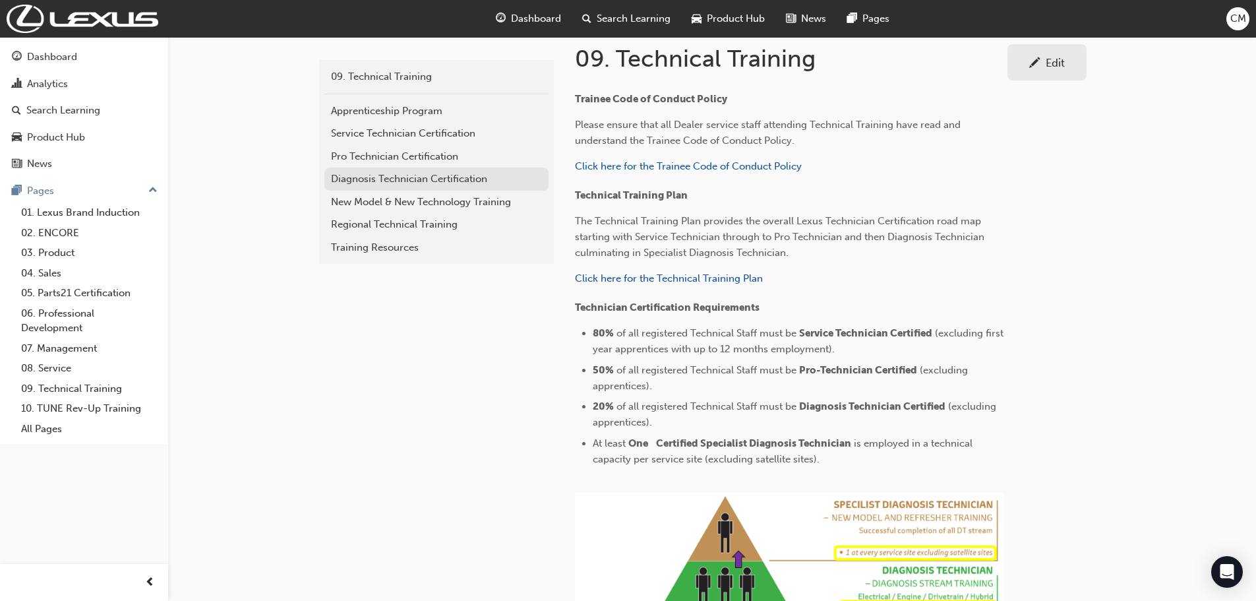
click at [348, 177] on div "Diagnosis Technician Certification" at bounding box center [436, 178] width 211 height 15
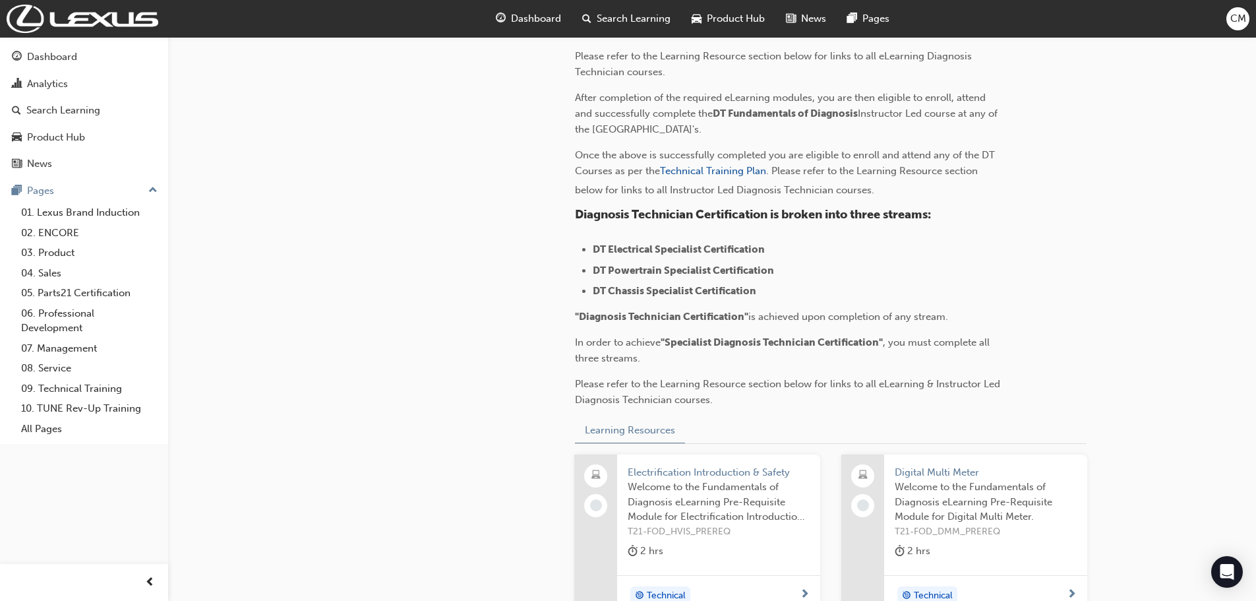
click at [921, 474] on span "Digital Multi Meter" at bounding box center [986, 472] width 182 height 15
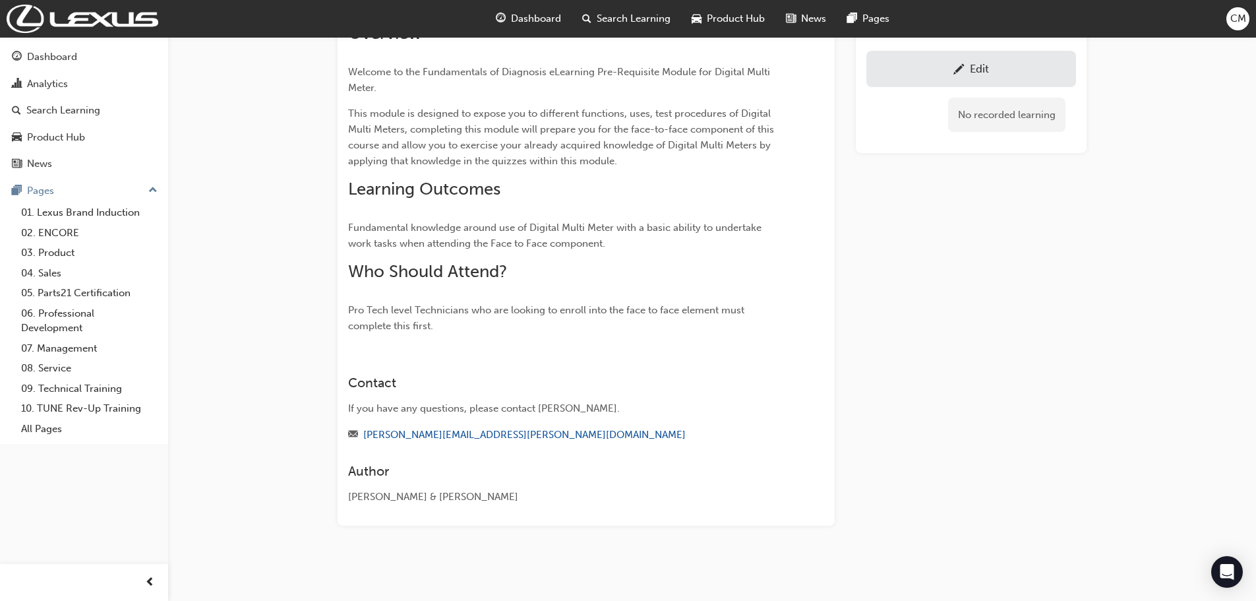
scroll to position [283, 0]
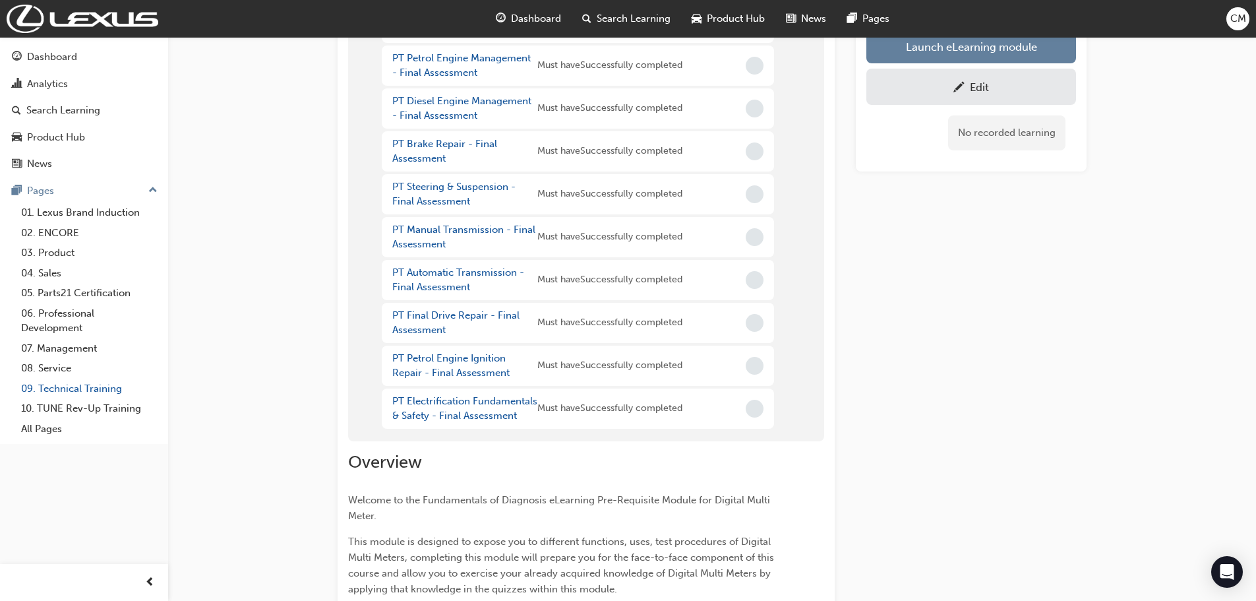
click at [63, 388] on link "09. Technical Training" at bounding box center [89, 389] width 147 height 20
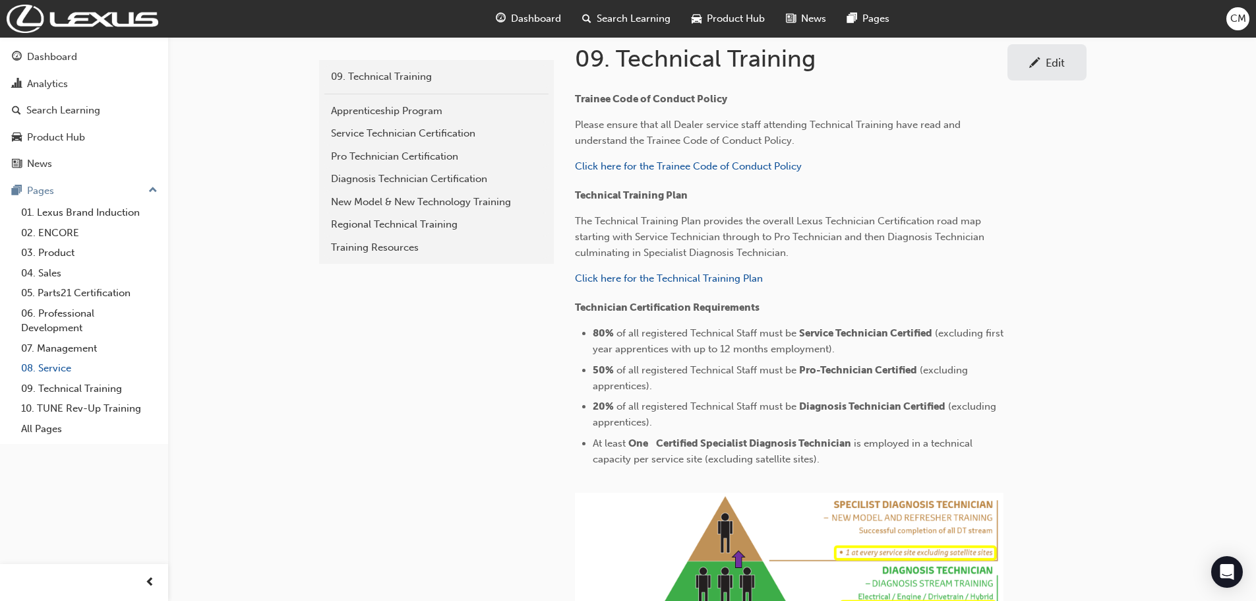
click at [57, 366] on link "08. Service" at bounding box center [89, 368] width 147 height 20
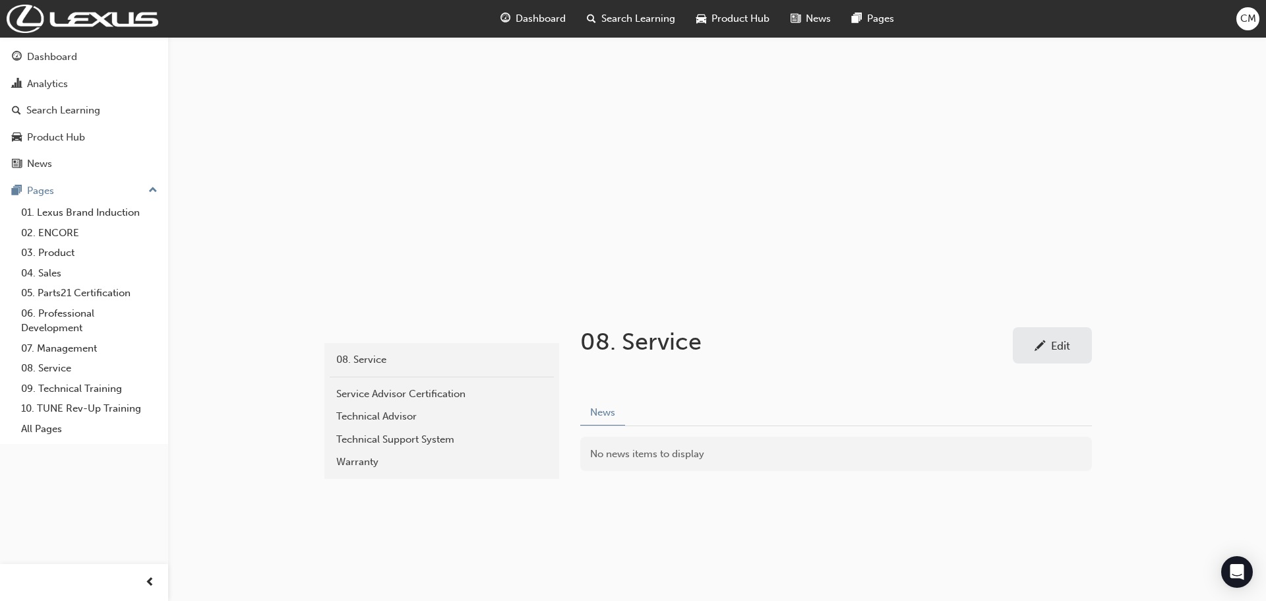
click at [1067, 346] on div "Edit" at bounding box center [1060, 345] width 19 height 13
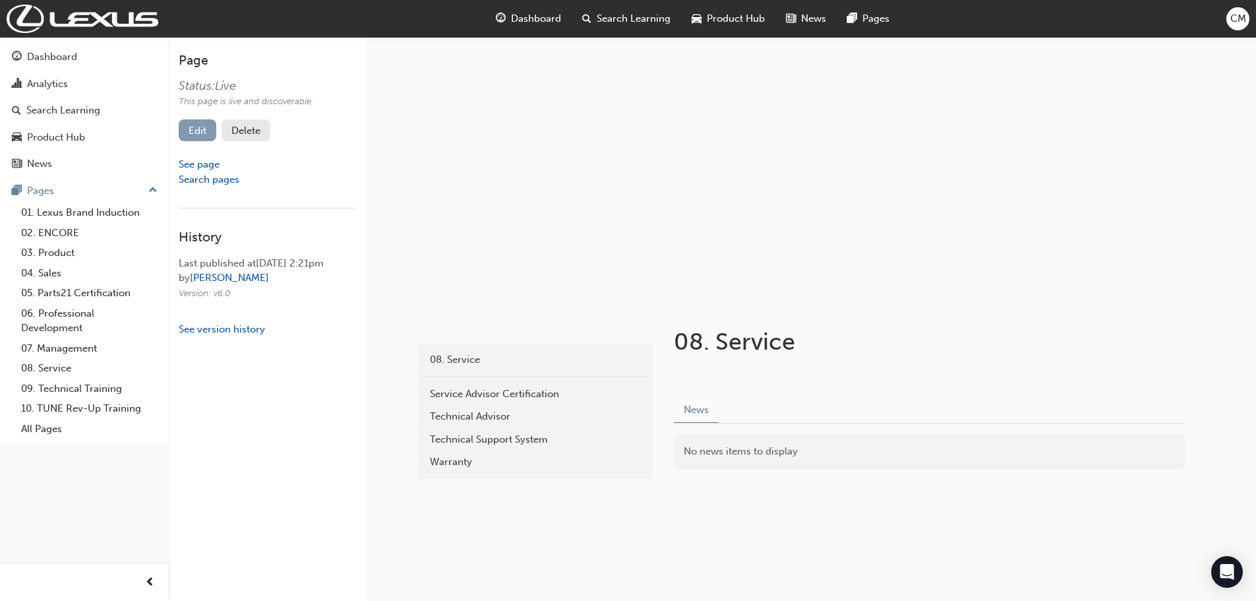
click at [193, 125] on link "Edit" at bounding box center [198, 130] width 38 height 22
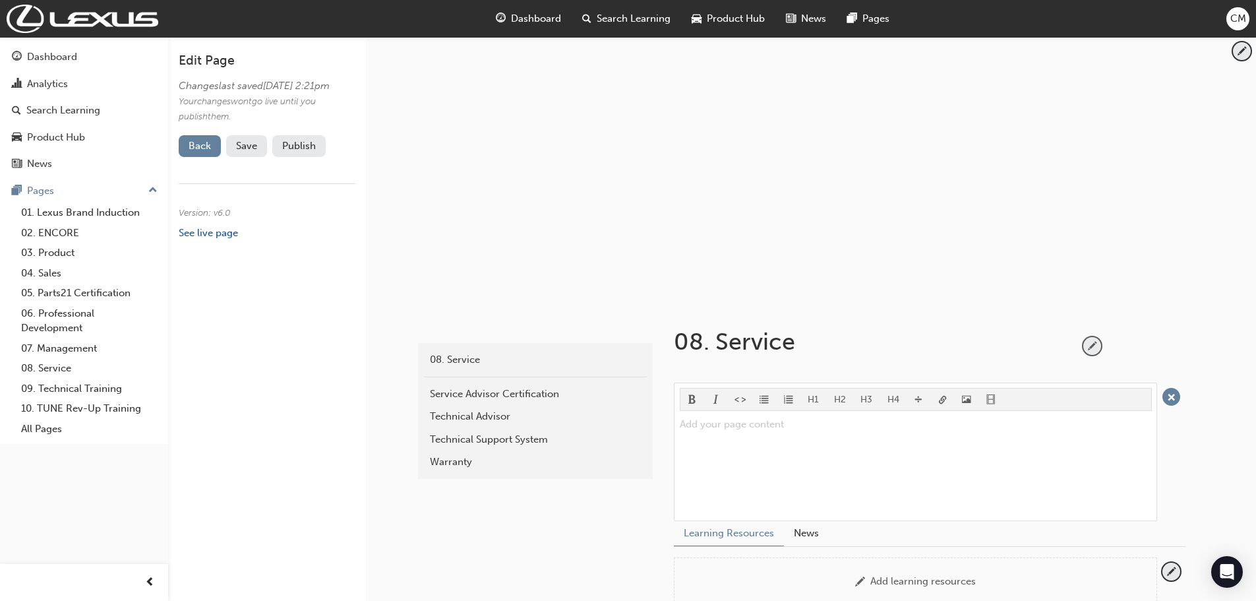
click at [1095, 345] on span "pencil-icon" at bounding box center [1093, 346] width 18 height 18
click at [812, 344] on input "08. Service" at bounding box center [871, 344] width 404 height 35
type input "08. Service Training"
click at [1093, 346] on span "tick-icon" at bounding box center [1093, 346] width 18 height 18
click at [437, 438] on div "Technical Support System" at bounding box center [535, 439] width 211 height 15
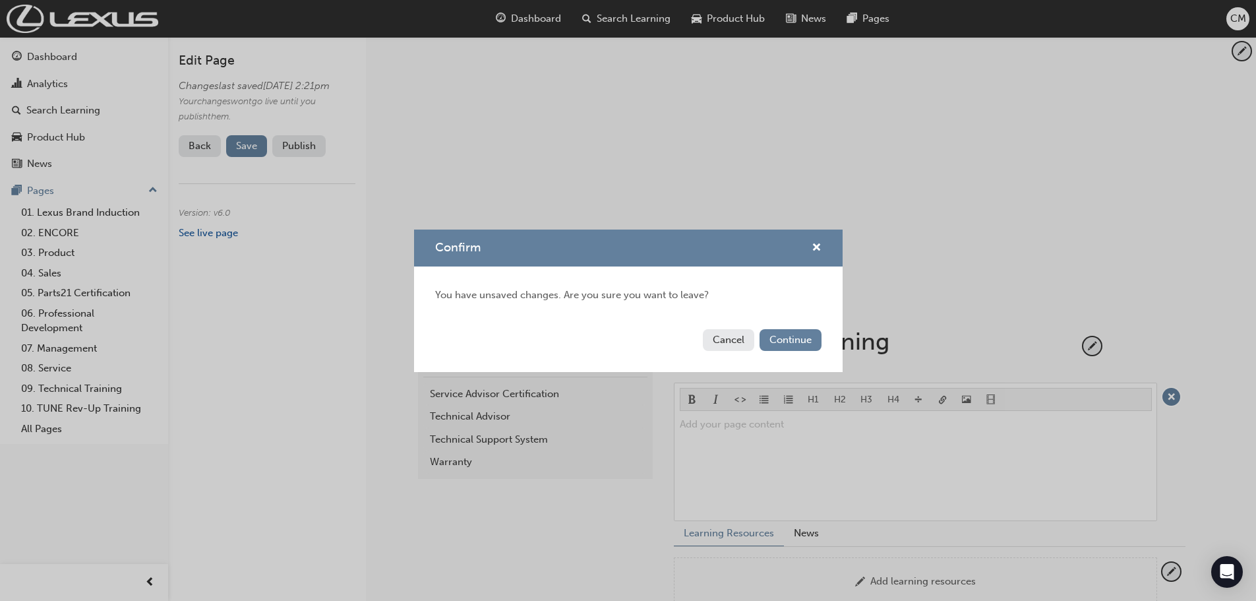
click at [726, 342] on button "Cancel" at bounding box center [728, 340] width 51 height 22
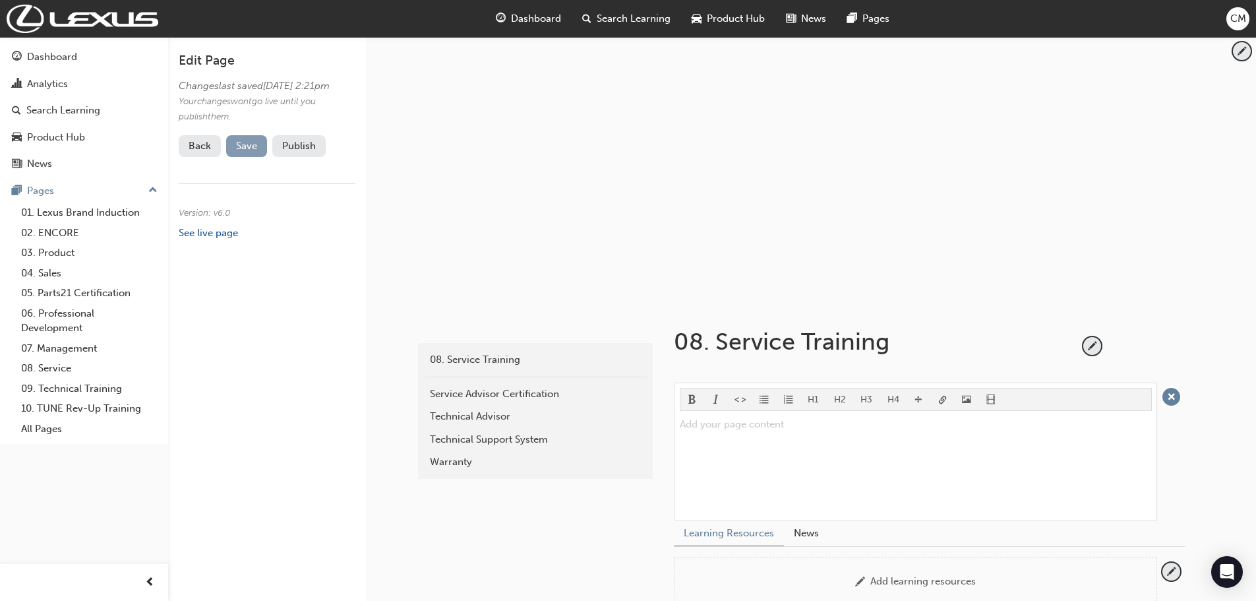
click at [248, 152] on span "Save" at bounding box center [246, 146] width 21 height 12
click at [294, 157] on button "Publish" at bounding box center [298, 146] width 53 height 22
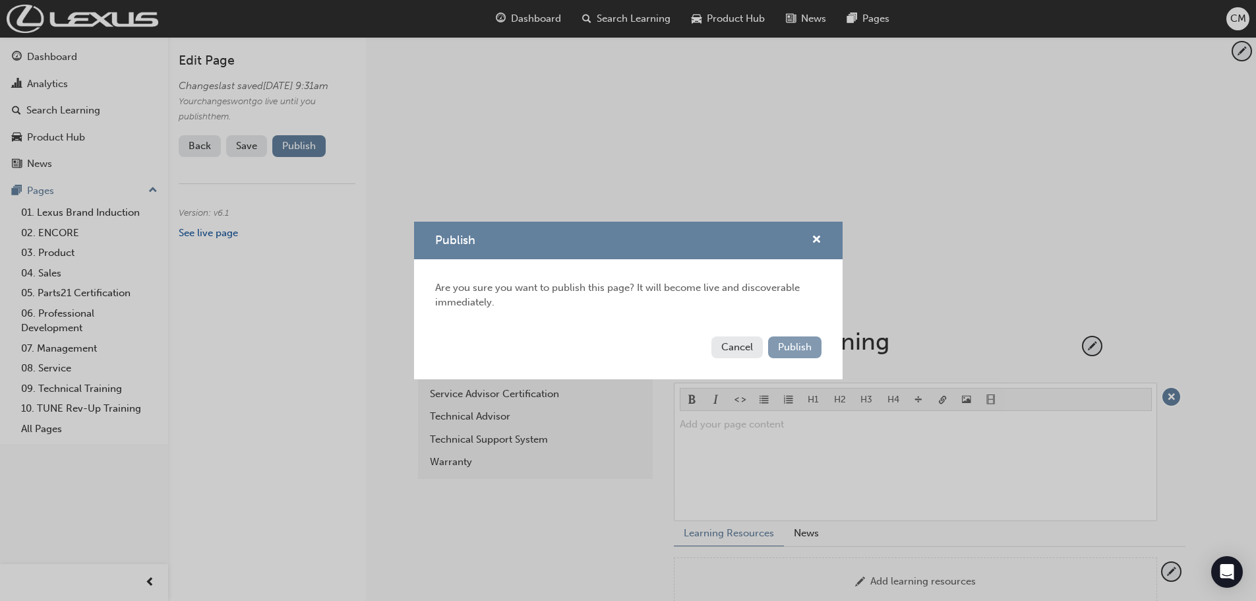
click at [782, 342] on span "Publish" at bounding box center [795, 347] width 34 height 12
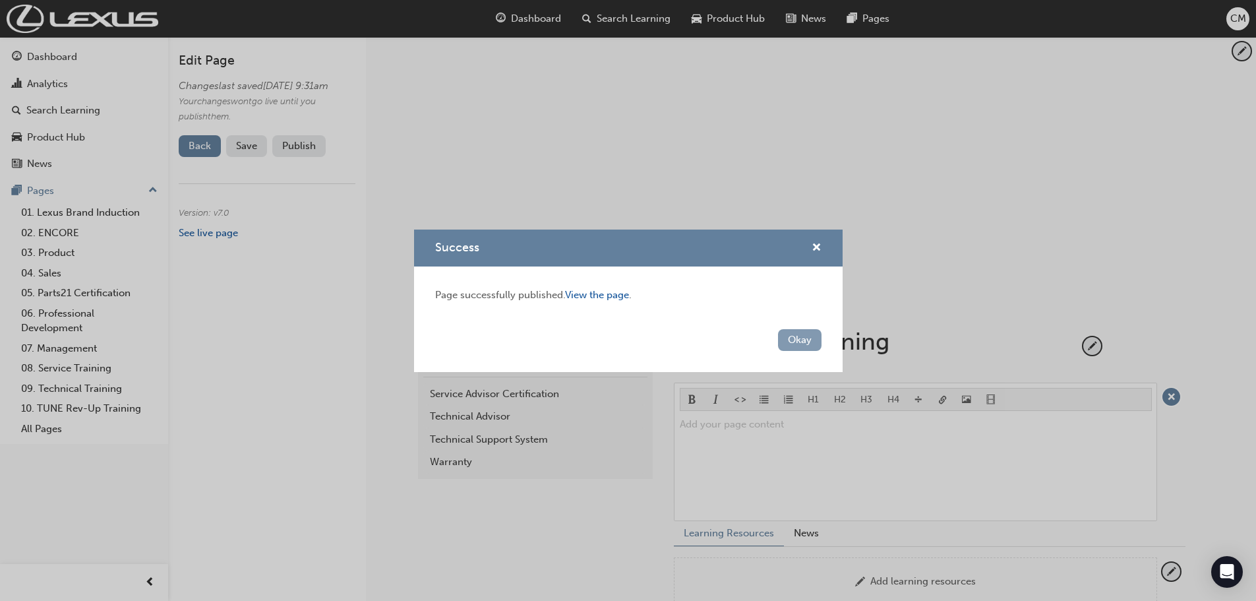
click at [791, 342] on button "Okay" at bounding box center [800, 340] width 44 height 22
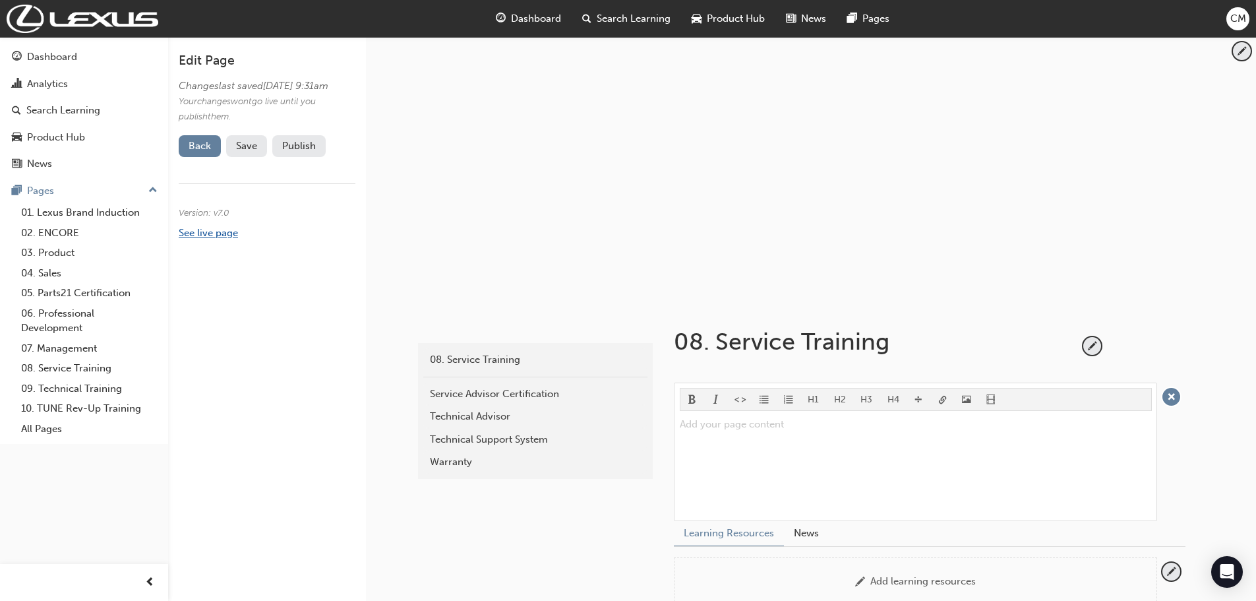
click at [231, 239] on link "See live page" at bounding box center [208, 233] width 59 height 12
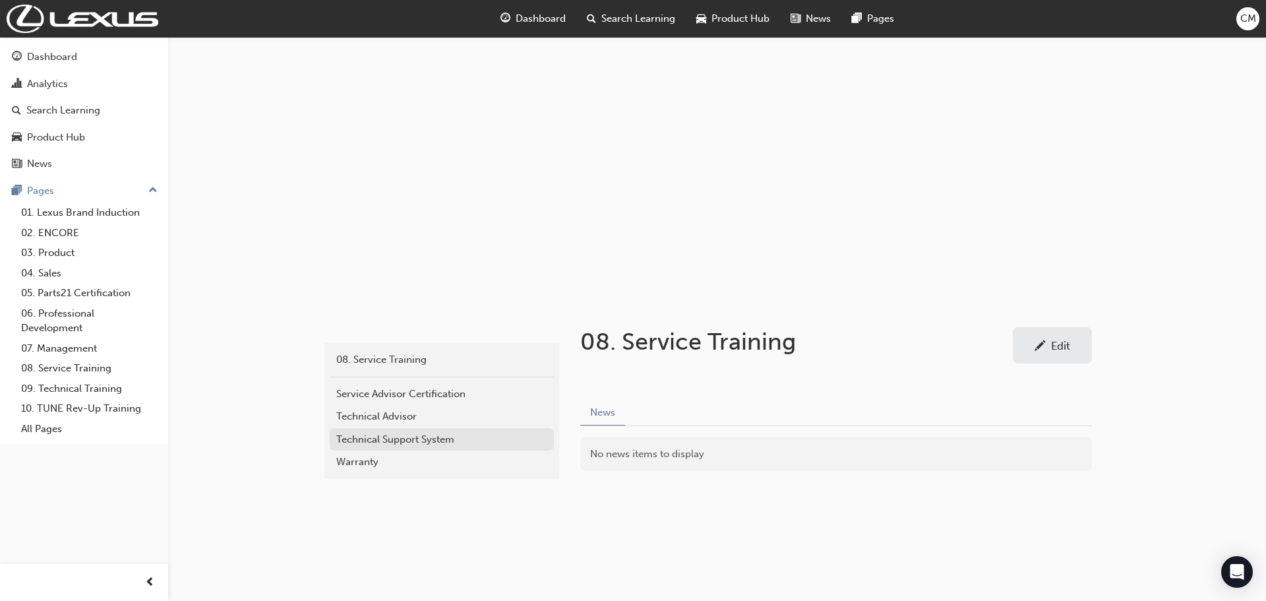
click at [363, 439] on div "Technical Support System" at bounding box center [441, 439] width 211 height 15
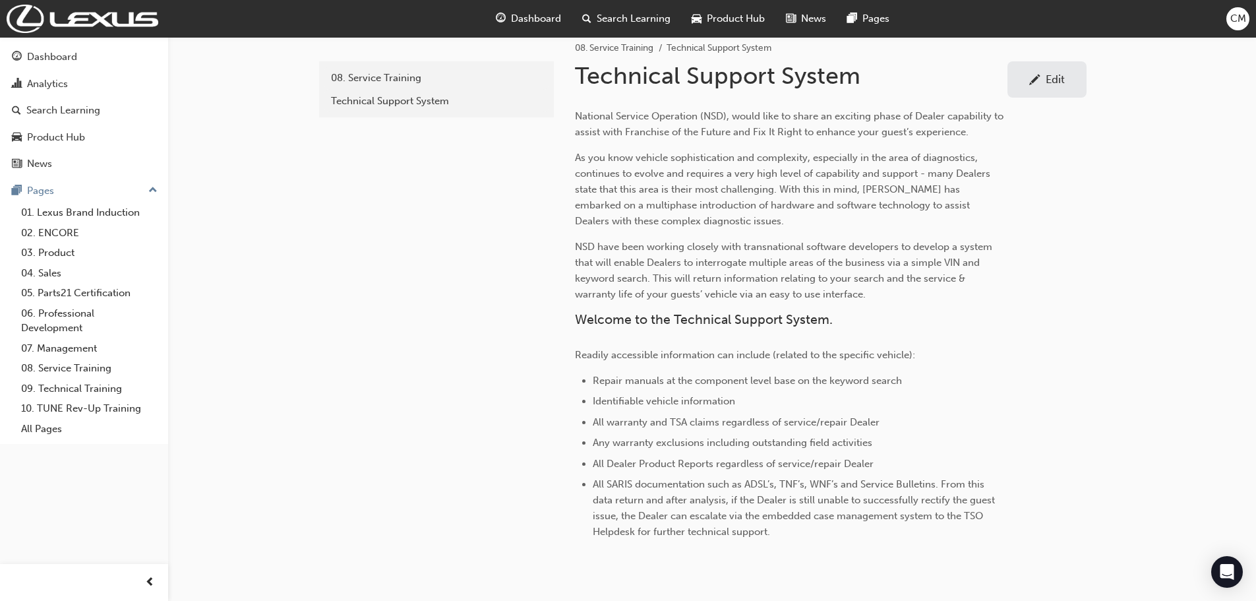
scroll to position [216, 0]
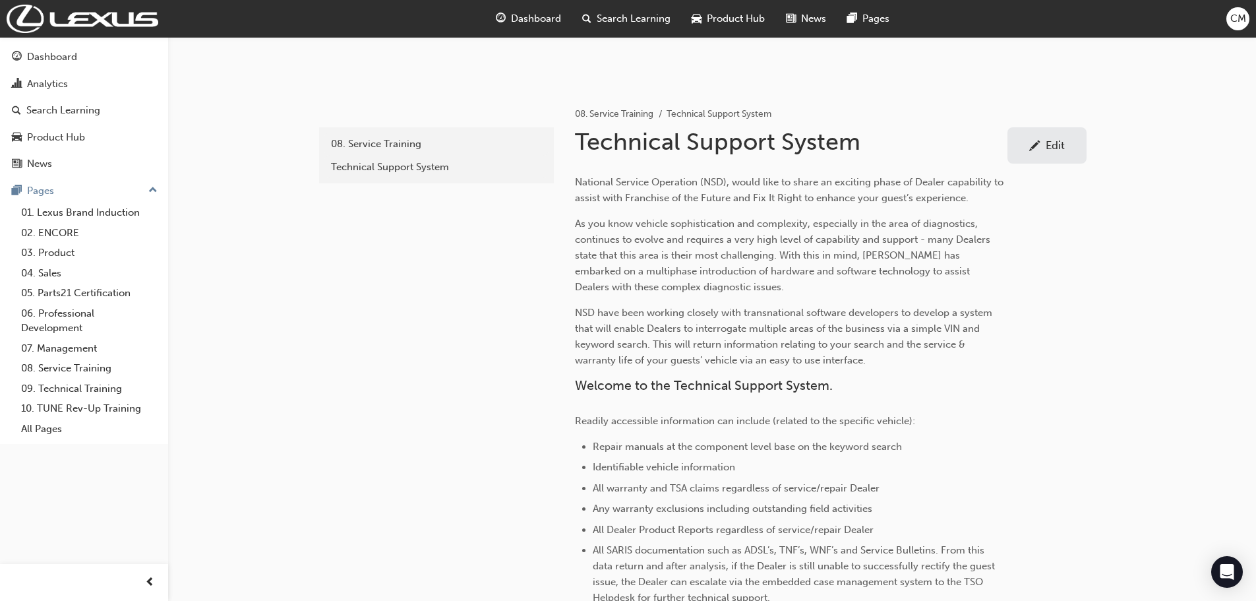
click at [1059, 145] on div "Edit" at bounding box center [1055, 145] width 19 height 13
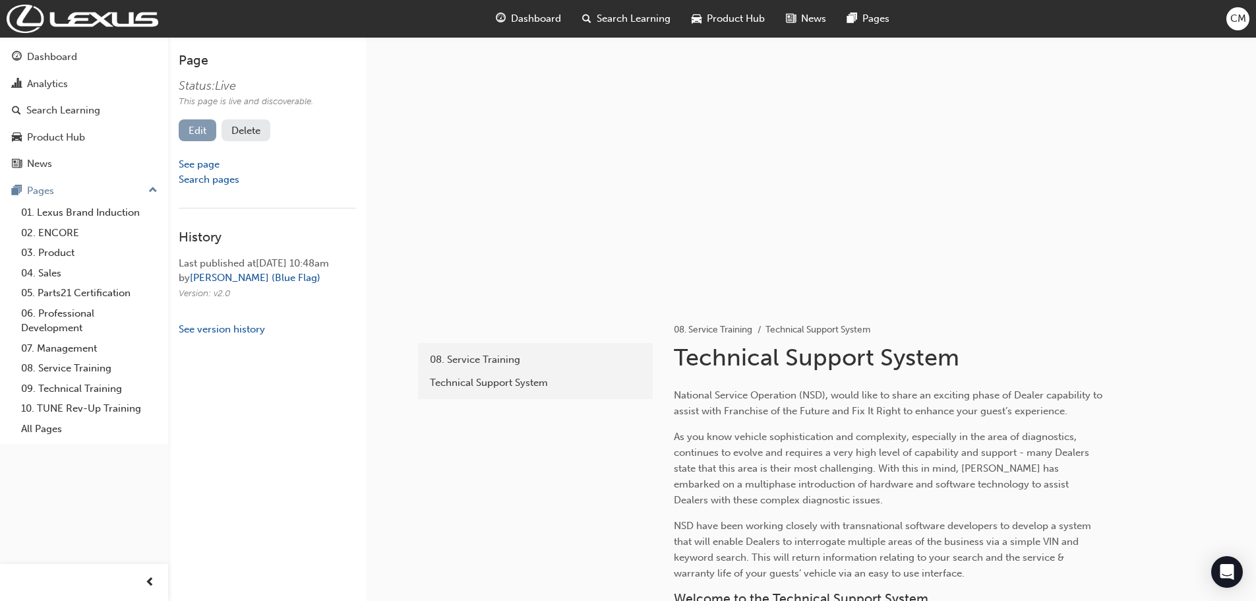
click at [200, 124] on link "Edit" at bounding box center [198, 130] width 38 height 22
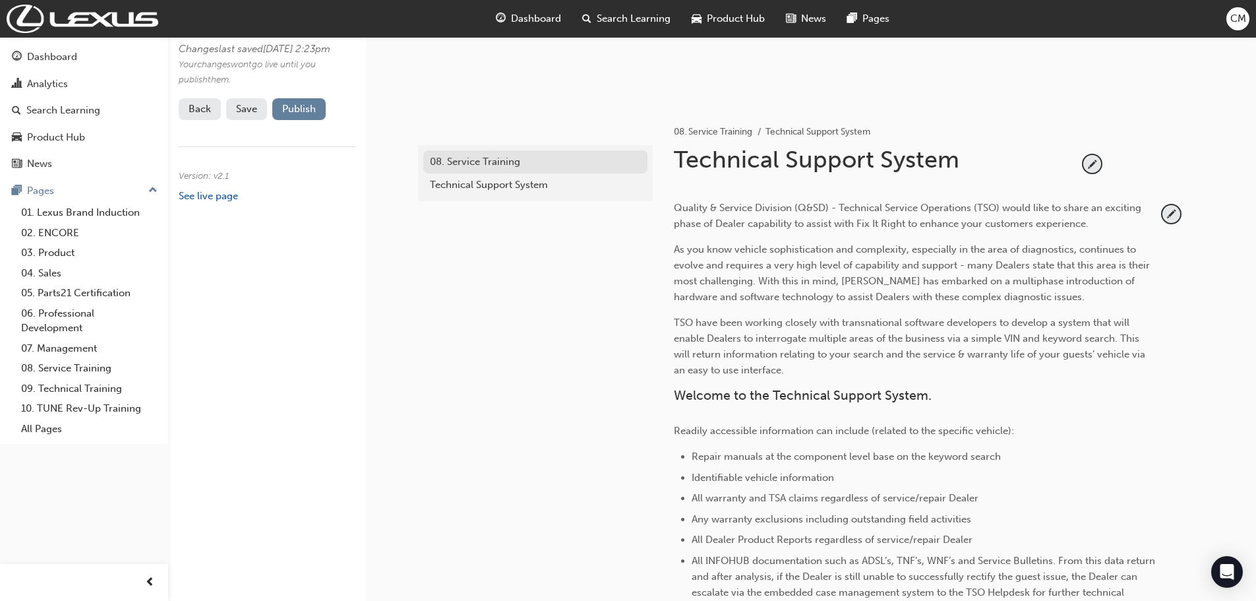
scroll to position [264, 0]
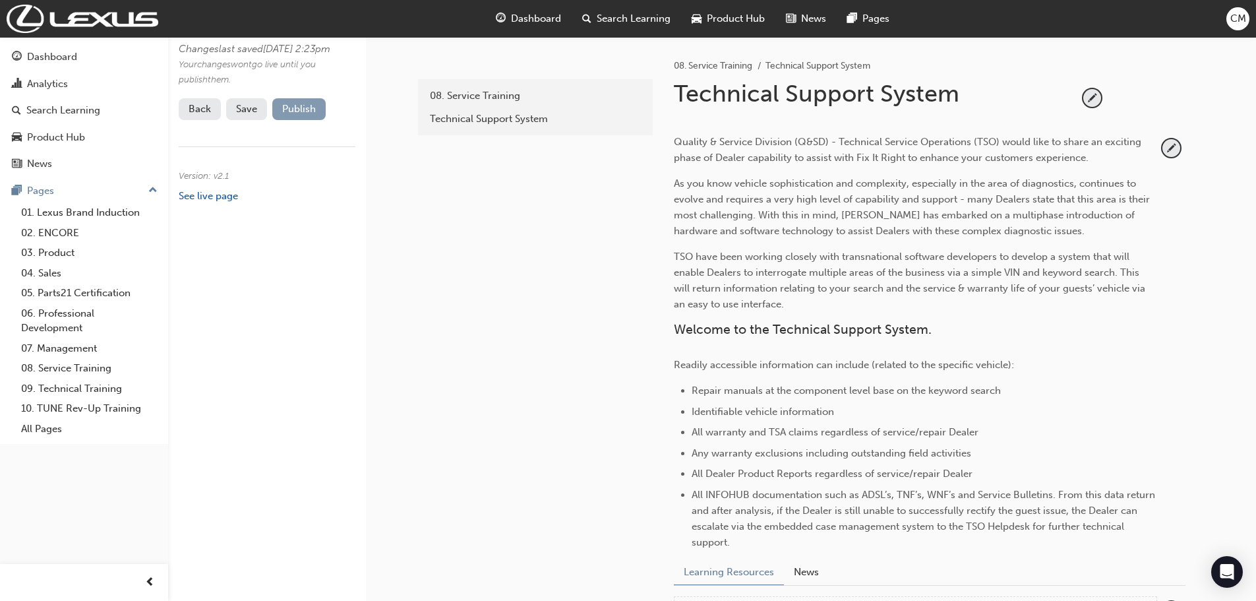
click at [301, 120] on button "Publish" at bounding box center [298, 109] width 53 height 22
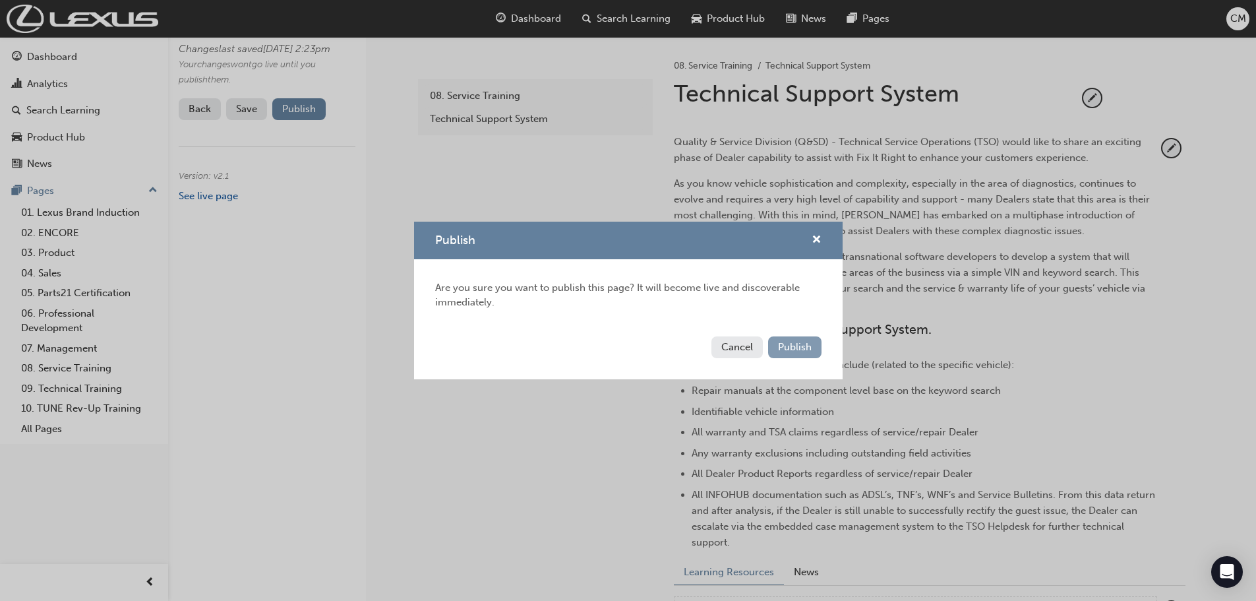
click at [786, 351] on span "Publish" at bounding box center [795, 347] width 34 height 12
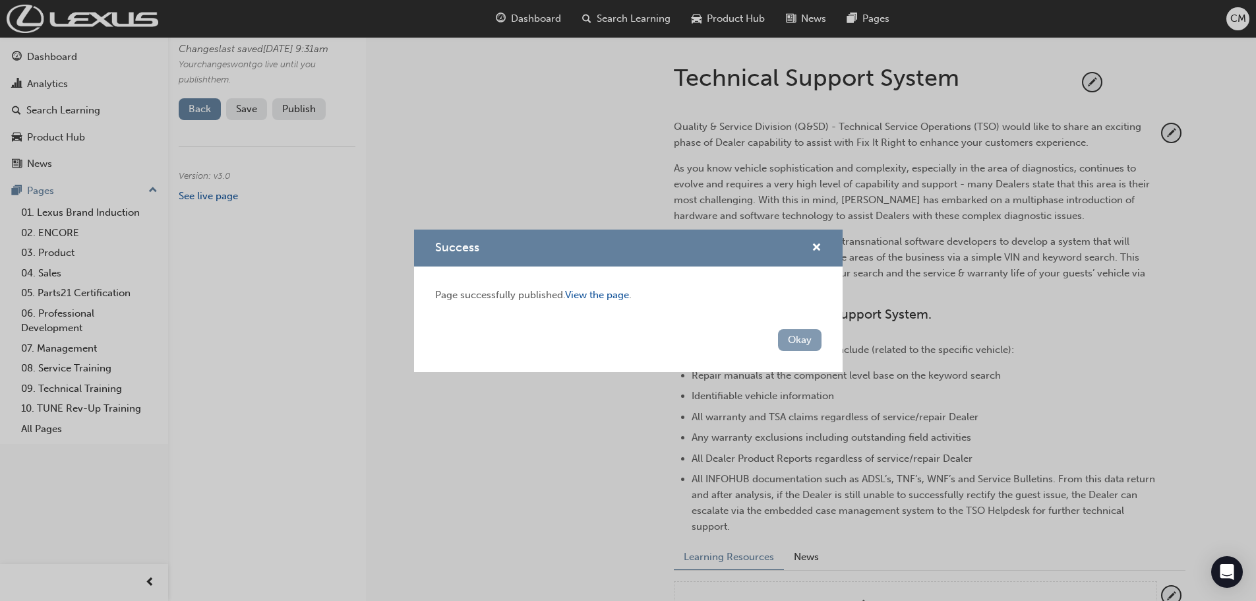
click at [793, 344] on button "Okay" at bounding box center [800, 340] width 44 height 22
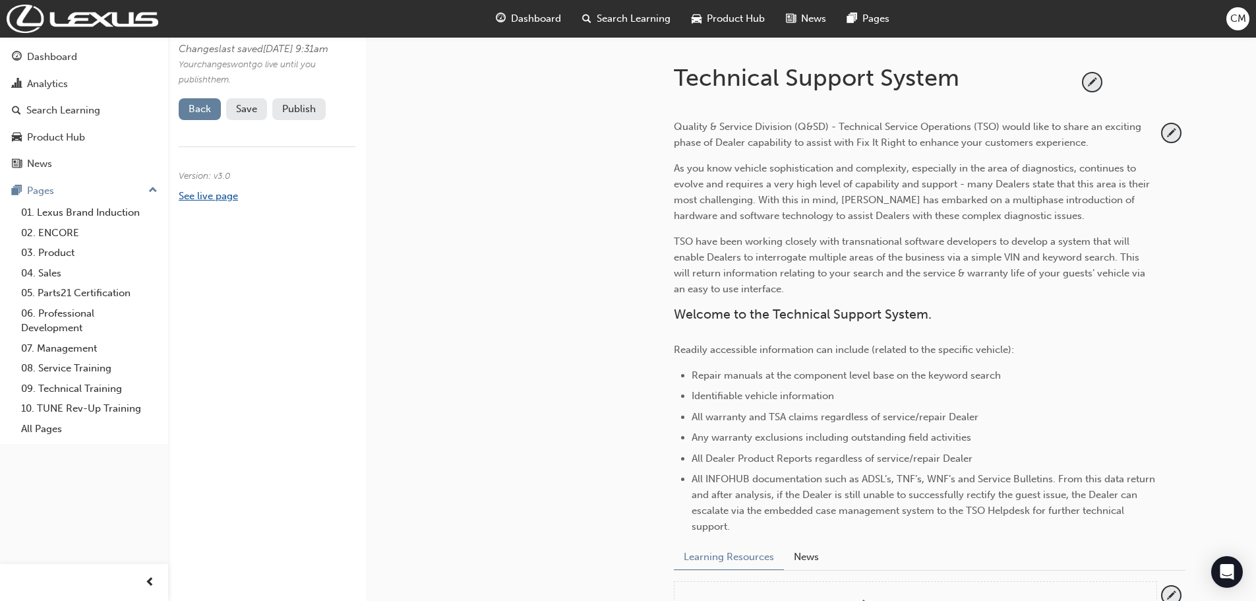
click at [217, 202] on link "See live page" at bounding box center [208, 196] width 59 height 12
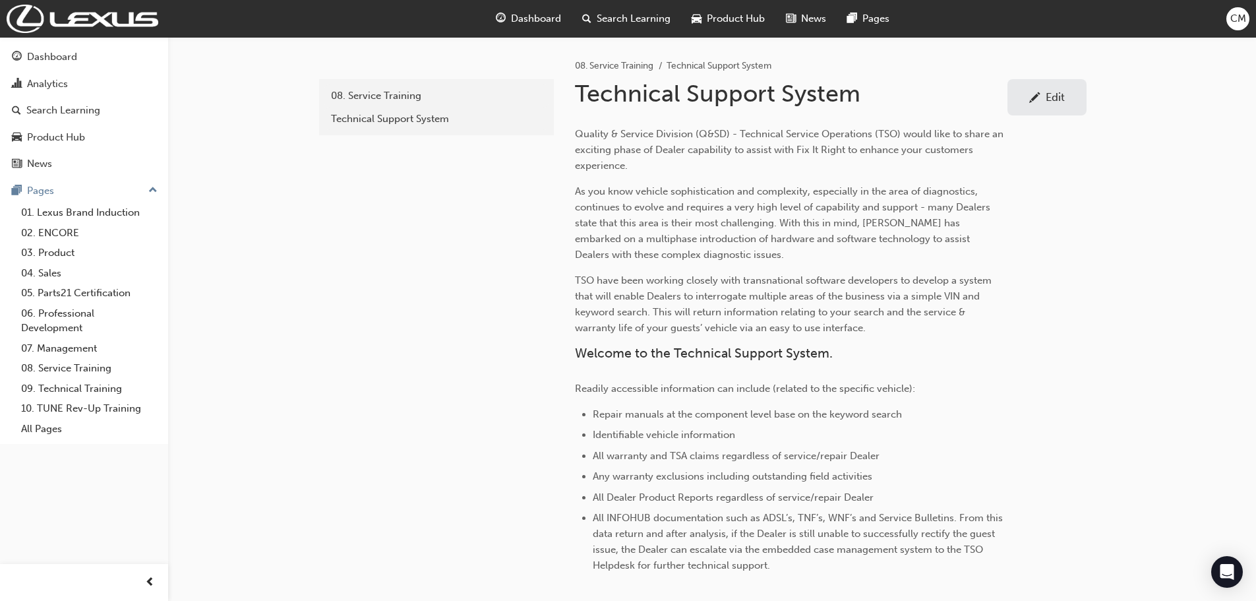
click at [1054, 98] on div "Edit" at bounding box center [1055, 96] width 19 height 13
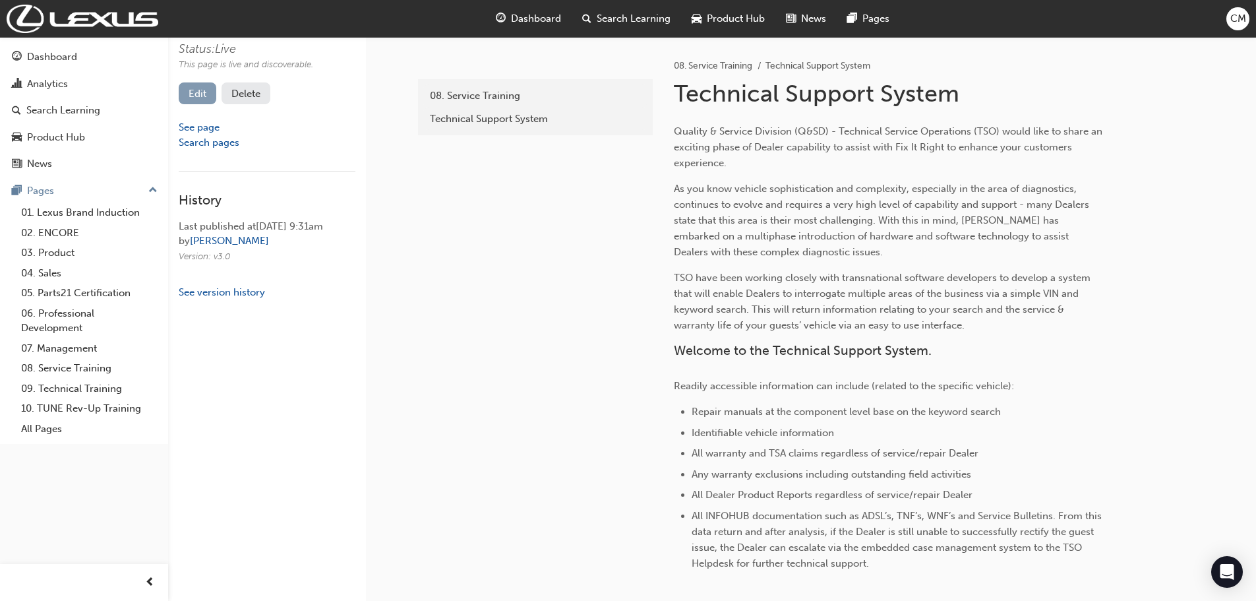
click at [194, 93] on link "Edit" at bounding box center [198, 93] width 38 height 22
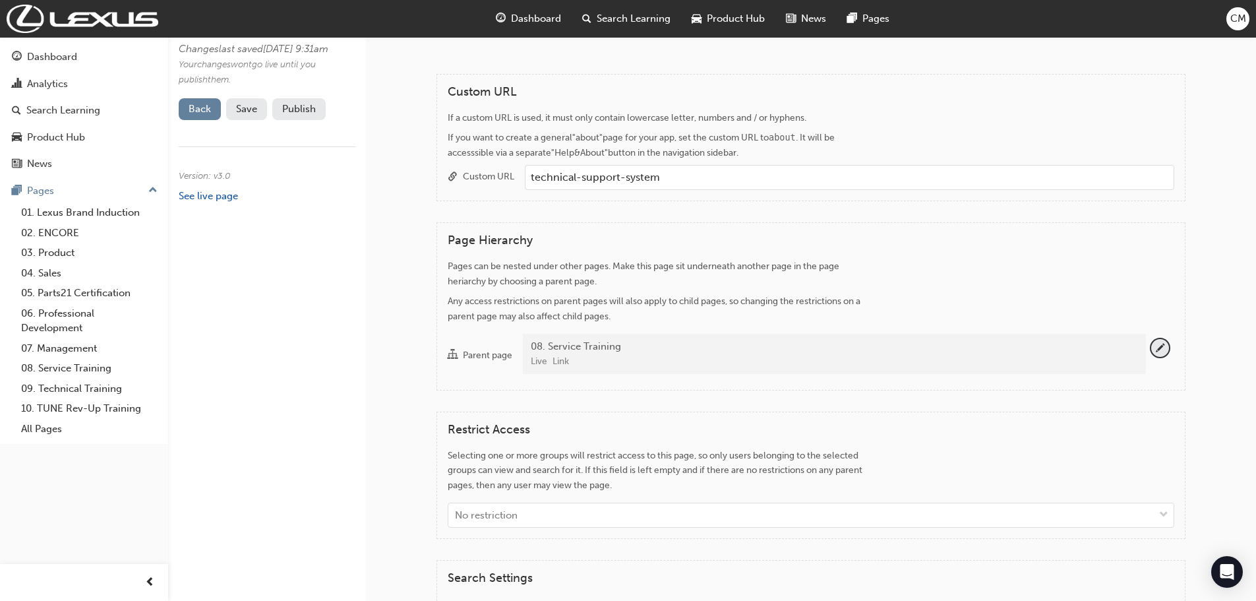
scroll to position [923, 0]
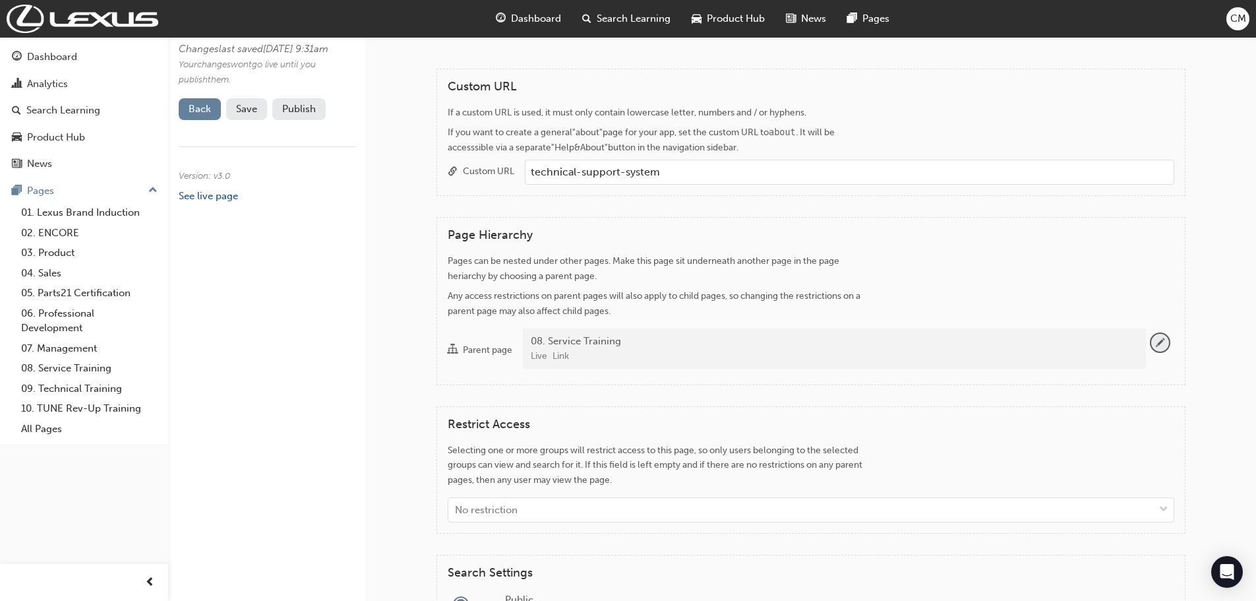
click at [1161, 343] on span "pencil-icon" at bounding box center [1161, 343] width 18 height 18
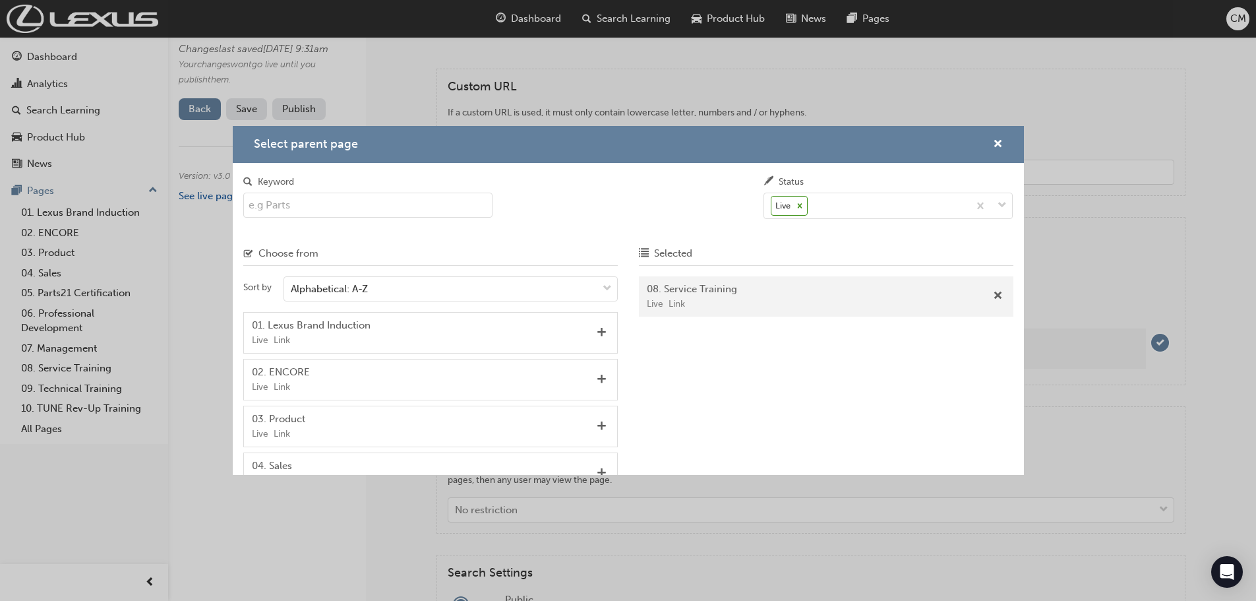
click at [325, 207] on input "Keyword" at bounding box center [368, 205] width 250 height 25
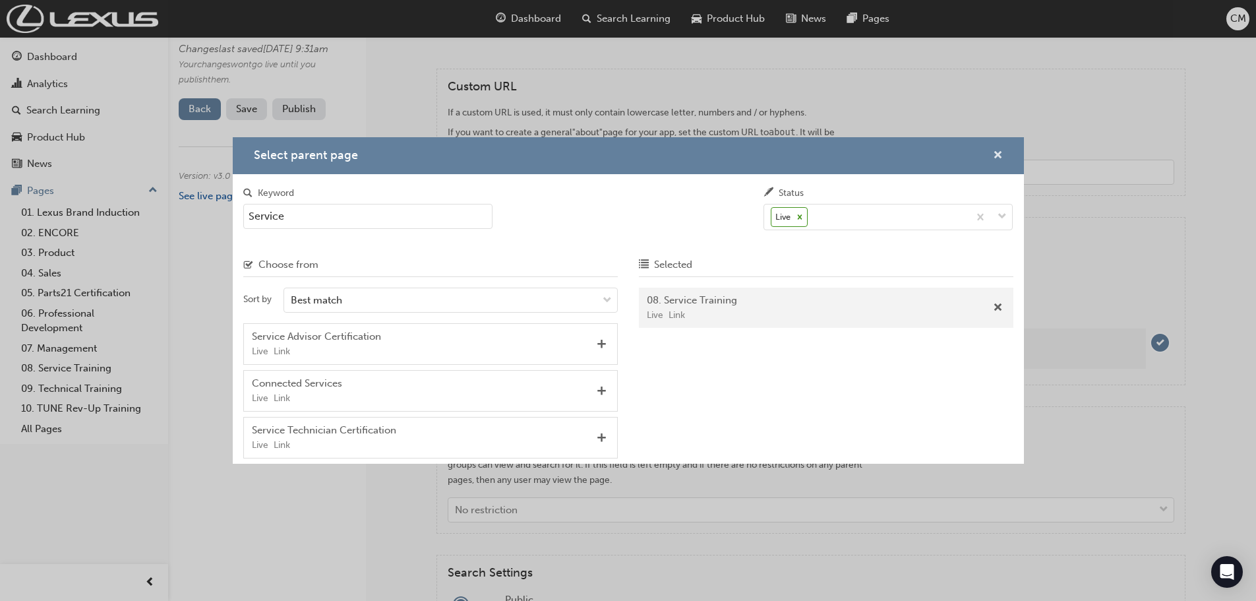
type input "Service"
click at [997, 150] on span "cross-icon" at bounding box center [998, 156] width 10 height 12
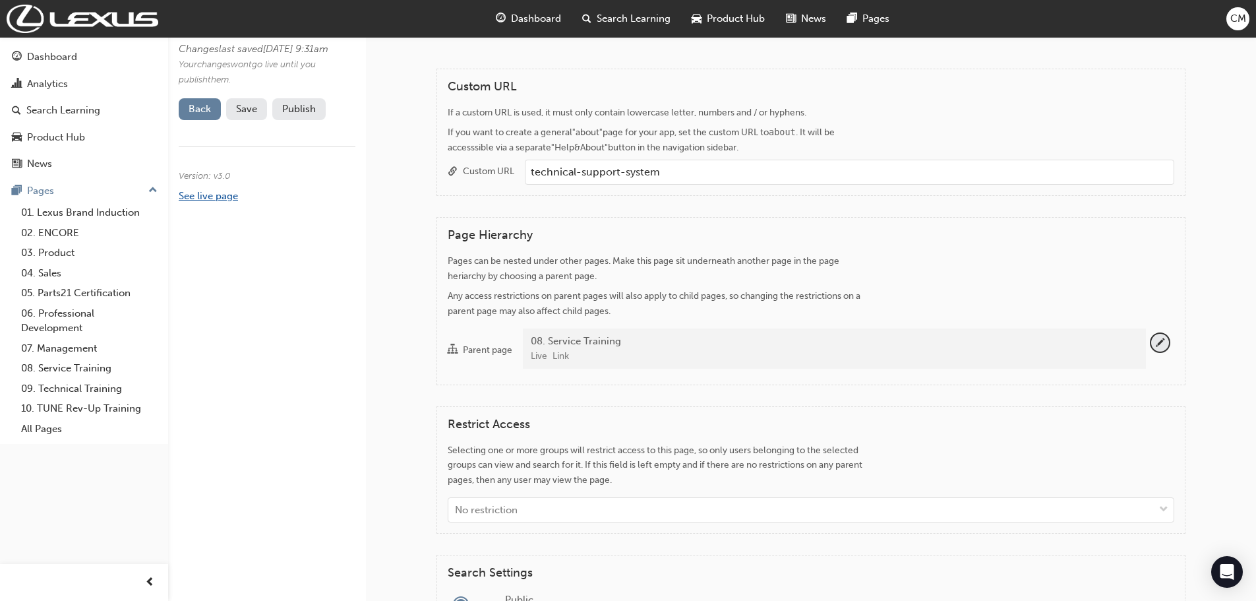
click at [208, 202] on link "See live page" at bounding box center [208, 196] width 59 height 12
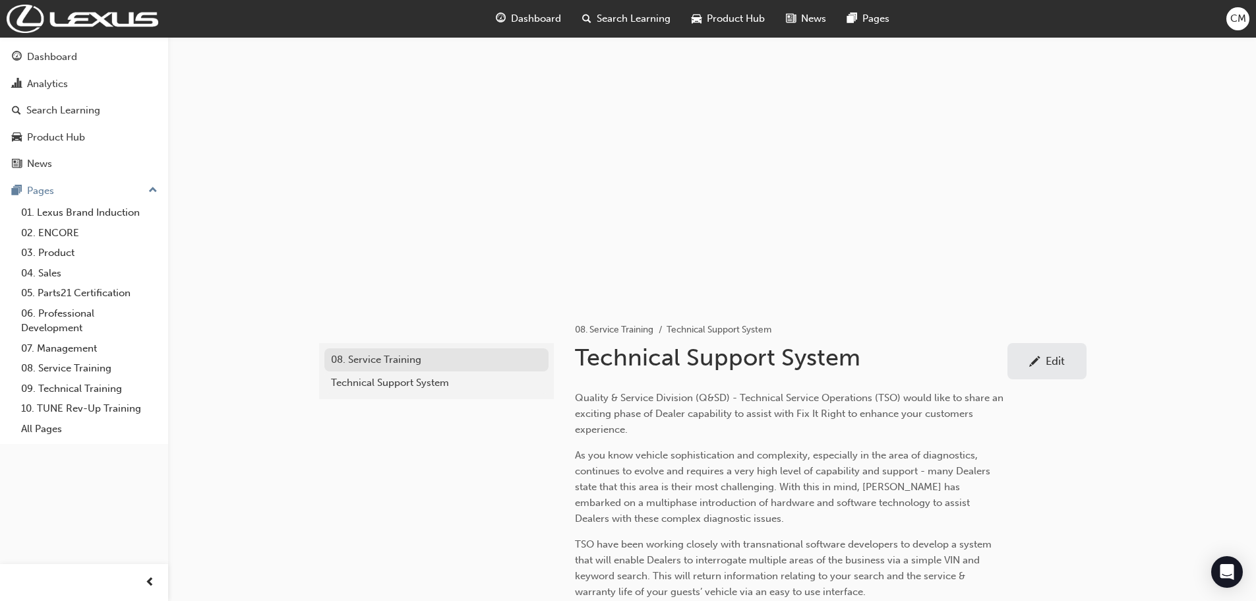
click at [367, 358] on div "08. Service Training" at bounding box center [436, 359] width 211 height 15
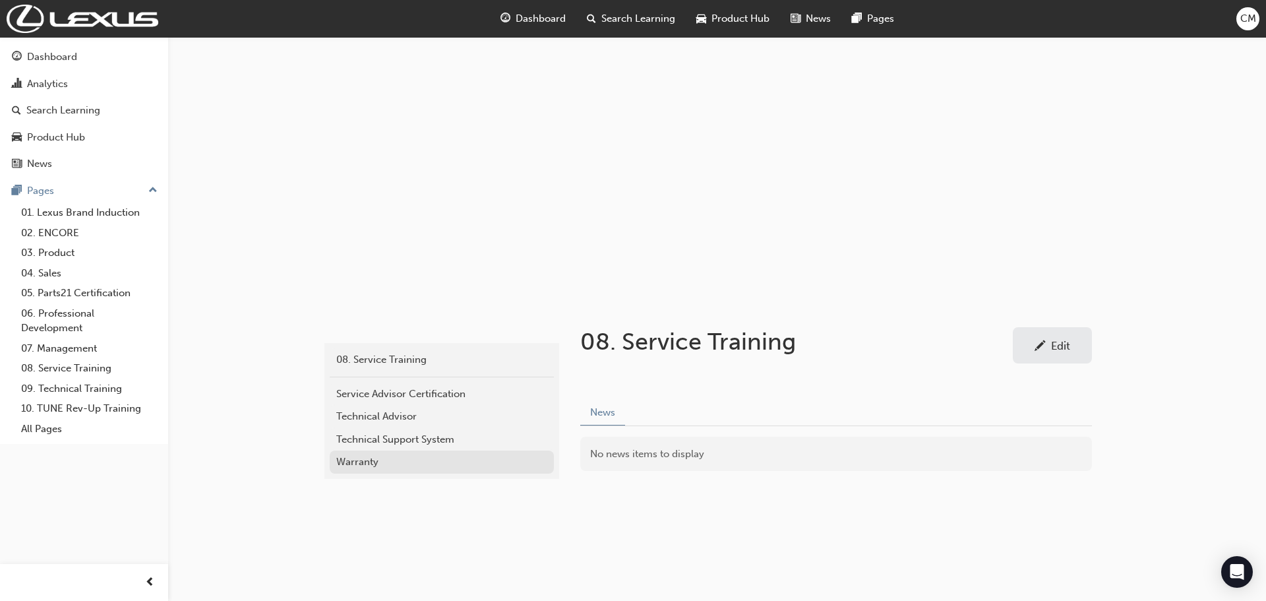
click at [357, 460] on div "Warranty" at bounding box center [441, 461] width 211 height 15
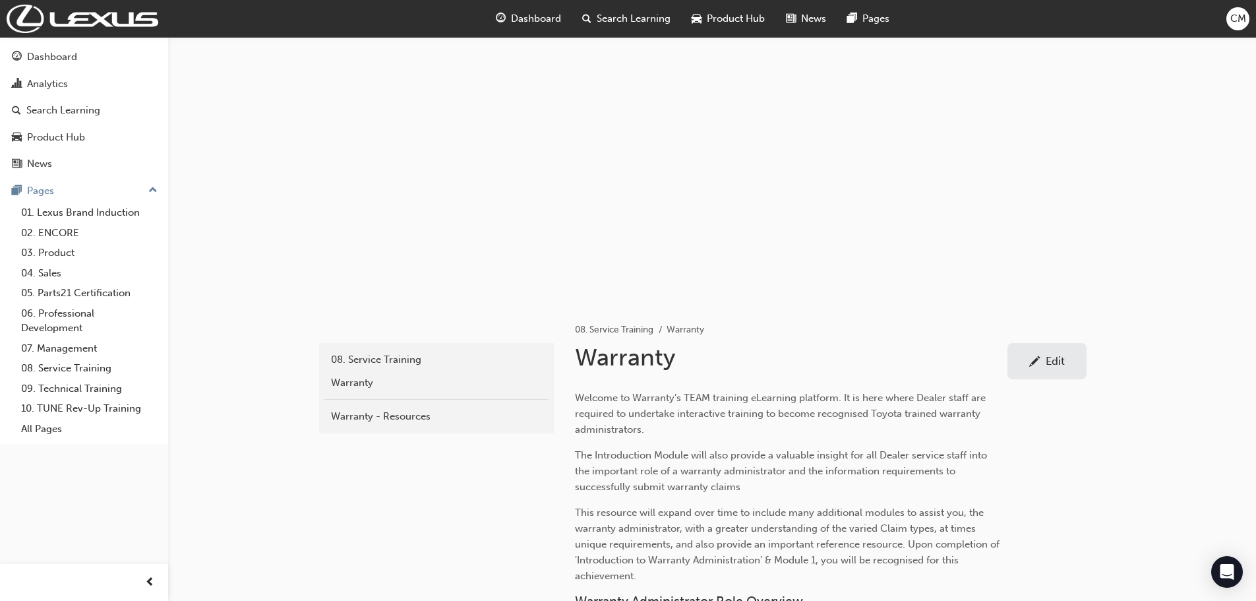
click at [1061, 359] on div "Edit" at bounding box center [1055, 360] width 19 height 13
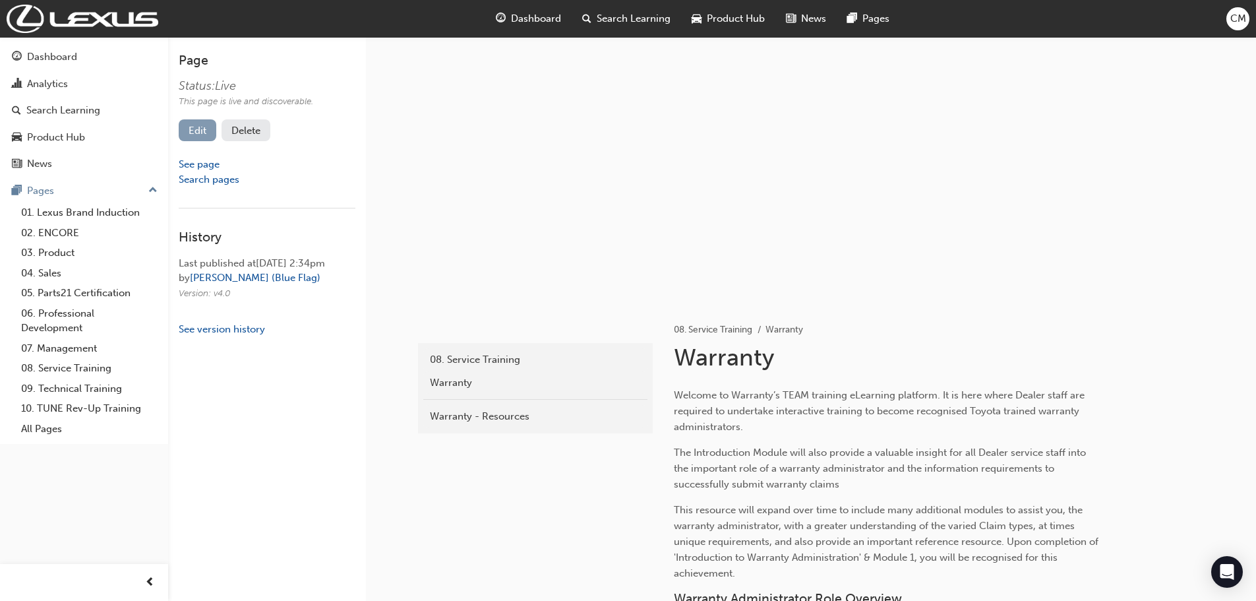
click at [197, 124] on link "Edit" at bounding box center [198, 130] width 38 height 22
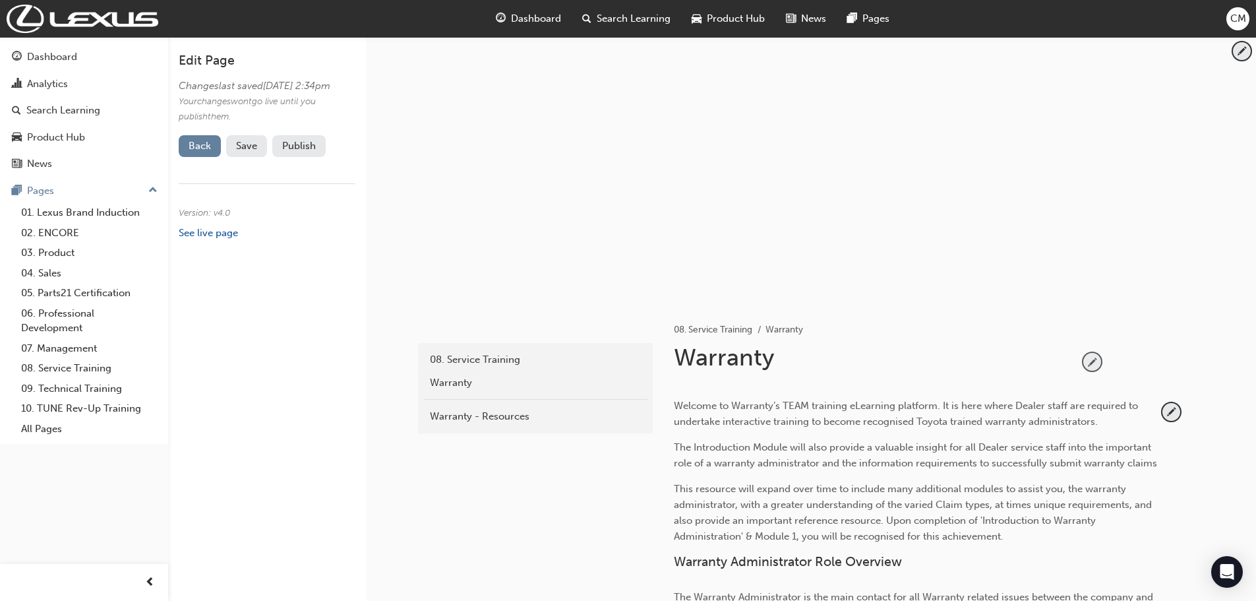
click at [1092, 359] on span "pencil-icon" at bounding box center [1093, 362] width 18 height 18
click at [795, 363] on input "Warranty" at bounding box center [871, 360] width 404 height 35
type input "Warranty Training"
click at [1170, 410] on span "pencil-icon" at bounding box center [1172, 412] width 18 height 18
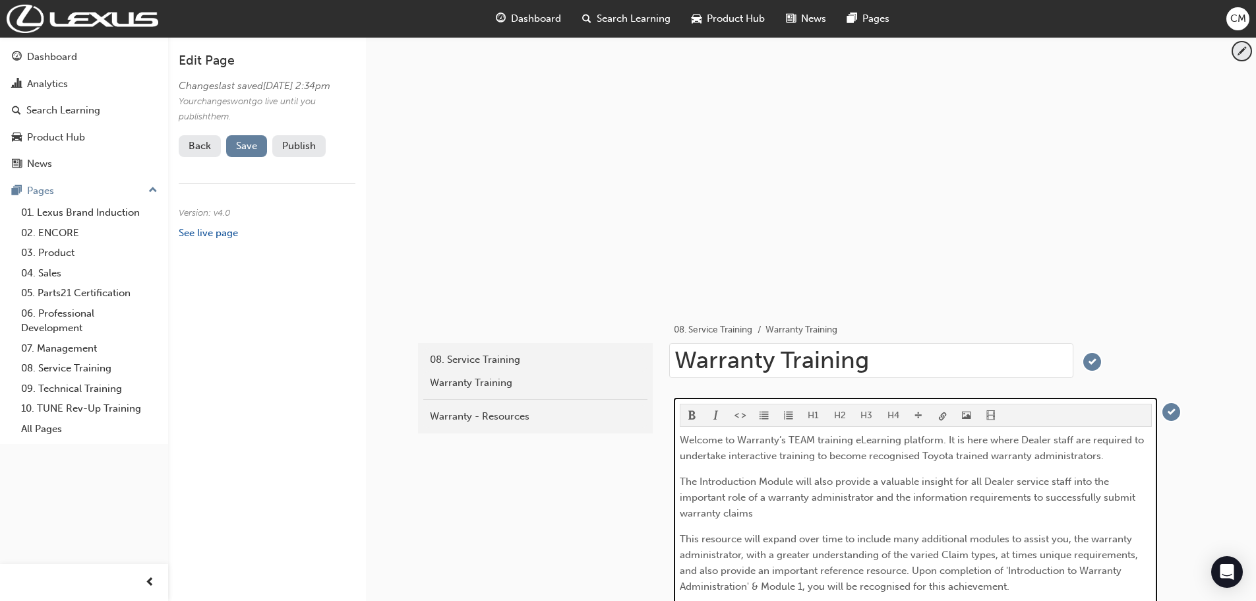
click at [813, 439] on span "Welcome to Warranty’s TEAM training eLearning platform. It is here where Dealer…" at bounding box center [913, 448] width 467 height 28
click at [952, 454] on span "Welcome to Warranty’s training eLearning platform. It is here where Dealer staf…" at bounding box center [899, 448] width 438 height 28
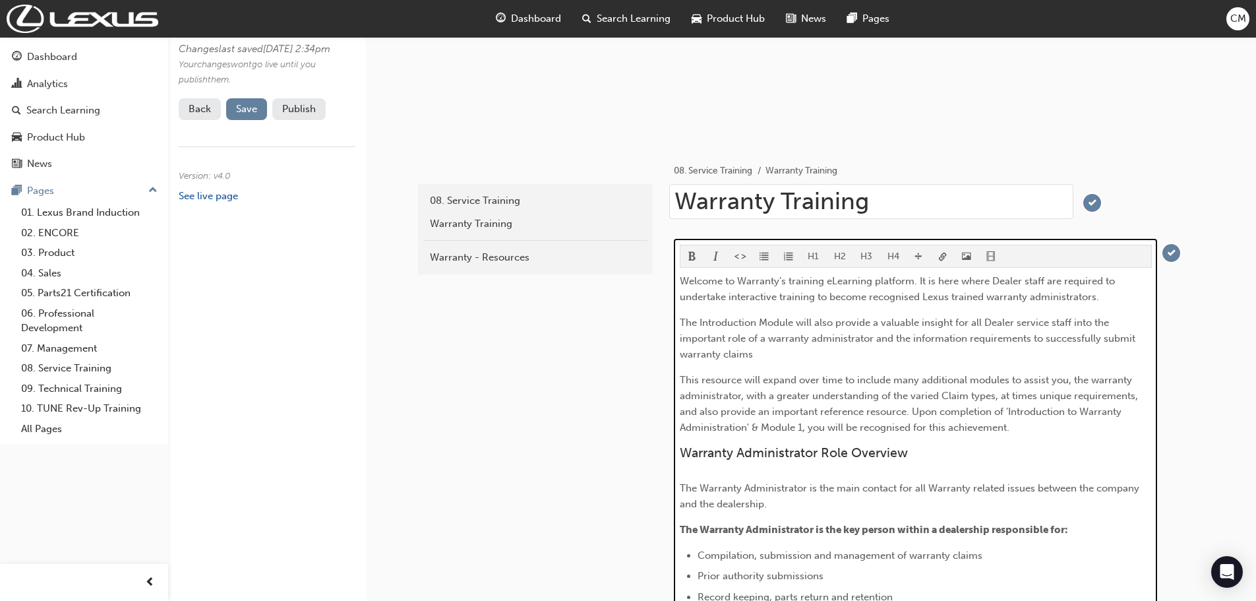
scroll to position [198, 0]
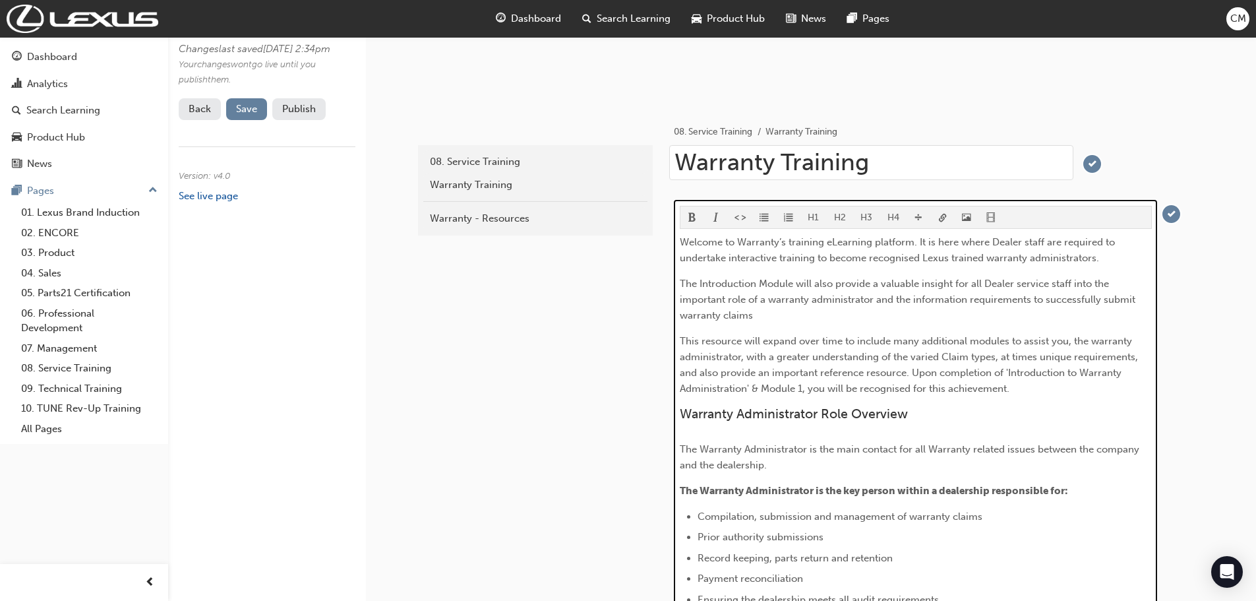
click at [945, 354] on span "This resource will expand over time to include many additional modules to assis…" at bounding box center [910, 364] width 461 height 59
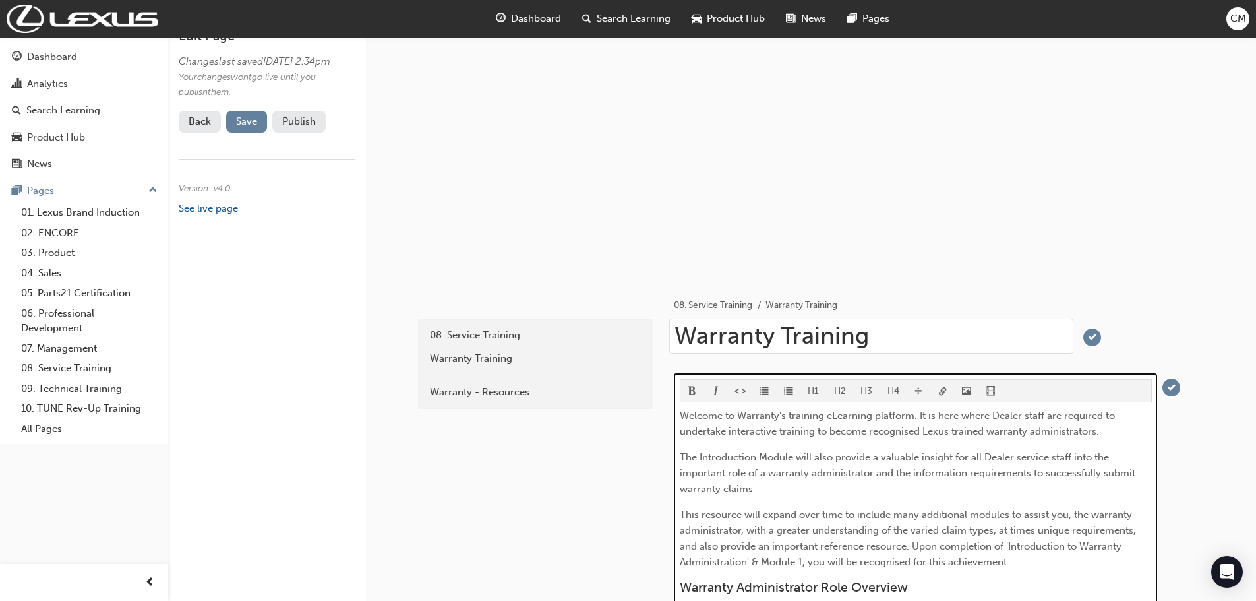
scroll to position [0, 0]
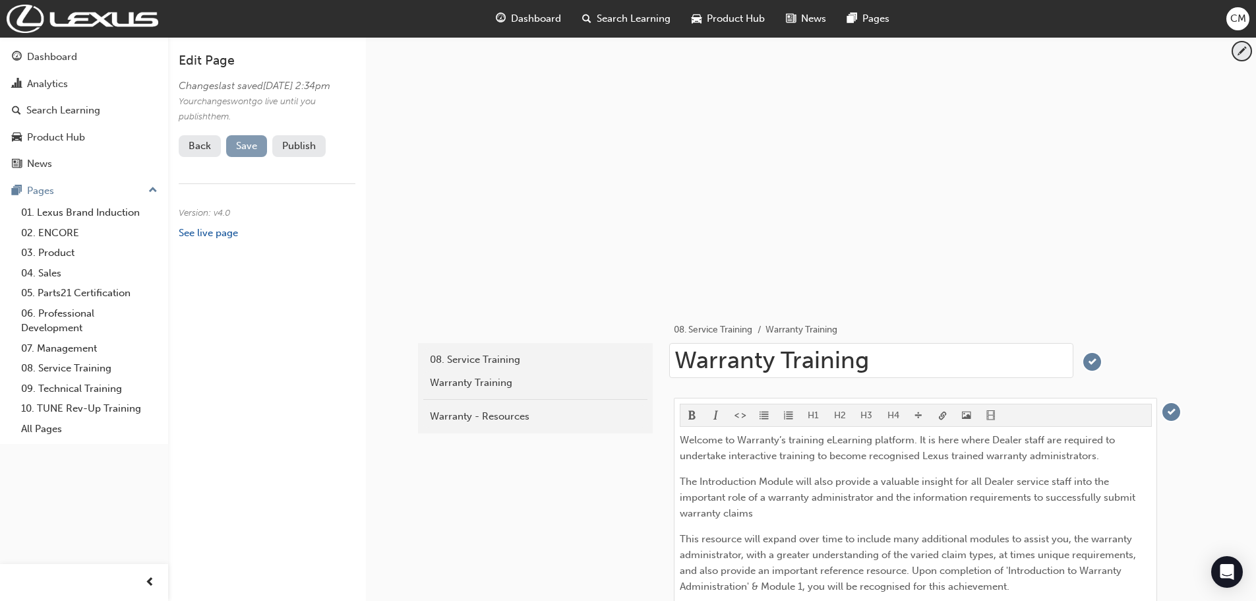
click at [244, 152] on span "Save" at bounding box center [246, 146] width 21 height 12
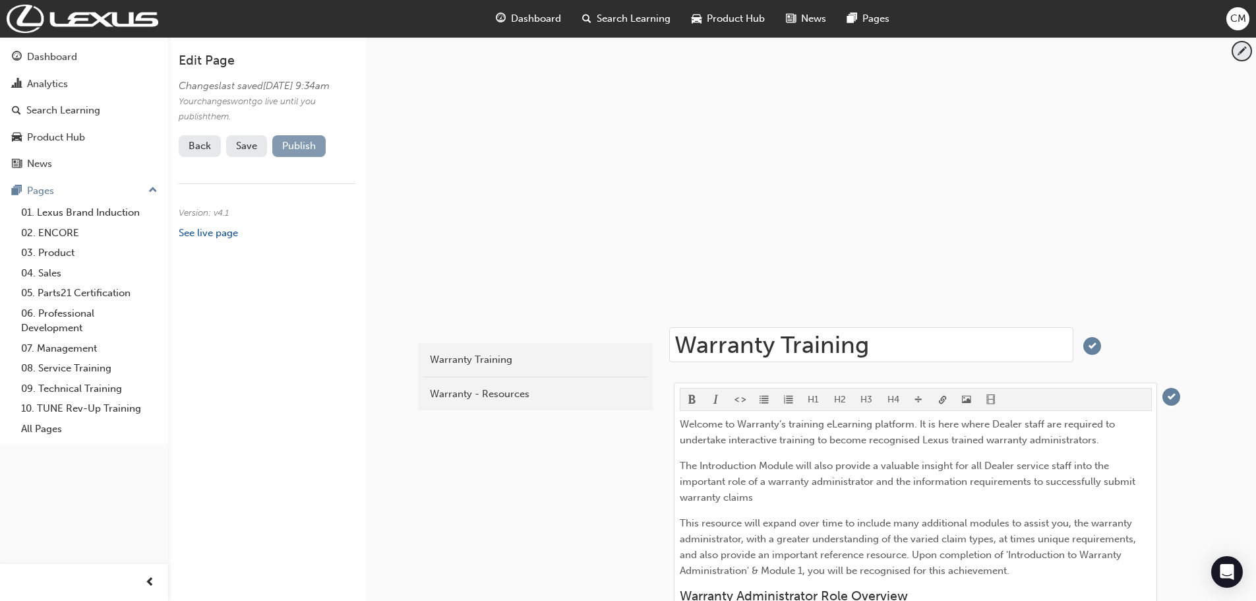
click at [294, 157] on button "Publish" at bounding box center [298, 146] width 53 height 22
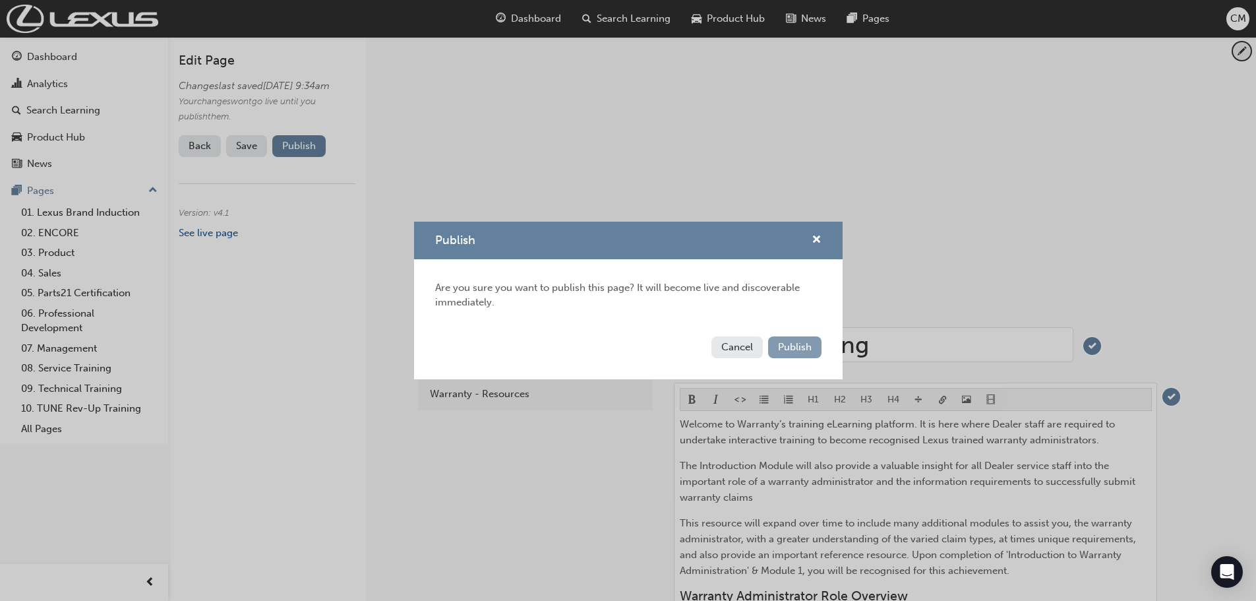
click at [791, 350] on span "Publish" at bounding box center [795, 347] width 34 height 12
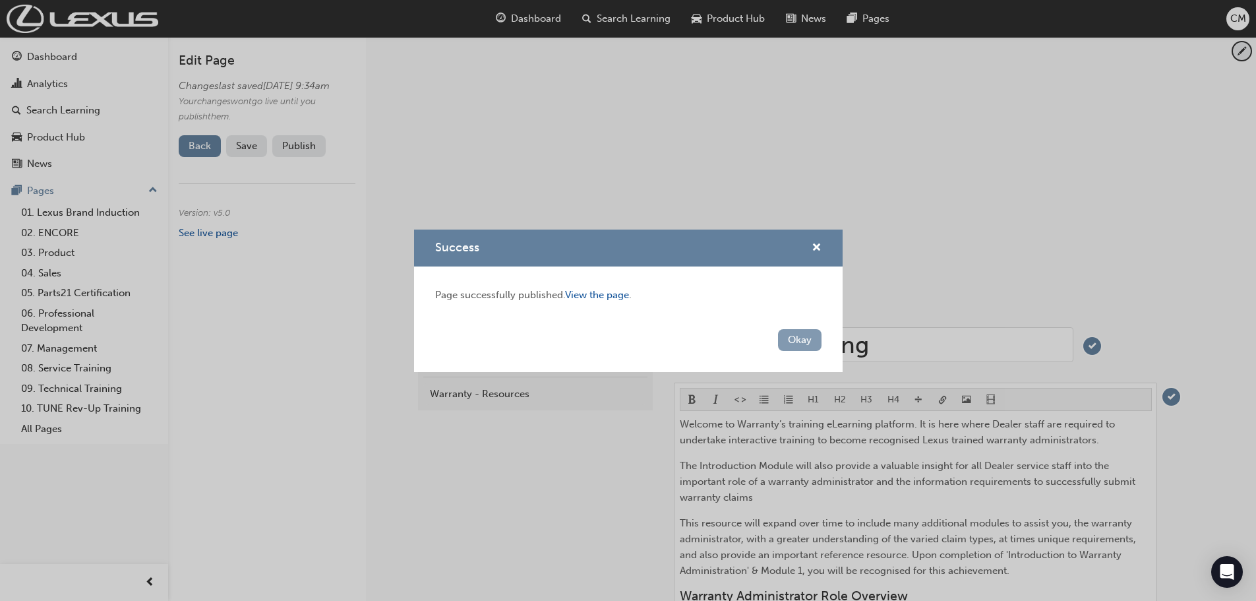
click at [804, 339] on button "Okay" at bounding box center [800, 340] width 44 height 22
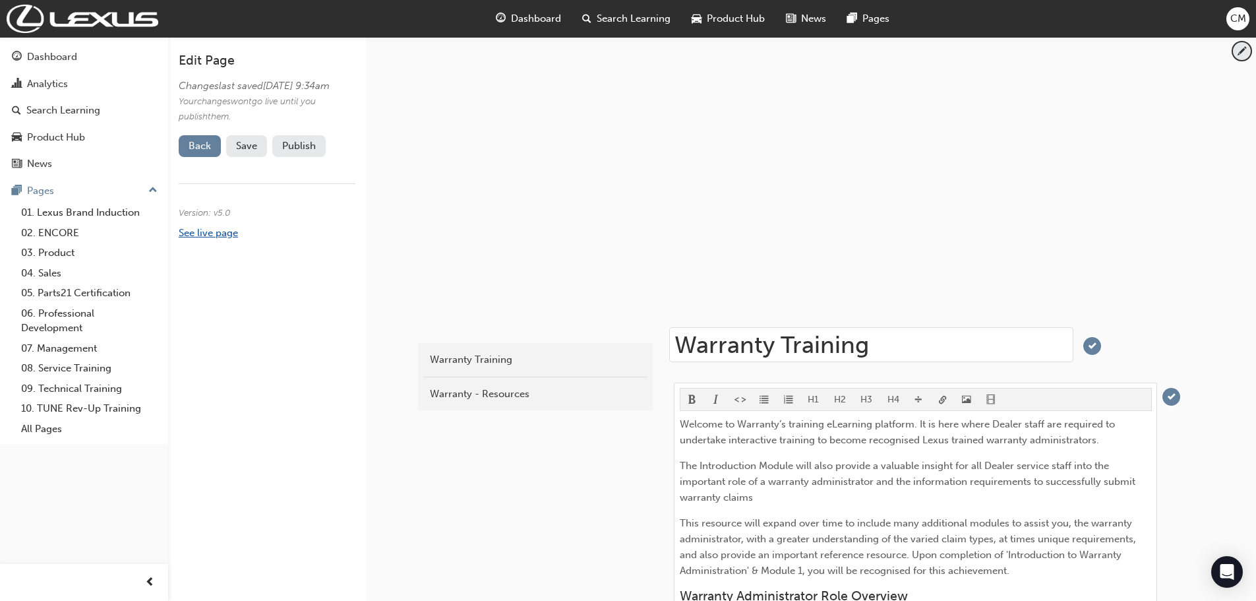
click at [201, 239] on link "See live page" at bounding box center [208, 233] width 59 height 12
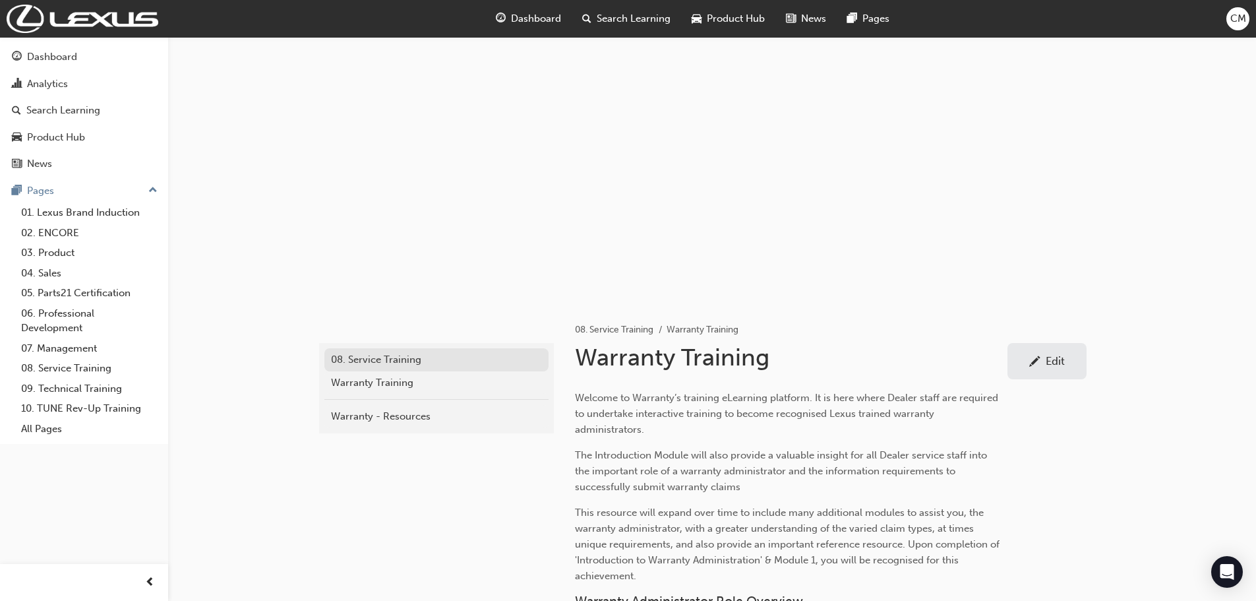
click at [368, 358] on div "08. Service Training" at bounding box center [436, 359] width 211 height 15
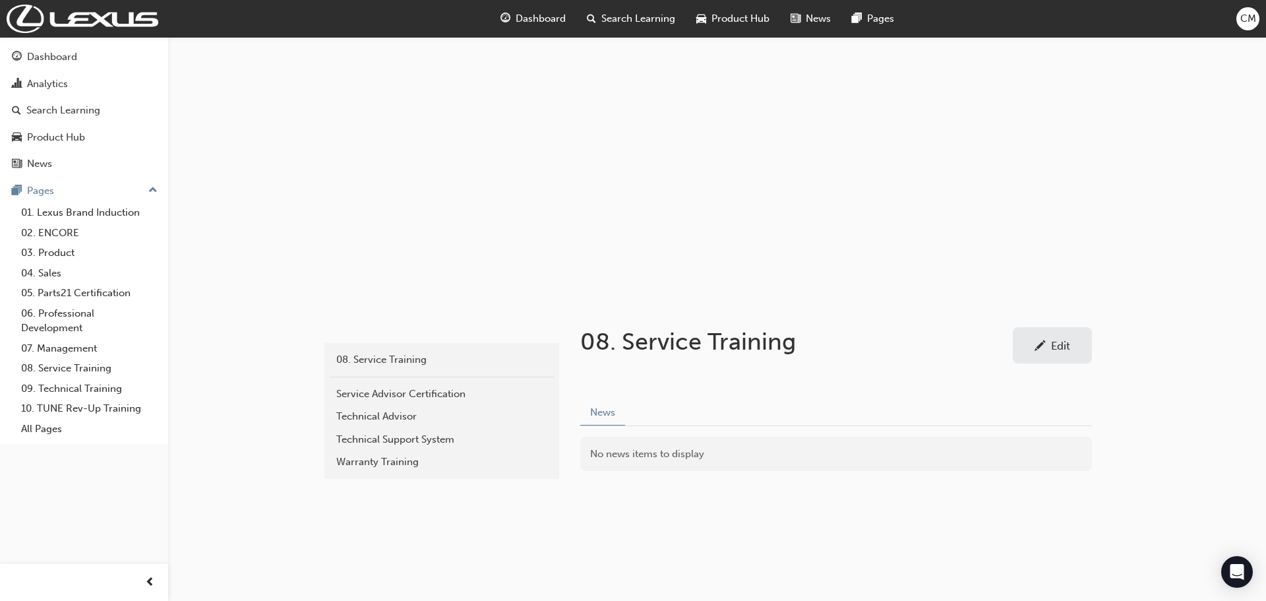
click at [1060, 344] on div "Edit" at bounding box center [1060, 345] width 19 height 13
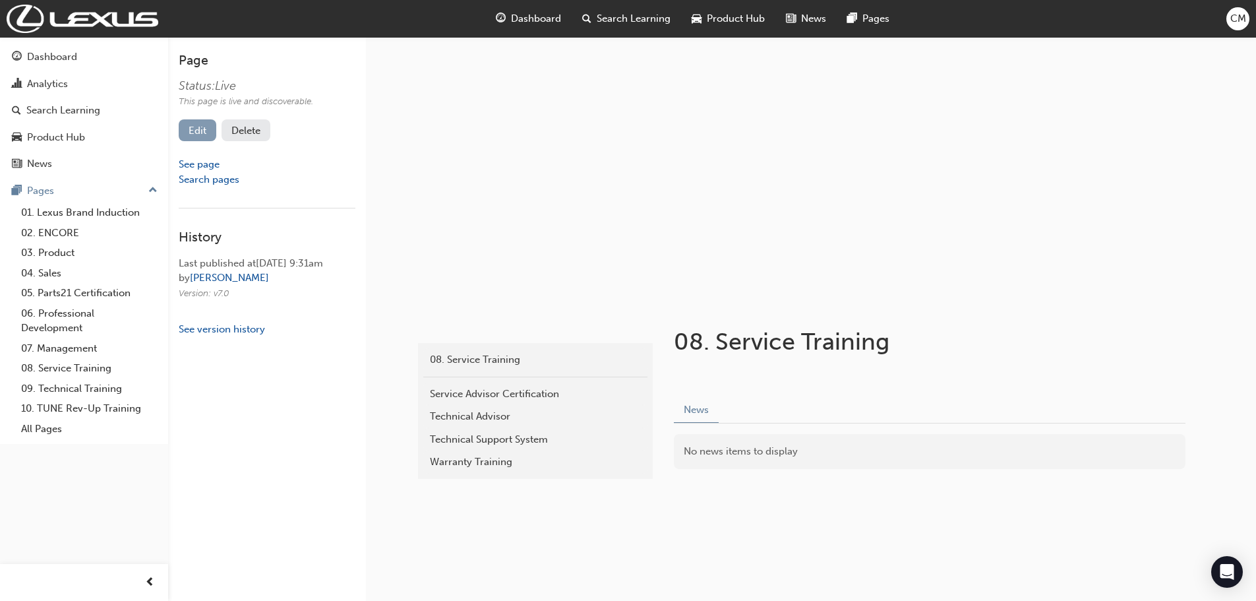
click at [195, 129] on link "Edit" at bounding box center [198, 130] width 38 height 22
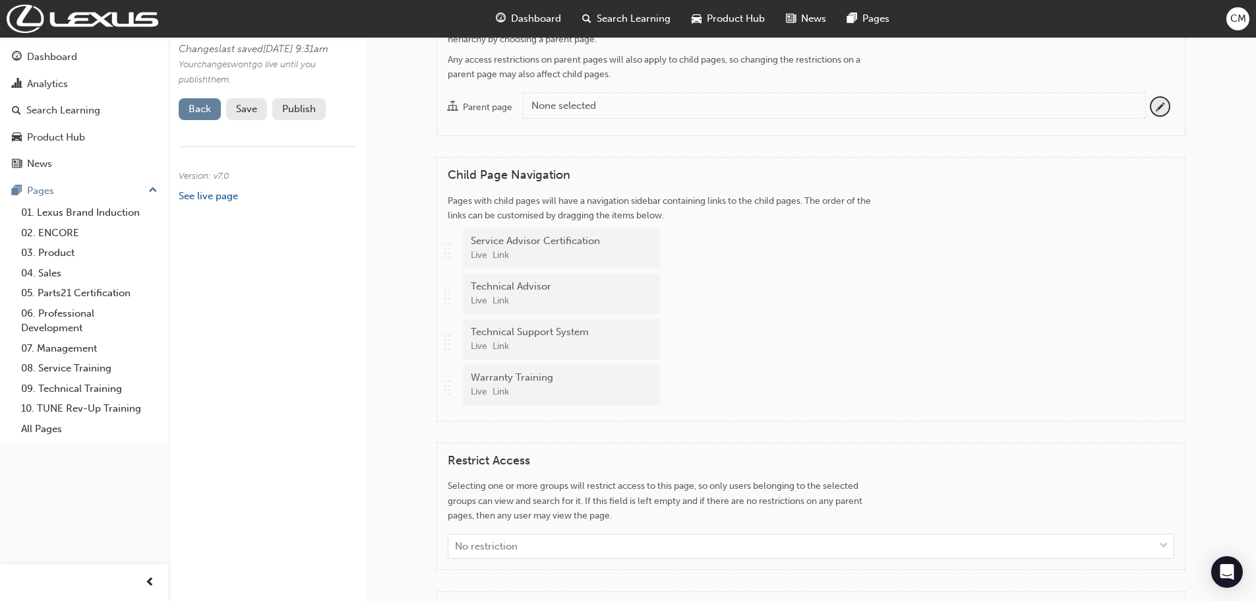
scroll to position [857, 0]
drag, startPoint x: 445, startPoint y: 385, endPoint x: 448, endPoint y: 339, distance: 46.2
click at [448, 339] on div ".. .. .. .. Service Advisor Certification Live Link .. .. .. .. Technical Advis…" at bounding box center [811, 319] width 727 height 182
click at [251, 115] on span "Save" at bounding box center [246, 109] width 21 height 12
click at [293, 120] on button "Publish" at bounding box center [298, 109] width 53 height 22
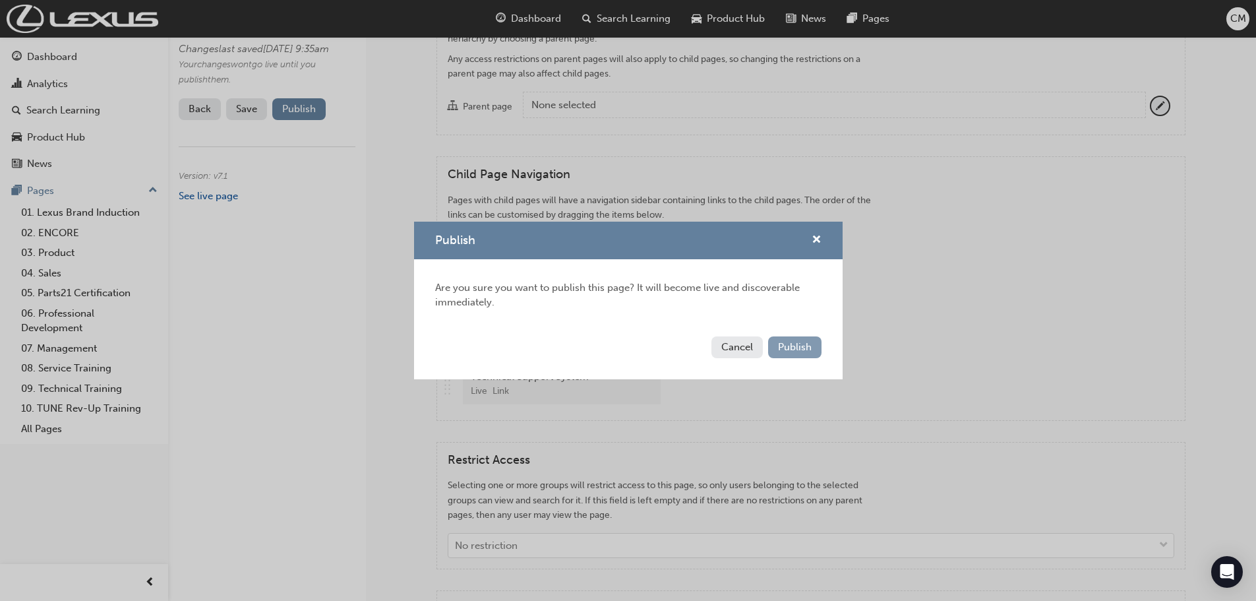
click at [794, 344] on span "Publish" at bounding box center [795, 347] width 34 height 12
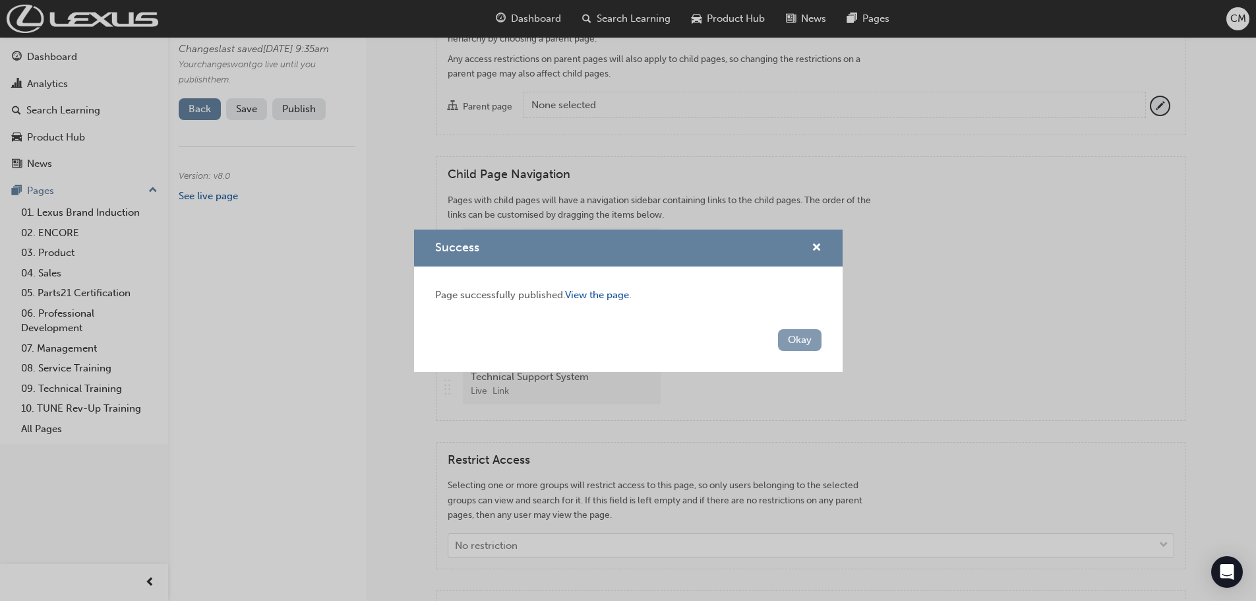
click at [794, 337] on button "Okay" at bounding box center [800, 340] width 44 height 22
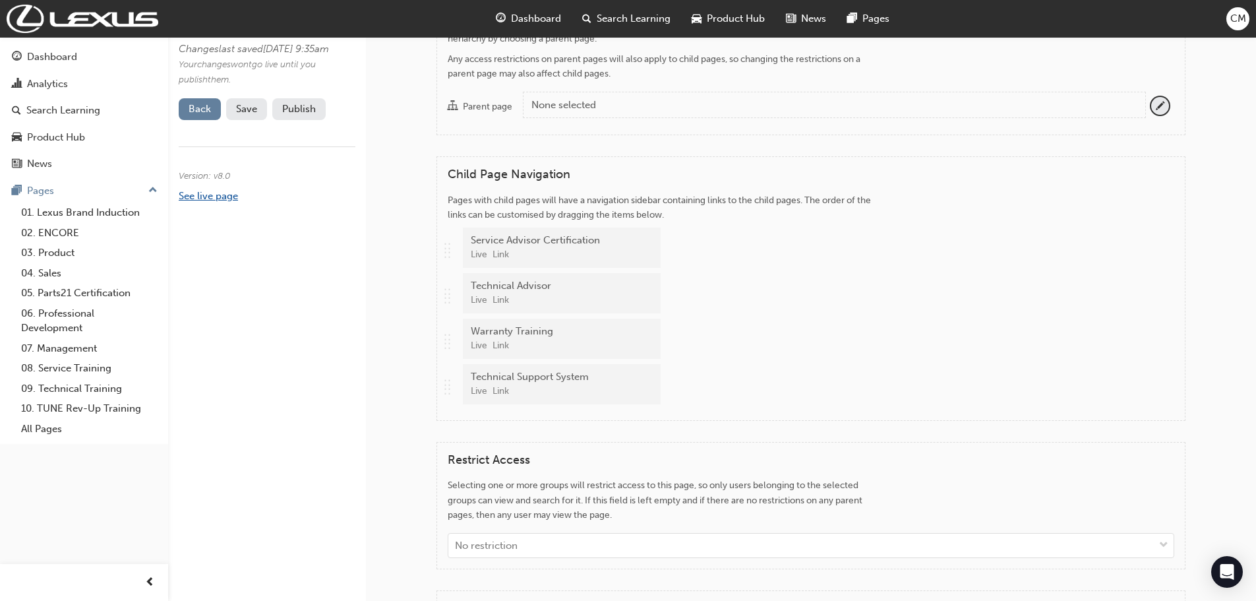
click at [195, 202] on link "See live page" at bounding box center [208, 196] width 59 height 12
